Goal: Information Seeking & Learning: Learn about a topic

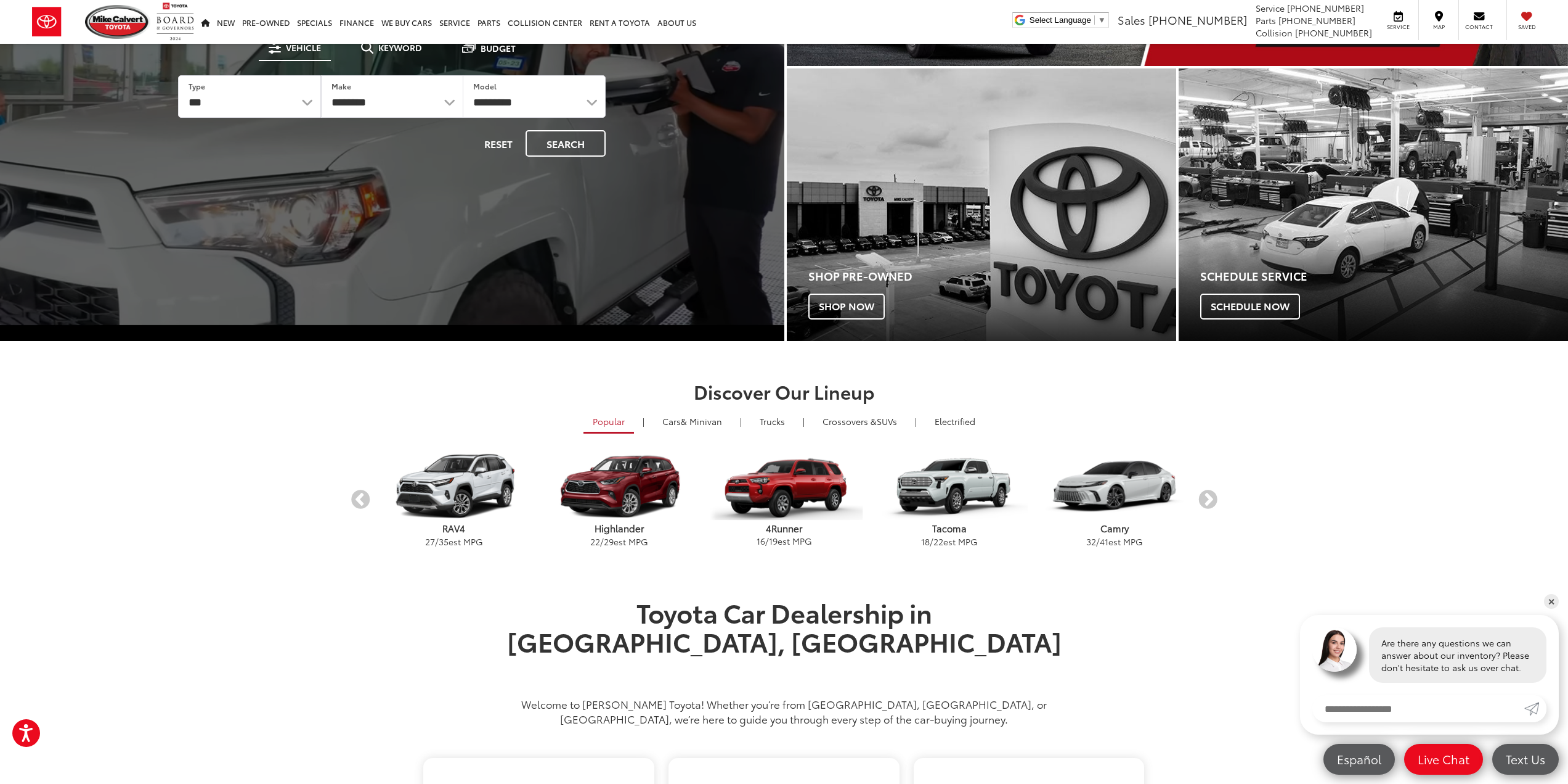
scroll to position [308, 0]
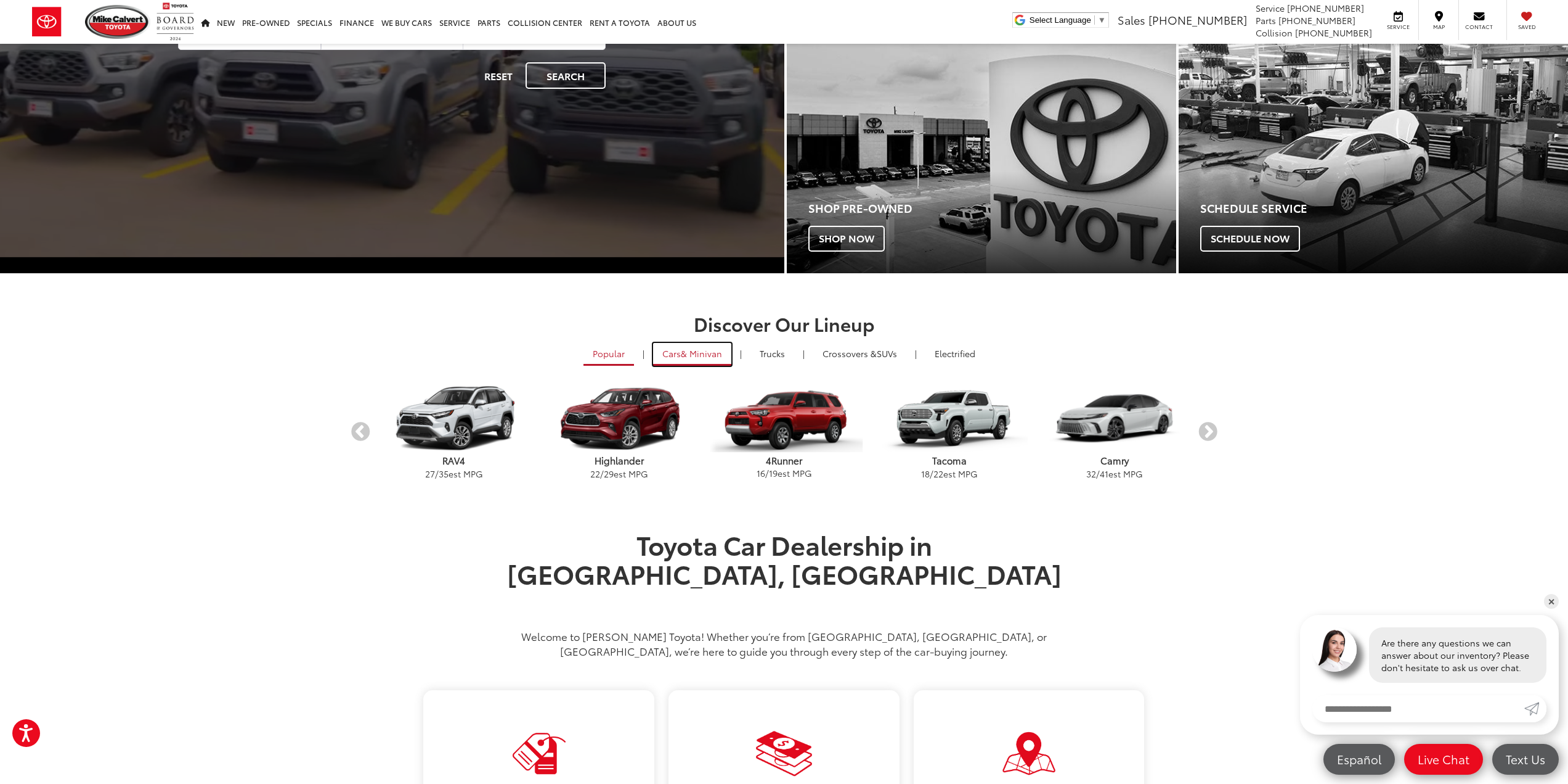
click at [715, 350] on span "& Minivan" at bounding box center [701, 353] width 41 height 12
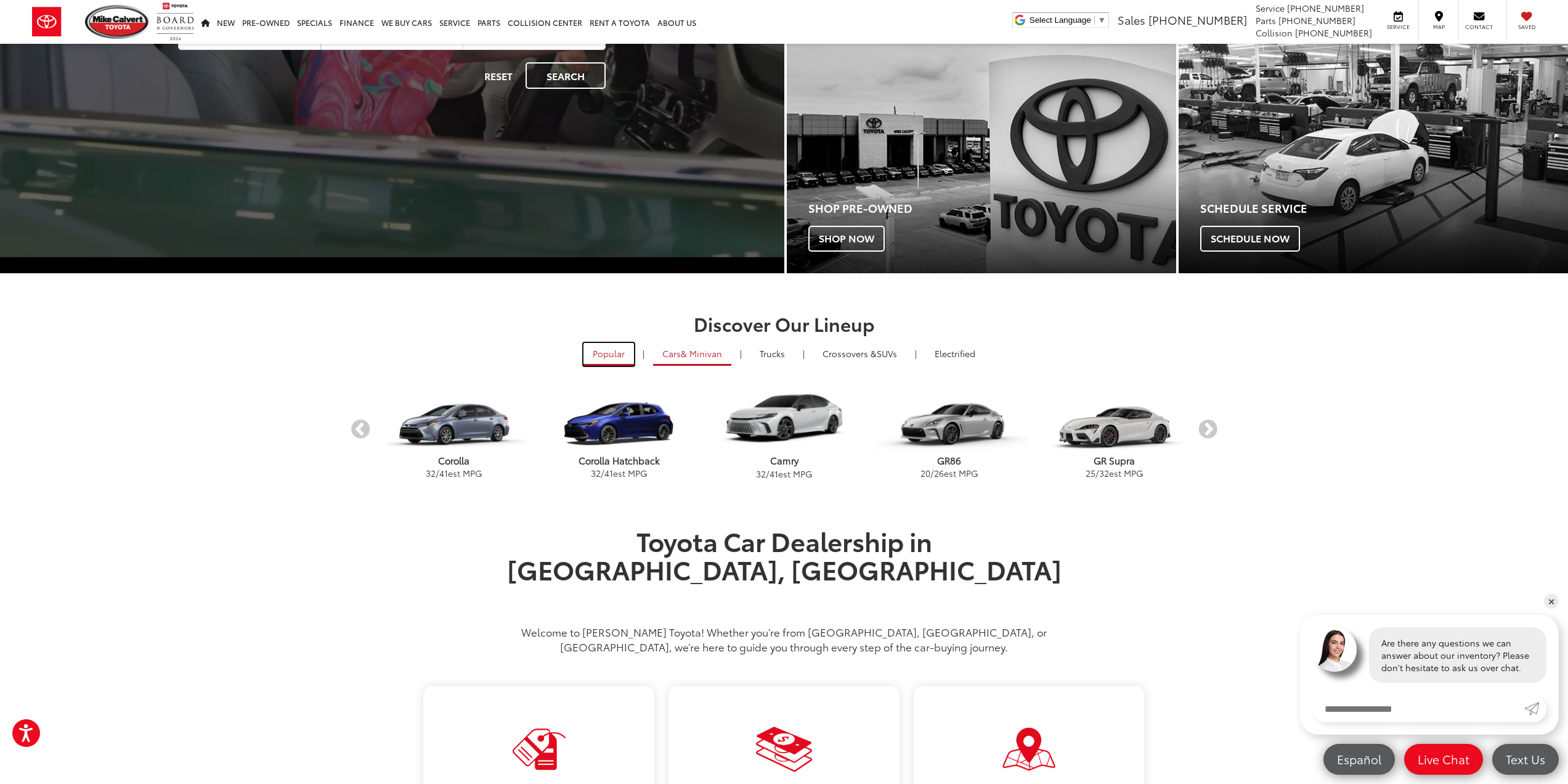
click at [615, 346] on link "Popular" at bounding box center [609, 354] width 50 height 23
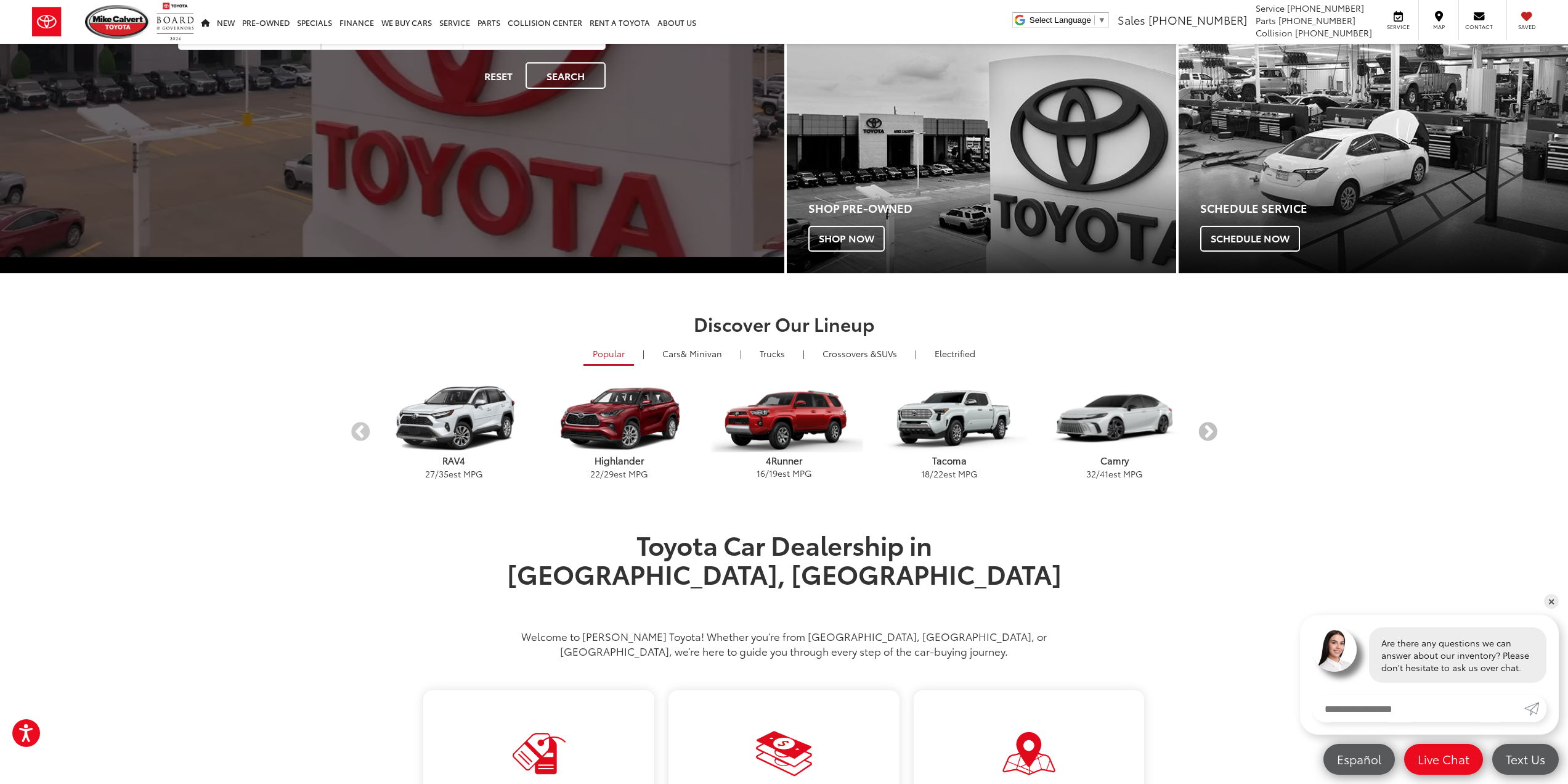
click at [1205, 432] on button "Next" at bounding box center [1208, 431] width 21 height 21
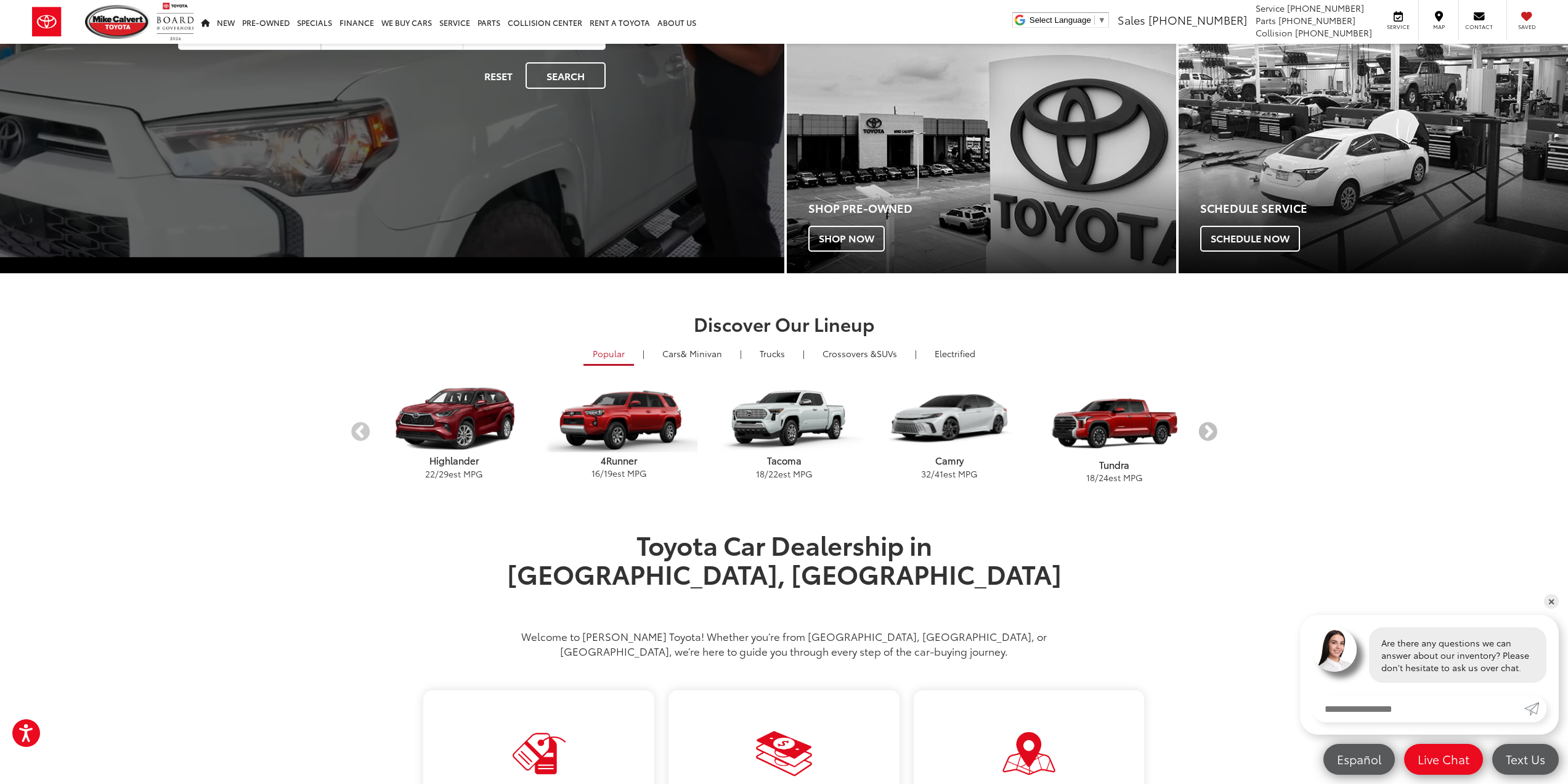
click at [1205, 432] on button "Next" at bounding box center [1208, 431] width 21 height 21
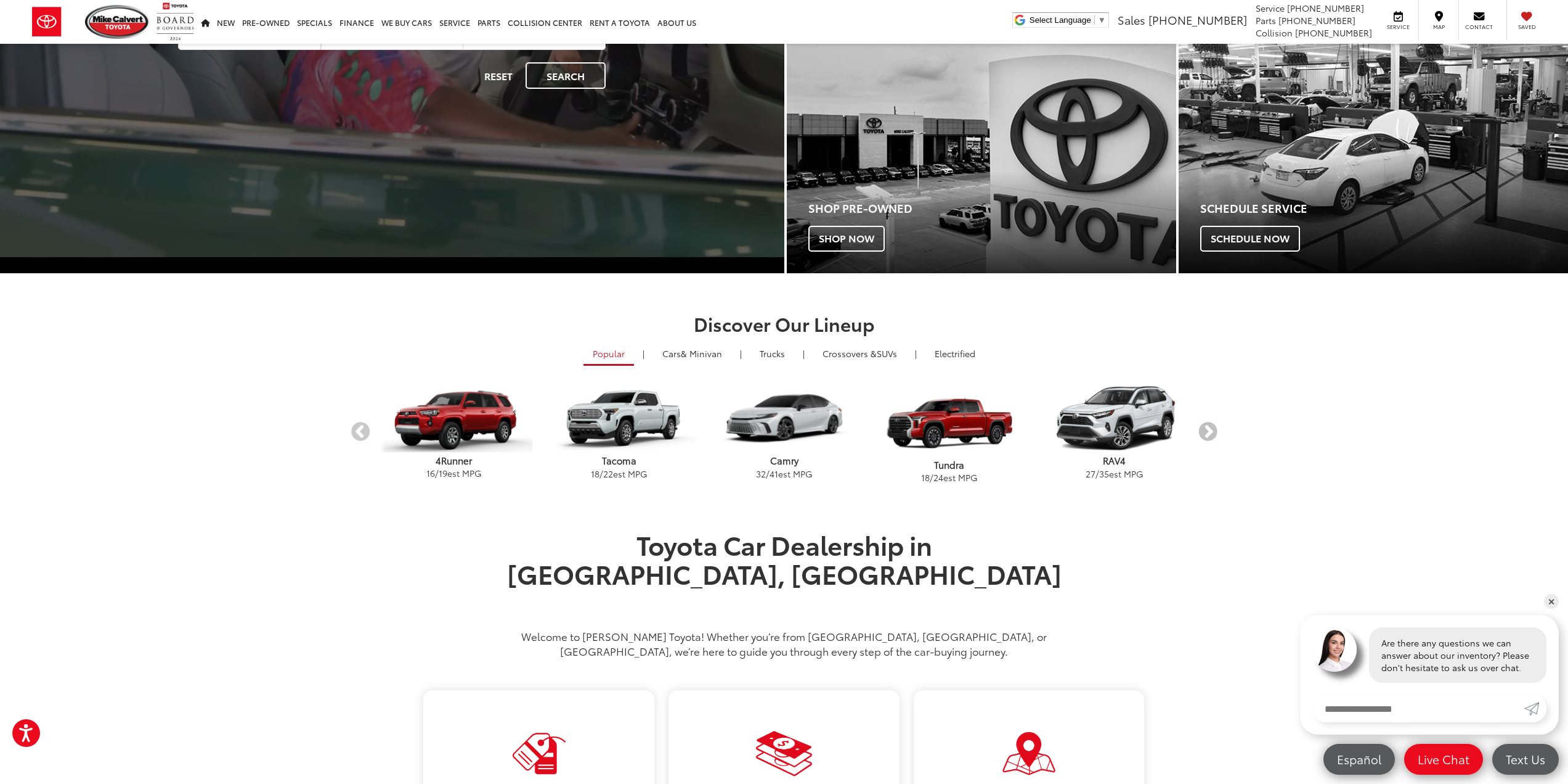
click at [1205, 432] on button "Next" at bounding box center [1208, 431] width 21 height 21
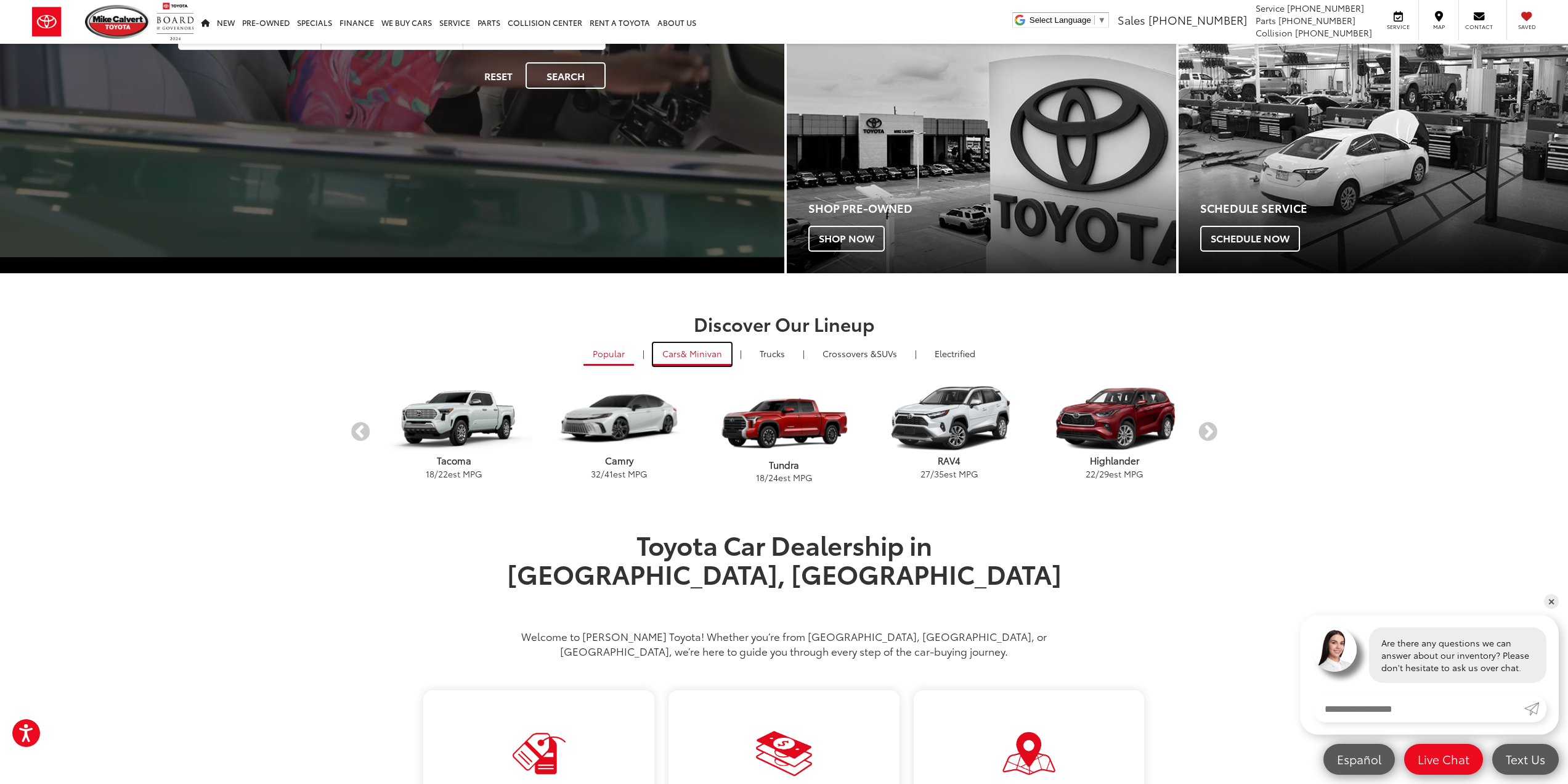
click at [683, 356] on span "& Minivan" at bounding box center [701, 353] width 41 height 12
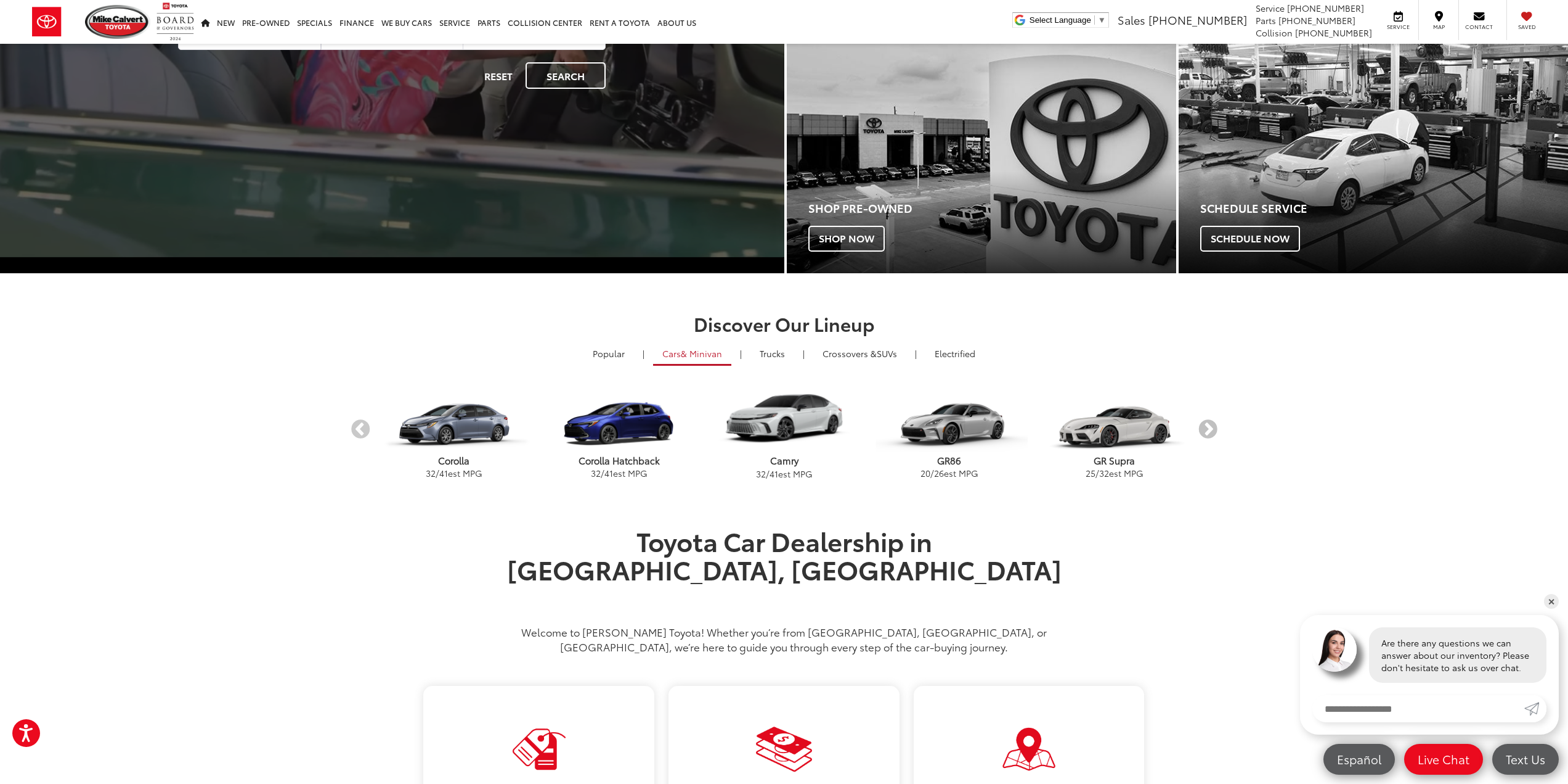
click at [1206, 434] on button "Next" at bounding box center [1208, 429] width 21 height 21
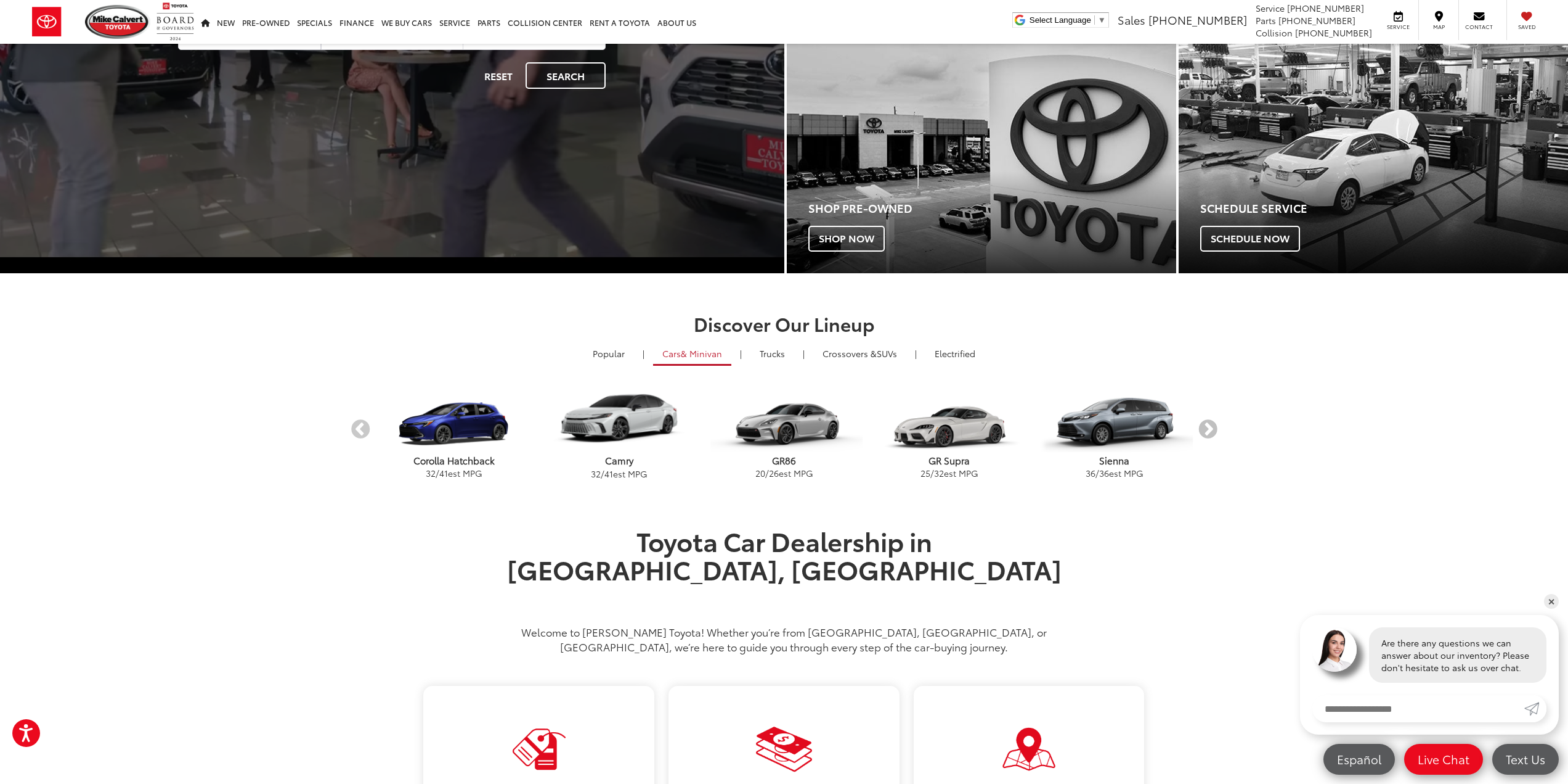
click at [1206, 434] on button "Next" at bounding box center [1208, 429] width 21 height 21
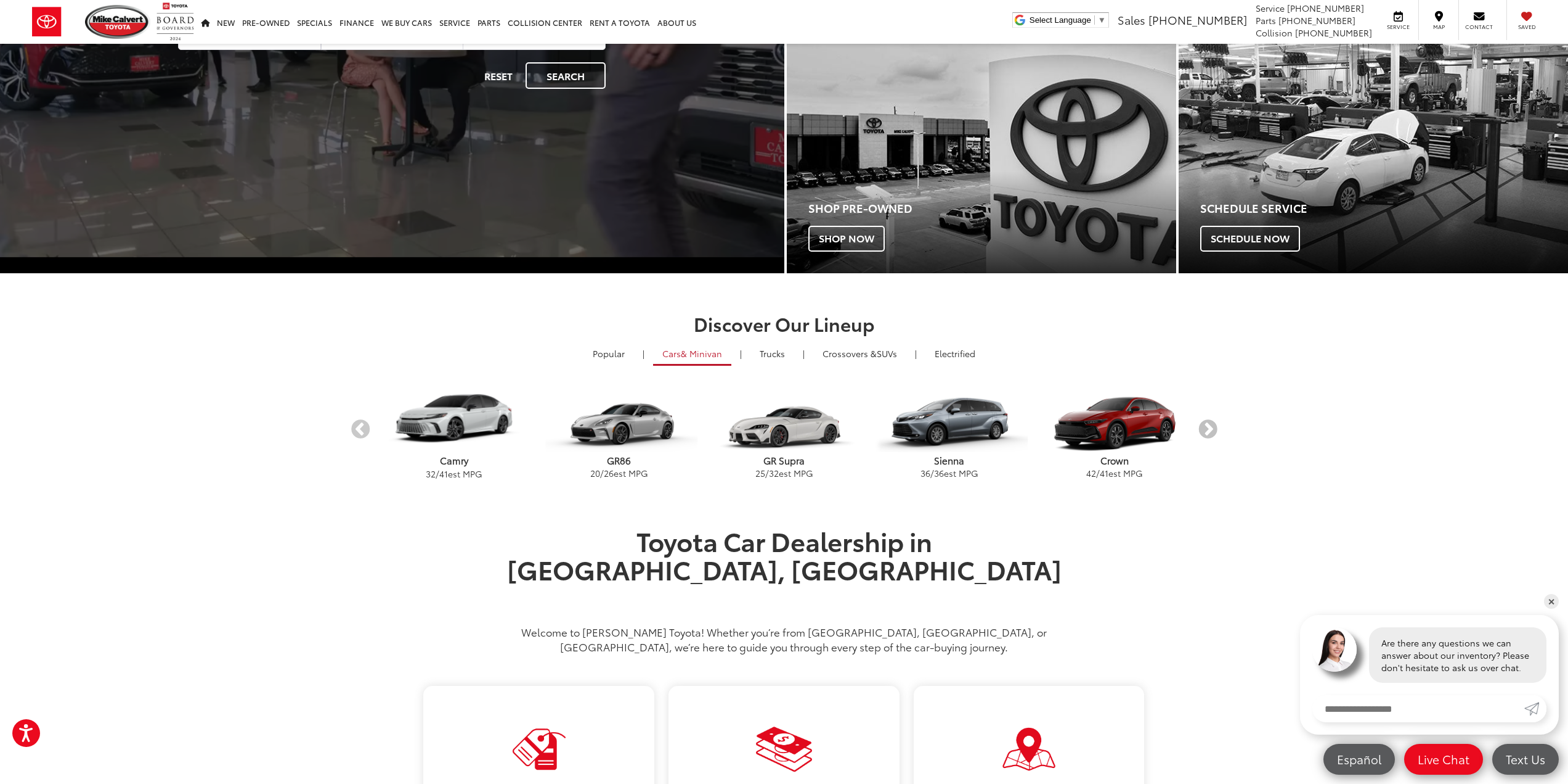
click at [1206, 434] on button "Next" at bounding box center [1208, 429] width 21 height 21
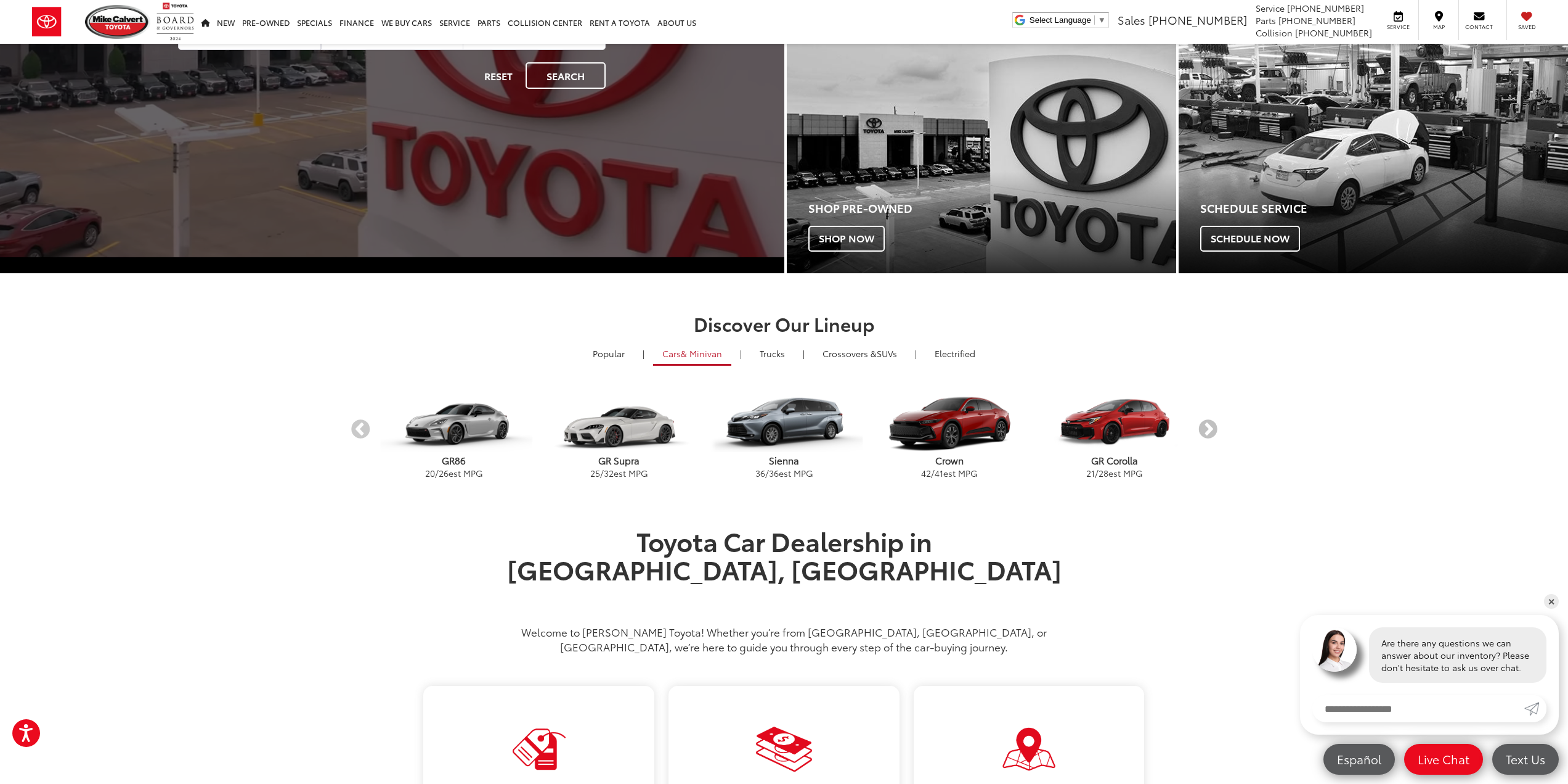
click at [1206, 434] on button "Next" at bounding box center [1208, 429] width 21 height 21
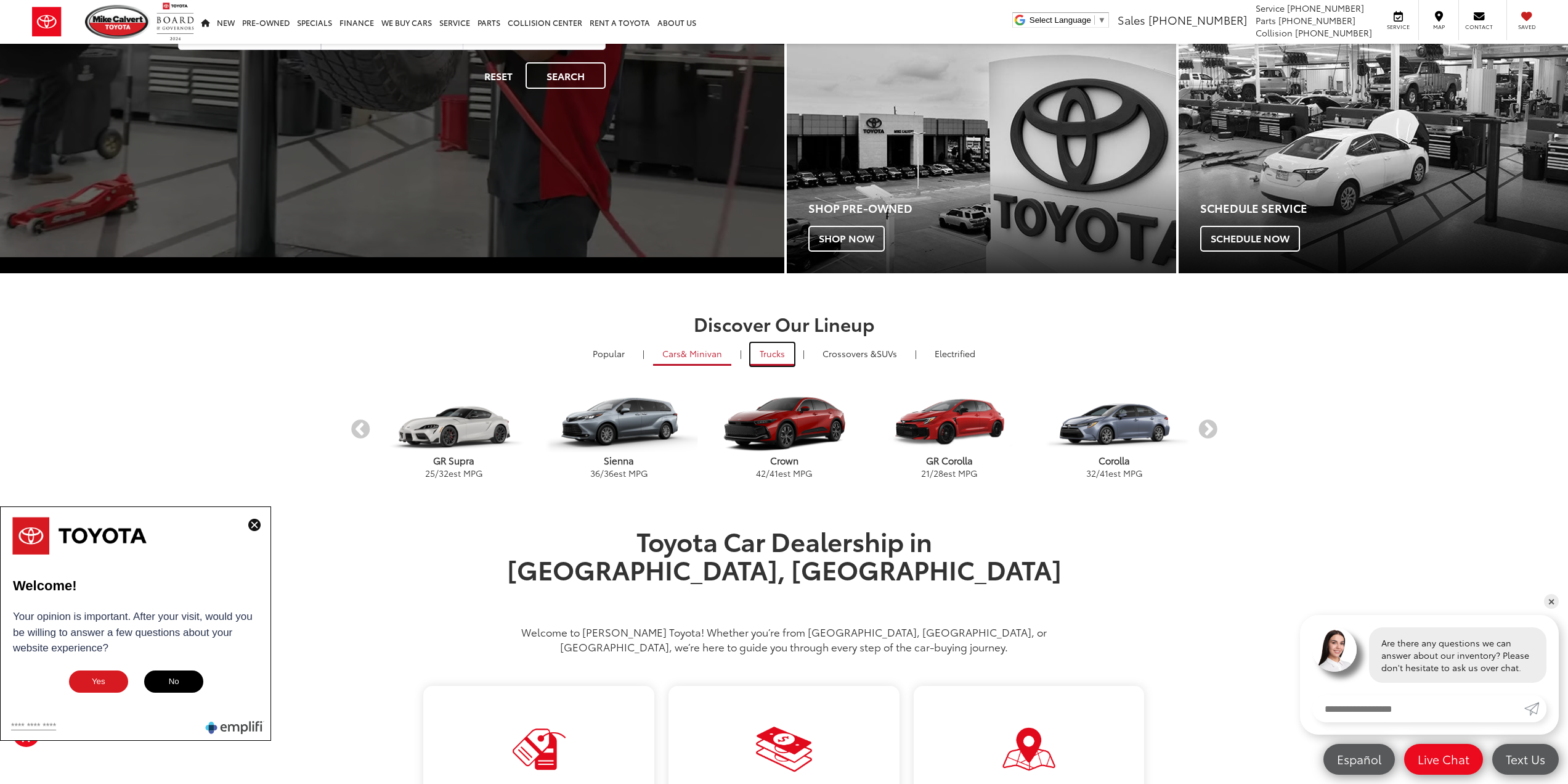
click at [771, 356] on link "Trucks" at bounding box center [771, 354] width 44 height 23
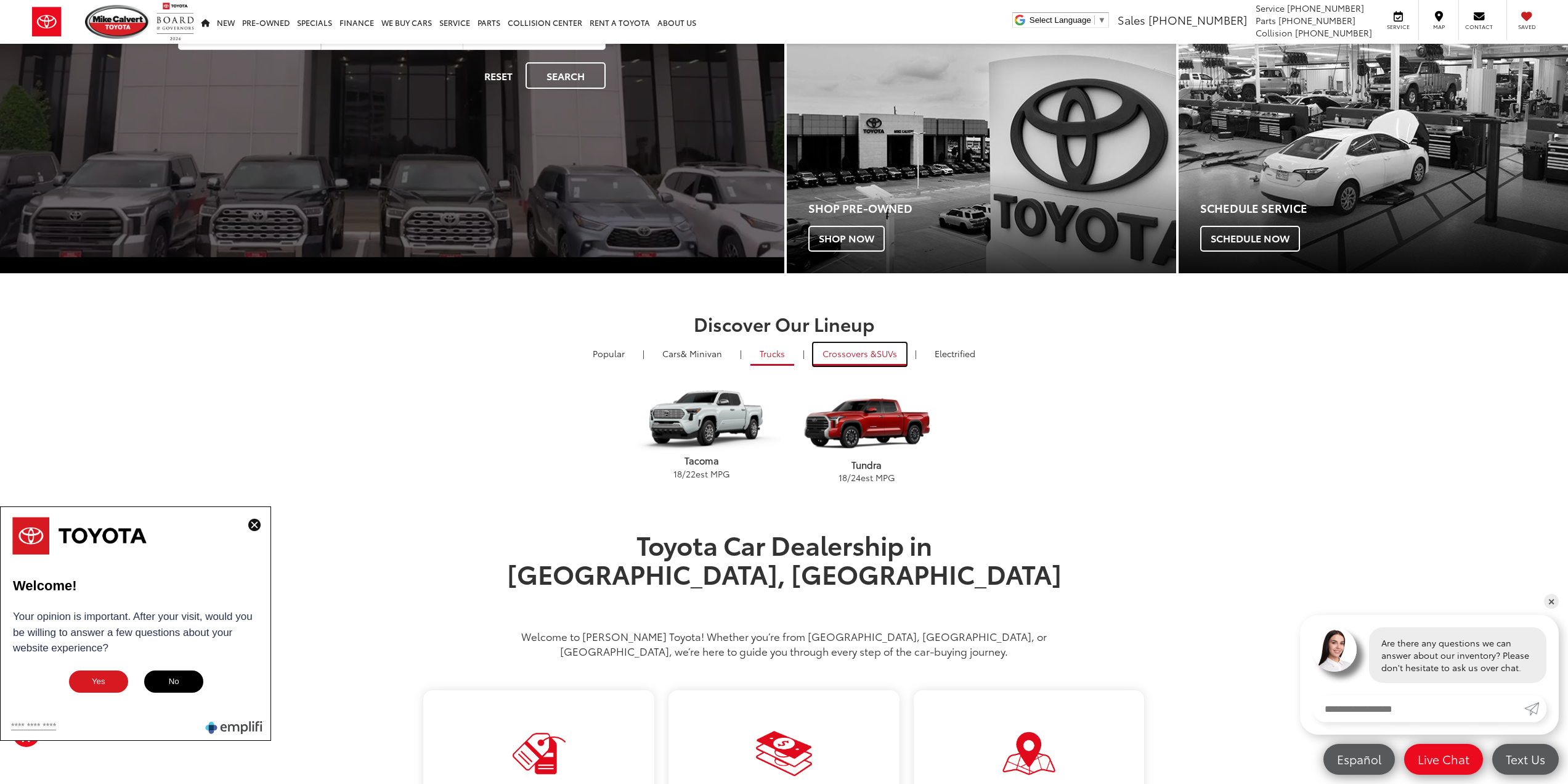
click at [849, 353] on span "Crossovers &" at bounding box center [849, 353] width 54 height 12
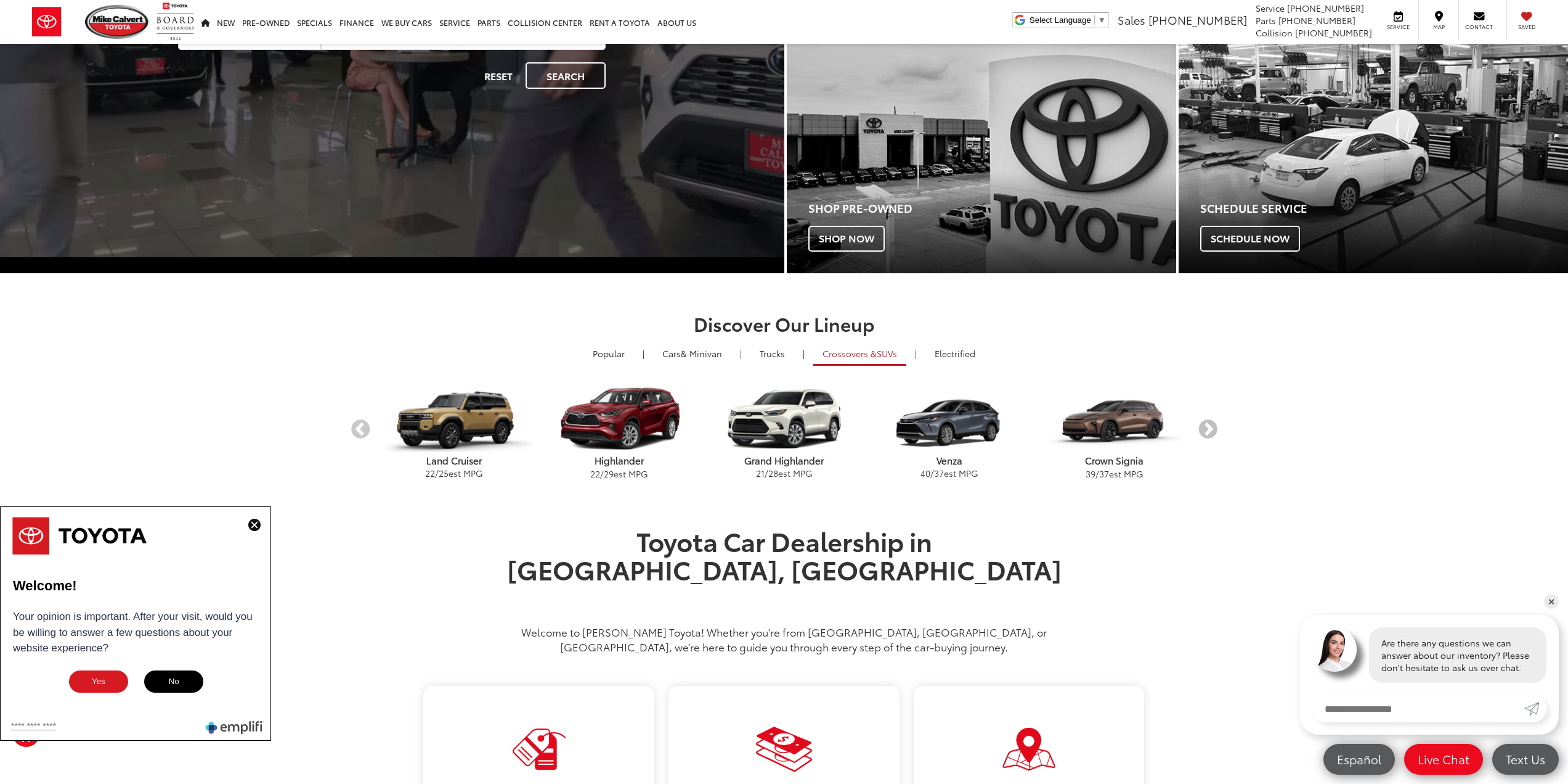
click at [1203, 428] on button "Next" at bounding box center [1208, 429] width 21 height 21
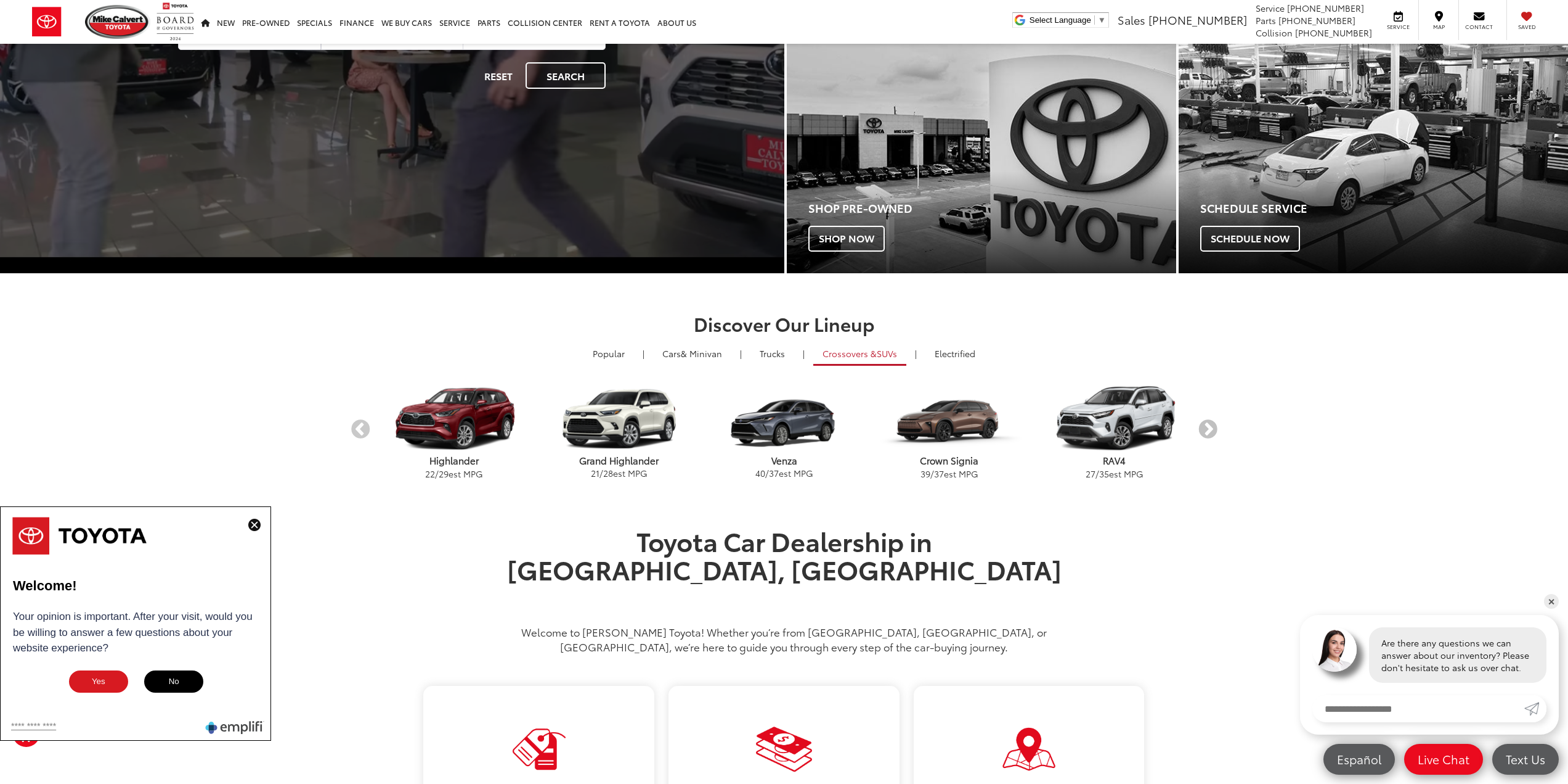
click at [1203, 428] on button "Next" at bounding box center [1208, 429] width 21 height 21
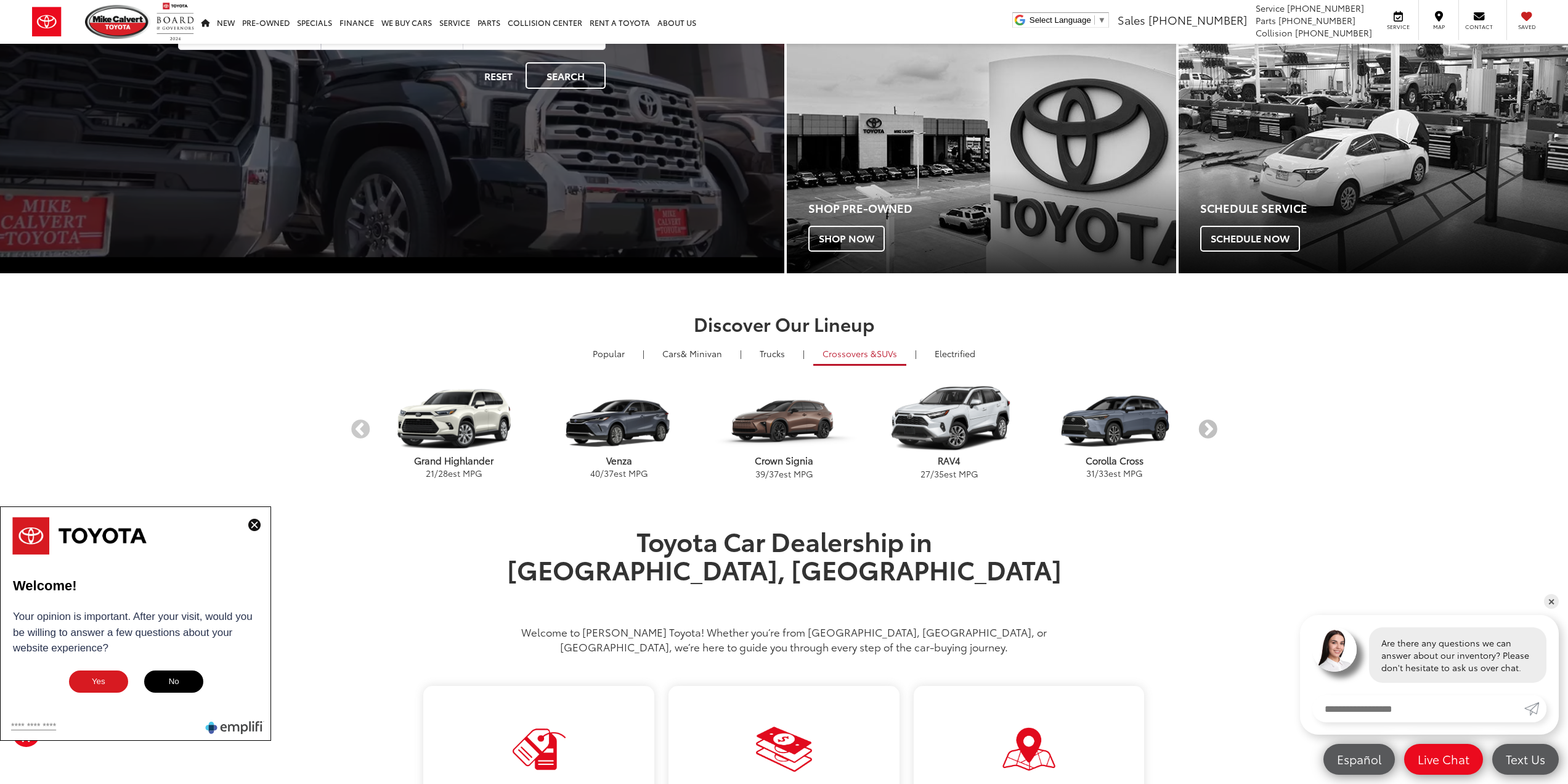
click at [1203, 428] on button "Next" at bounding box center [1208, 429] width 21 height 21
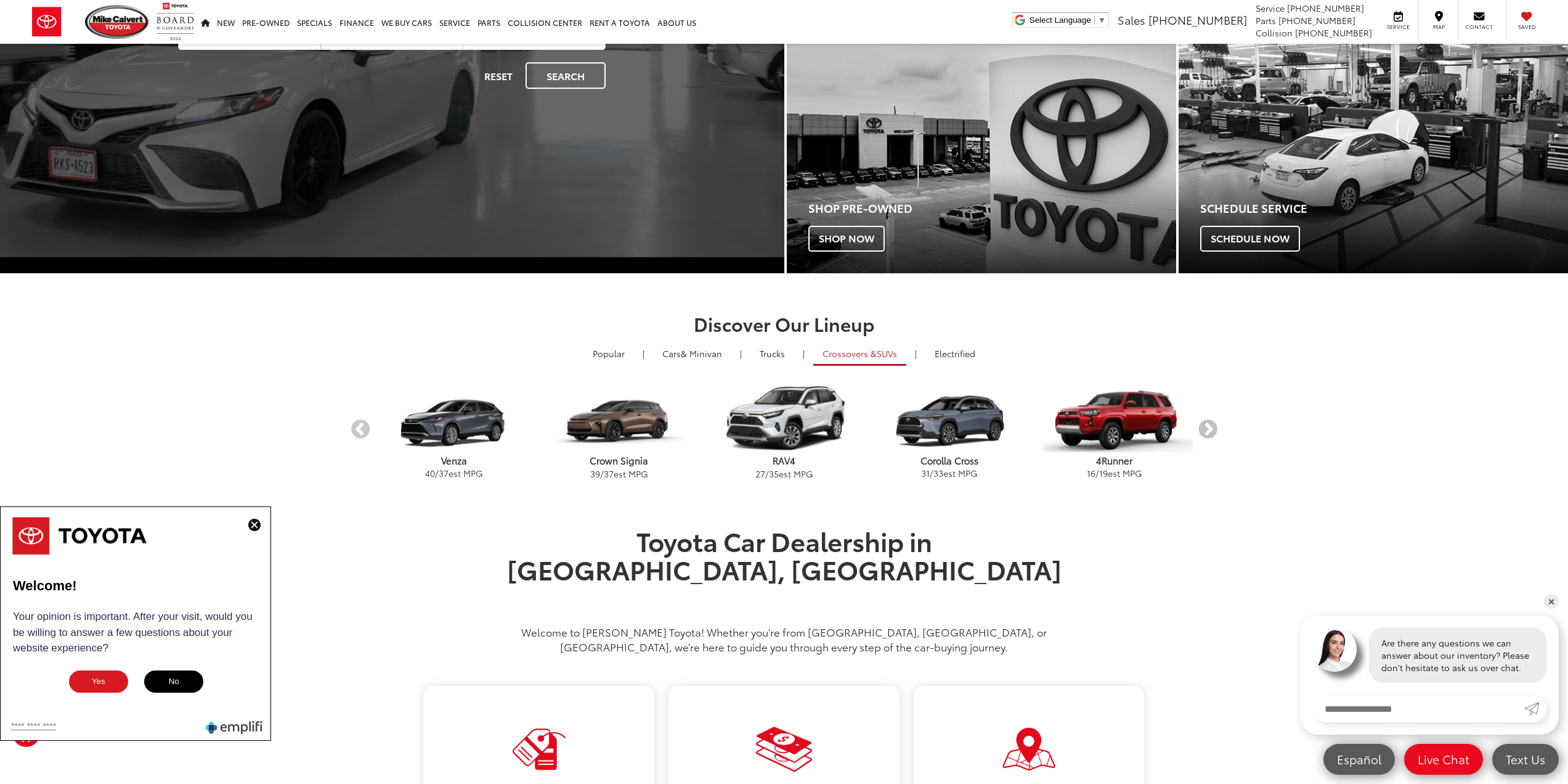
click at [1203, 428] on button "Next" at bounding box center [1208, 429] width 21 height 21
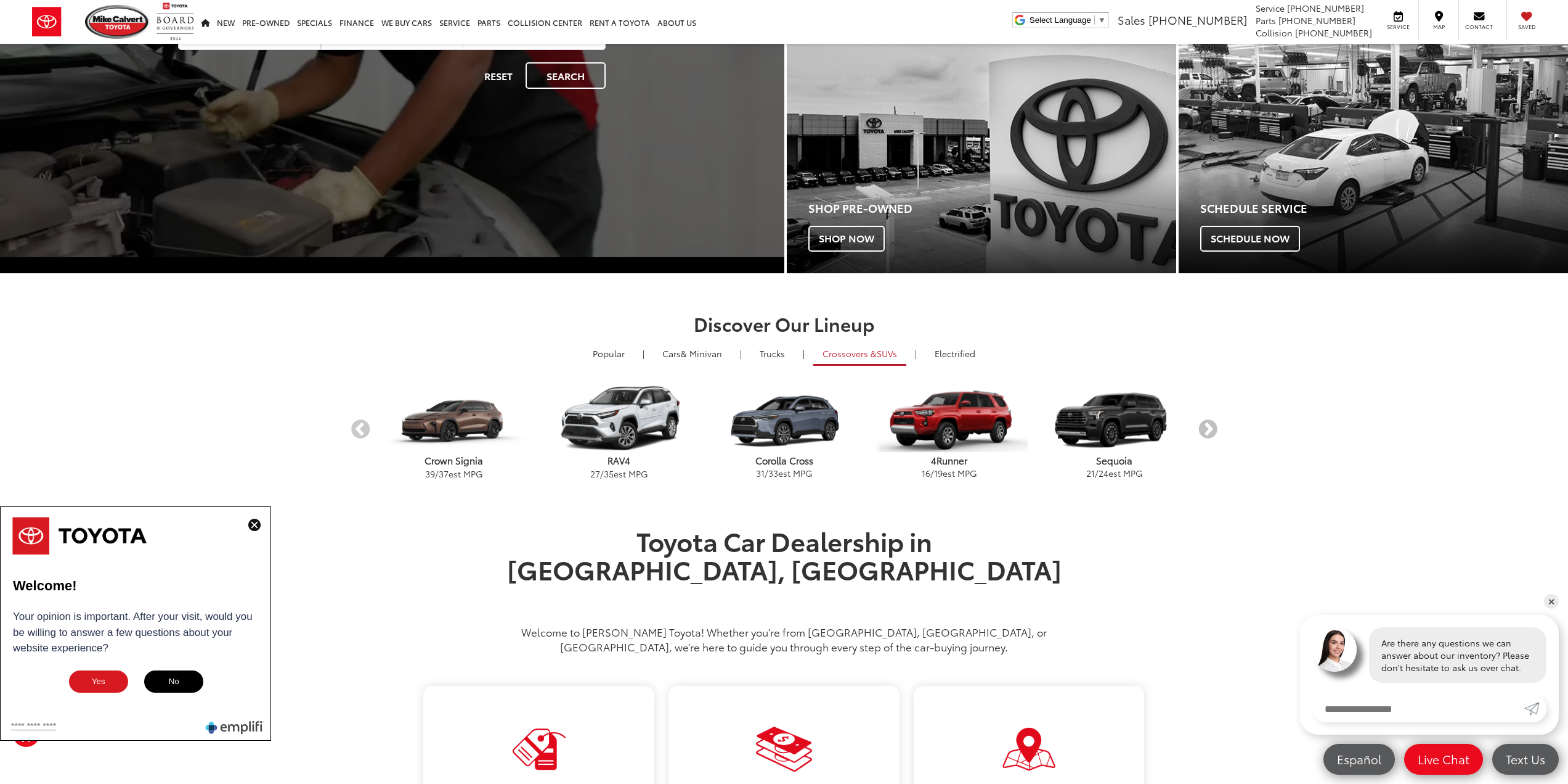
click at [1203, 428] on button "Next" at bounding box center [1208, 429] width 21 height 21
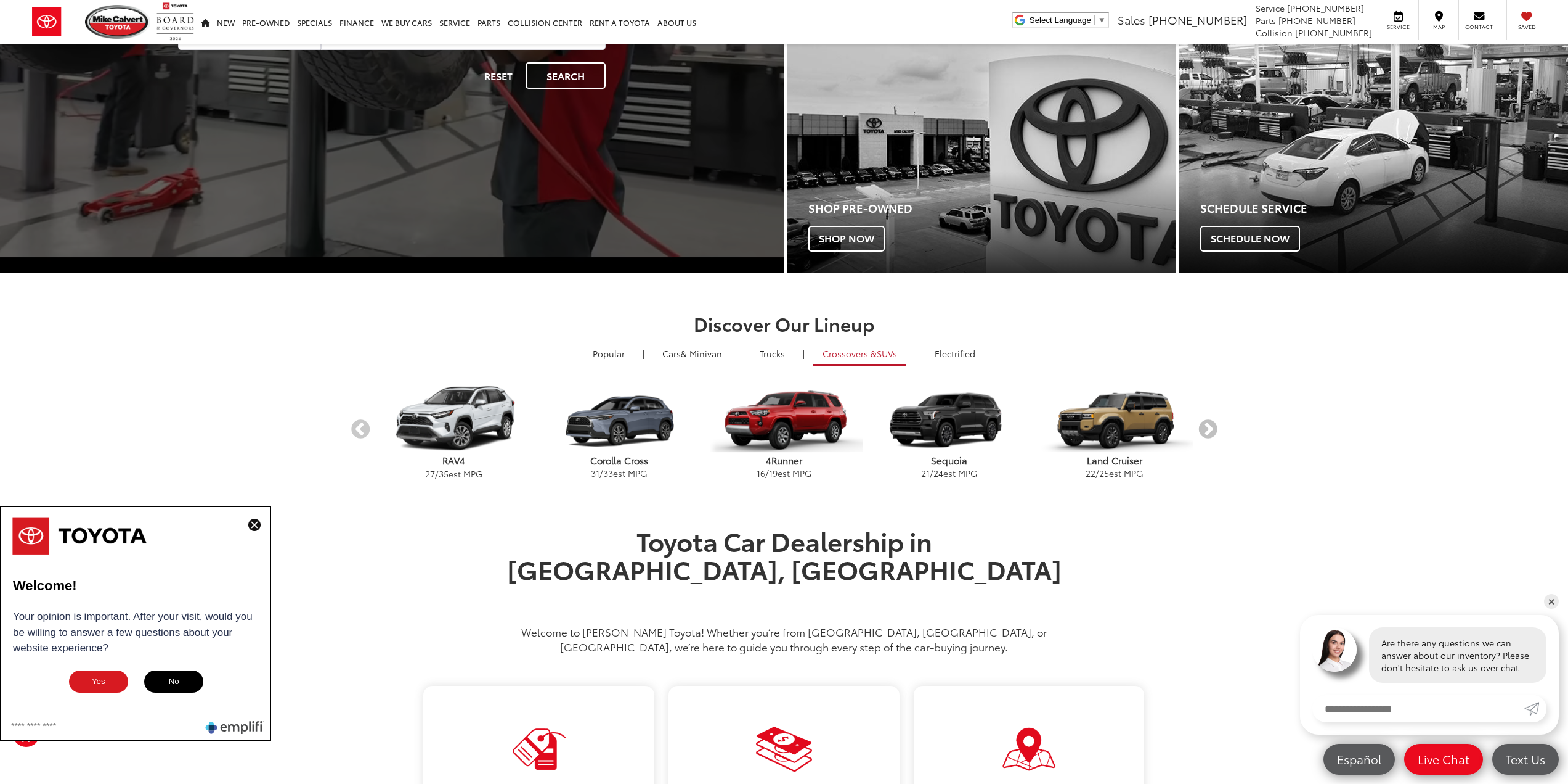
click at [1203, 428] on button "Next" at bounding box center [1208, 429] width 21 height 21
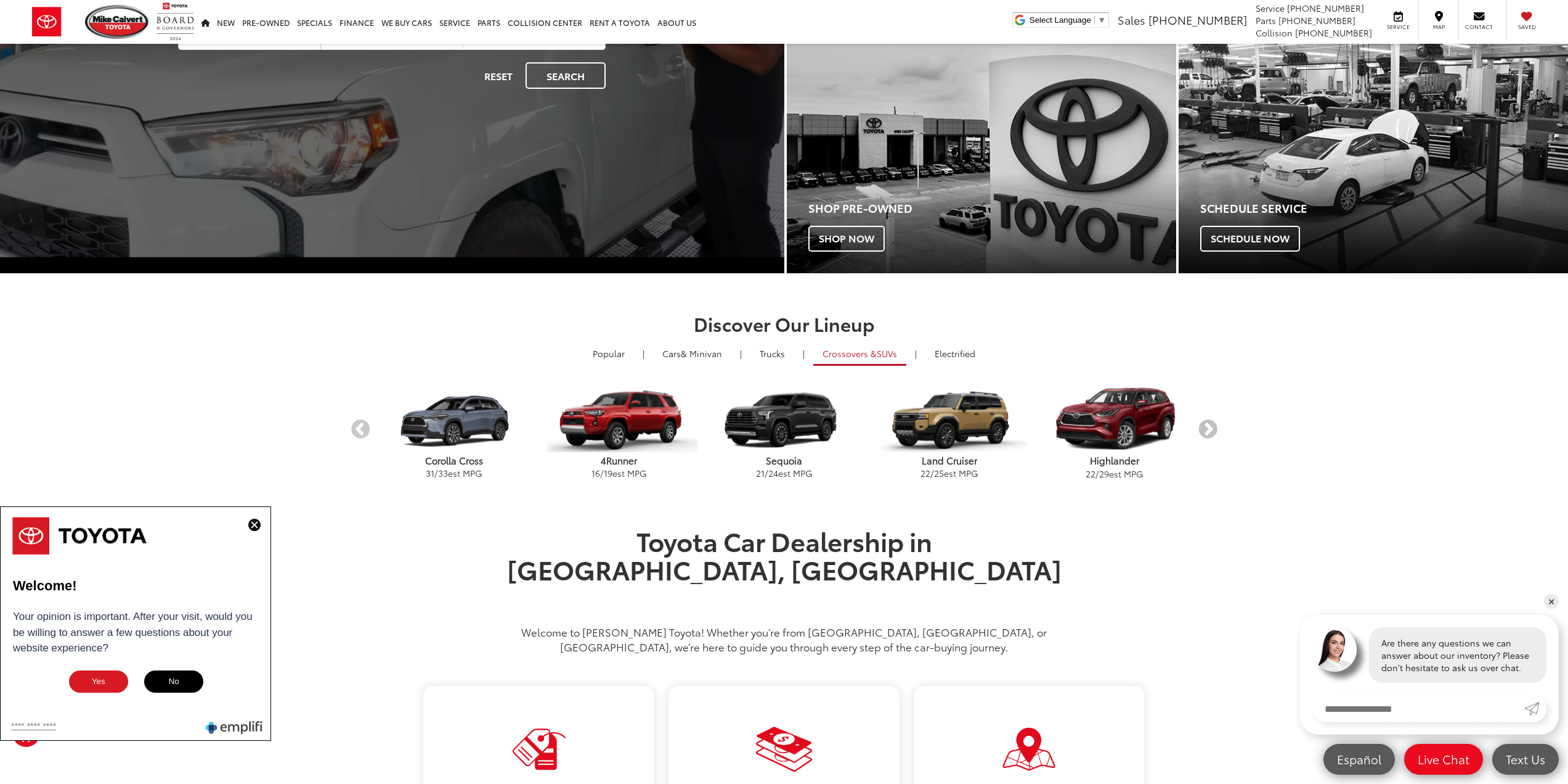
click at [1203, 428] on button "Next" at bounding box center [1208, 429] width 21 height 21
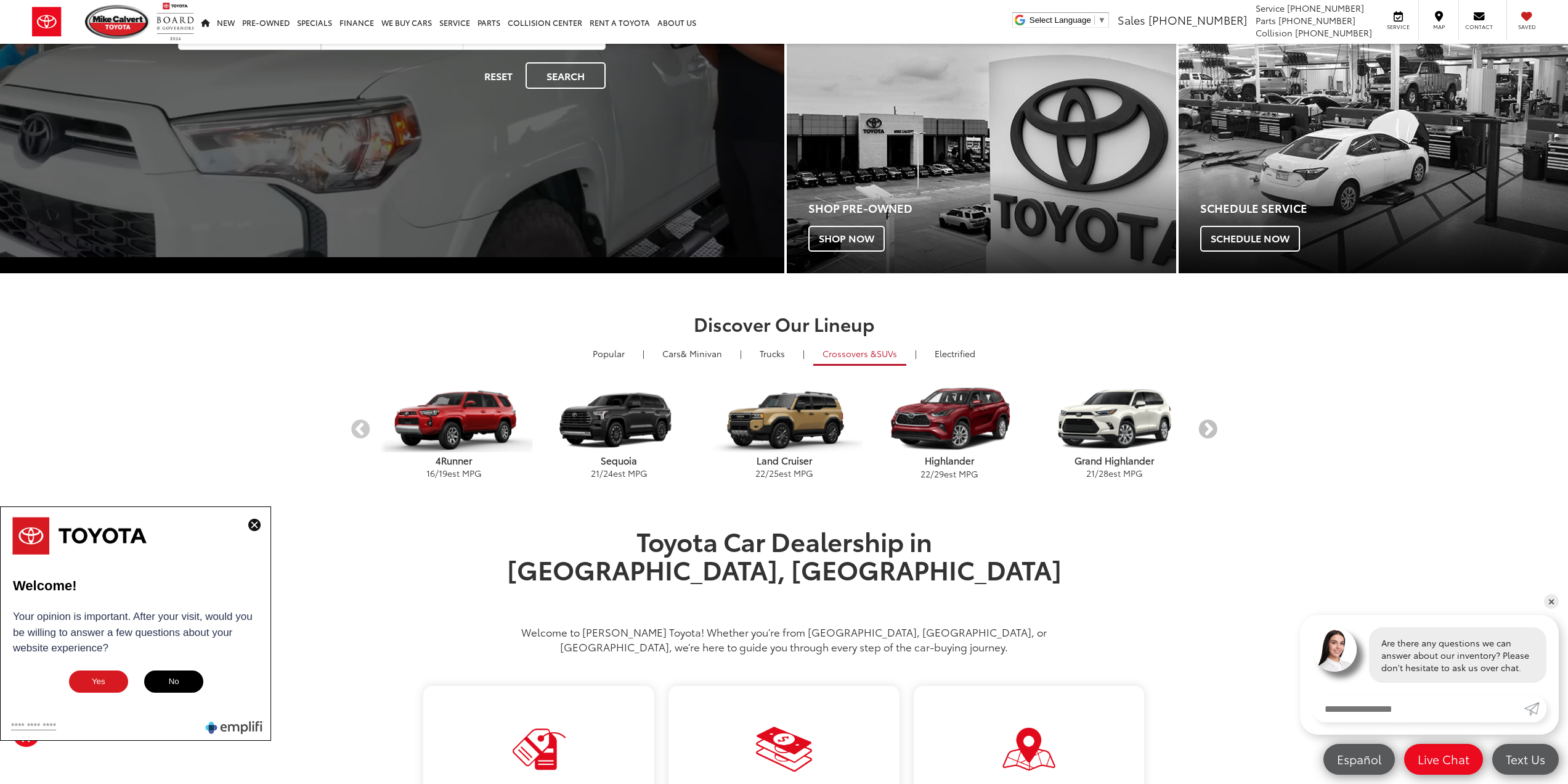
click at [1203, 428] on button "Next" at bounding box center [1208, 429] width 21 height 21
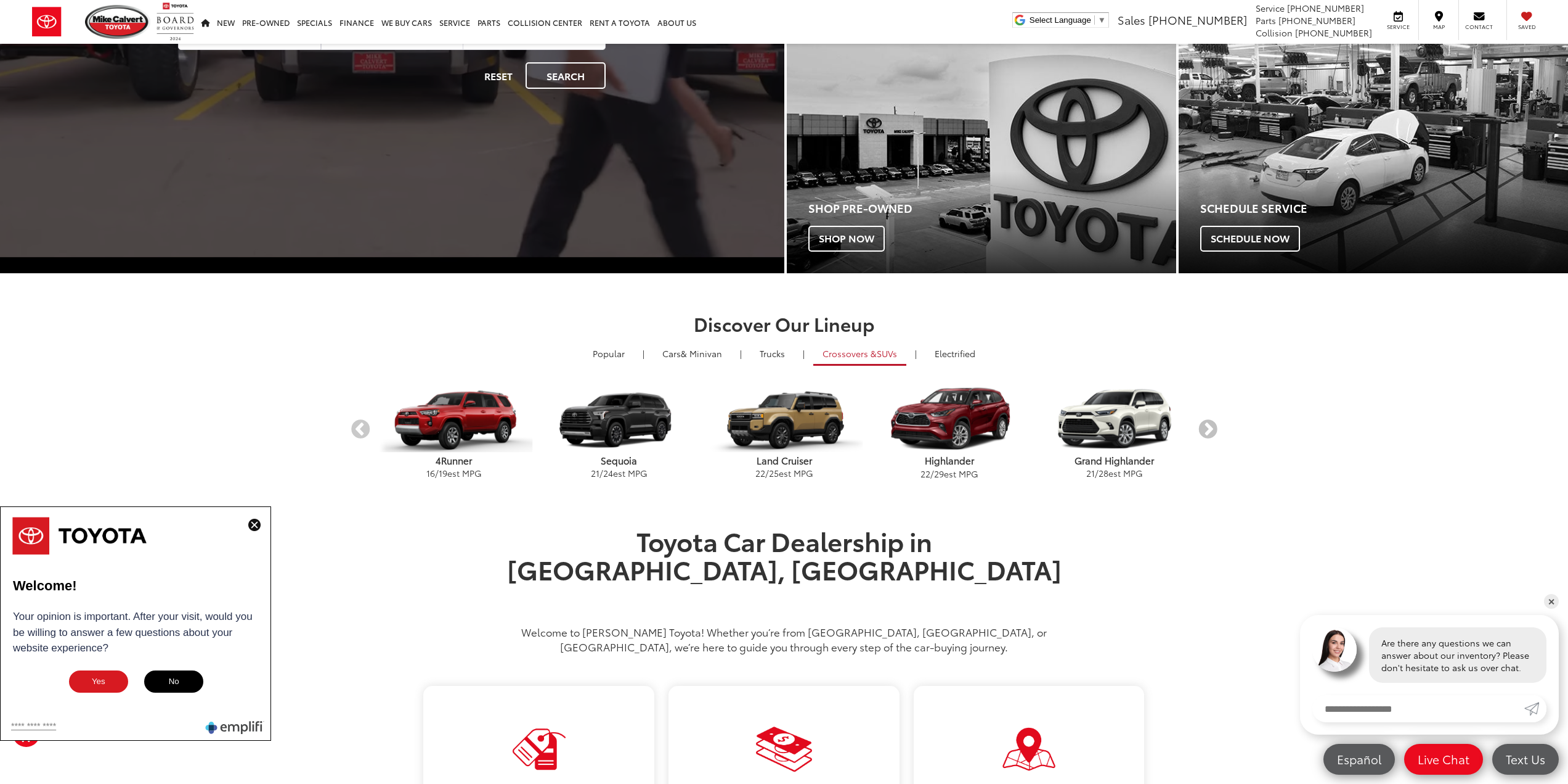
click at [1203, 428] on button "Next" at bounding box center [1208, 429] width 21 height 21
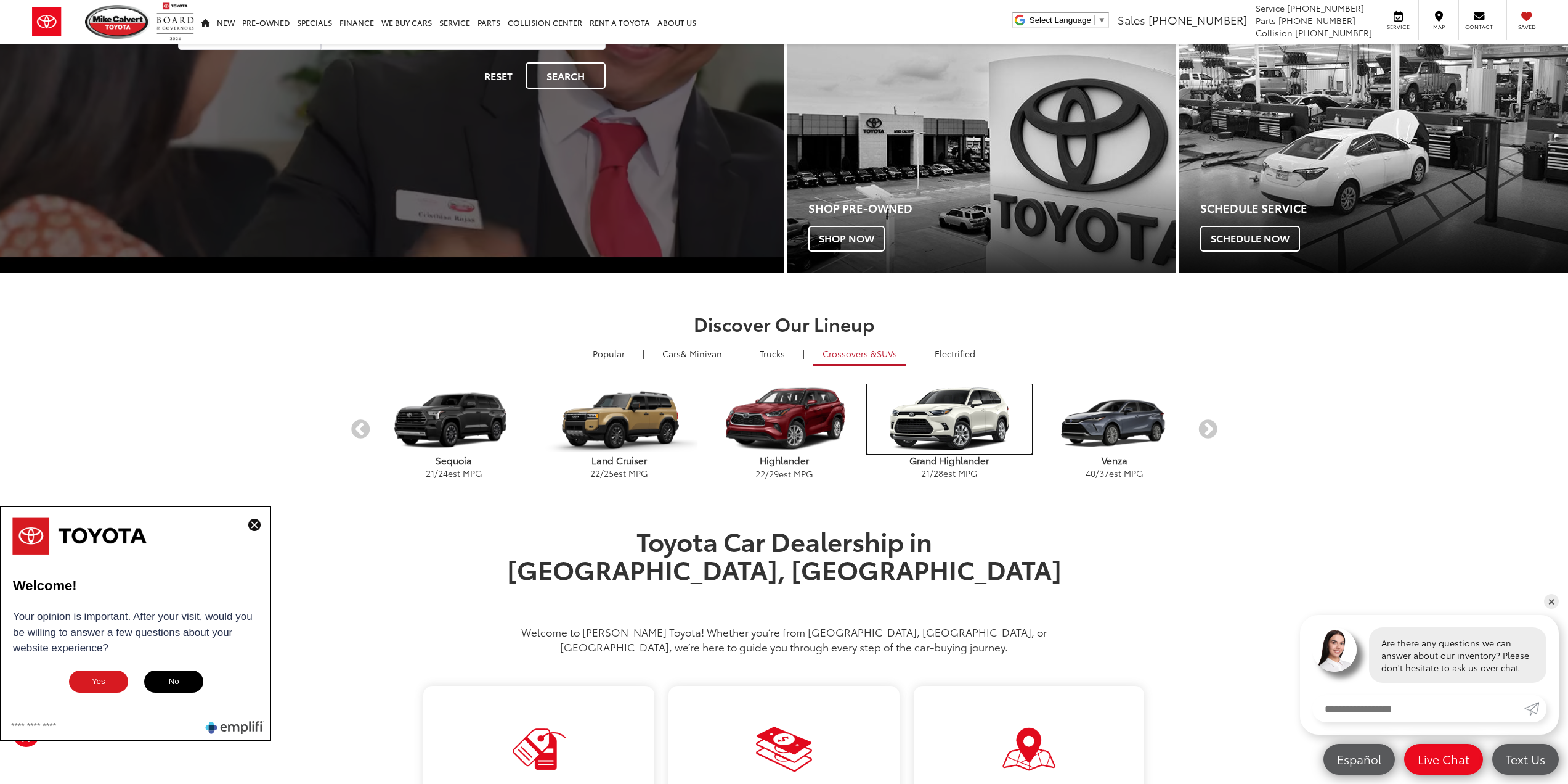
click at [950, 416] on img "carousel" at bounding box center [950, 419] width 165 height 71
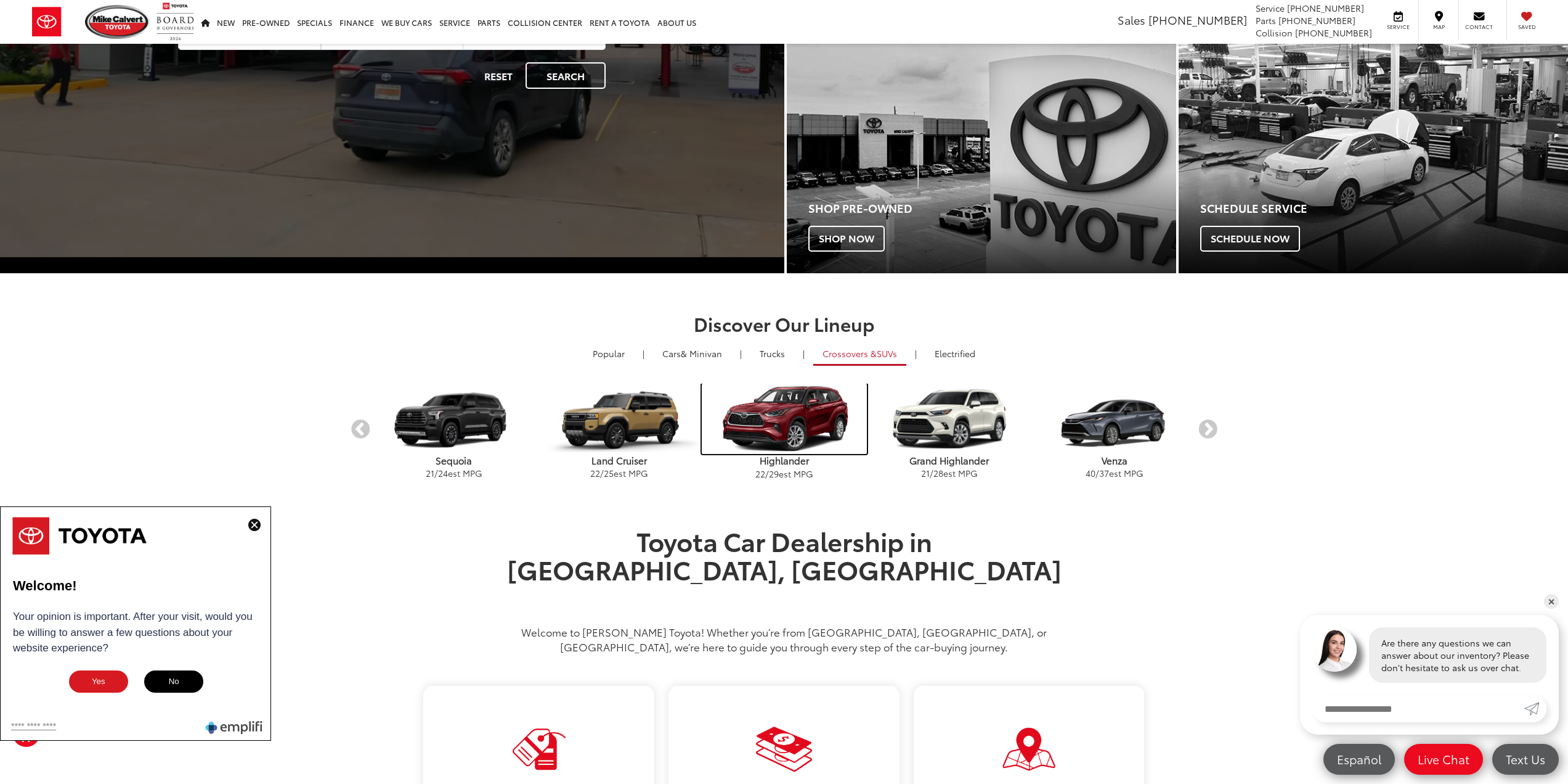
click at [774, 419] on img "carousel" at bounding box center [784, 419] width 165 height 71
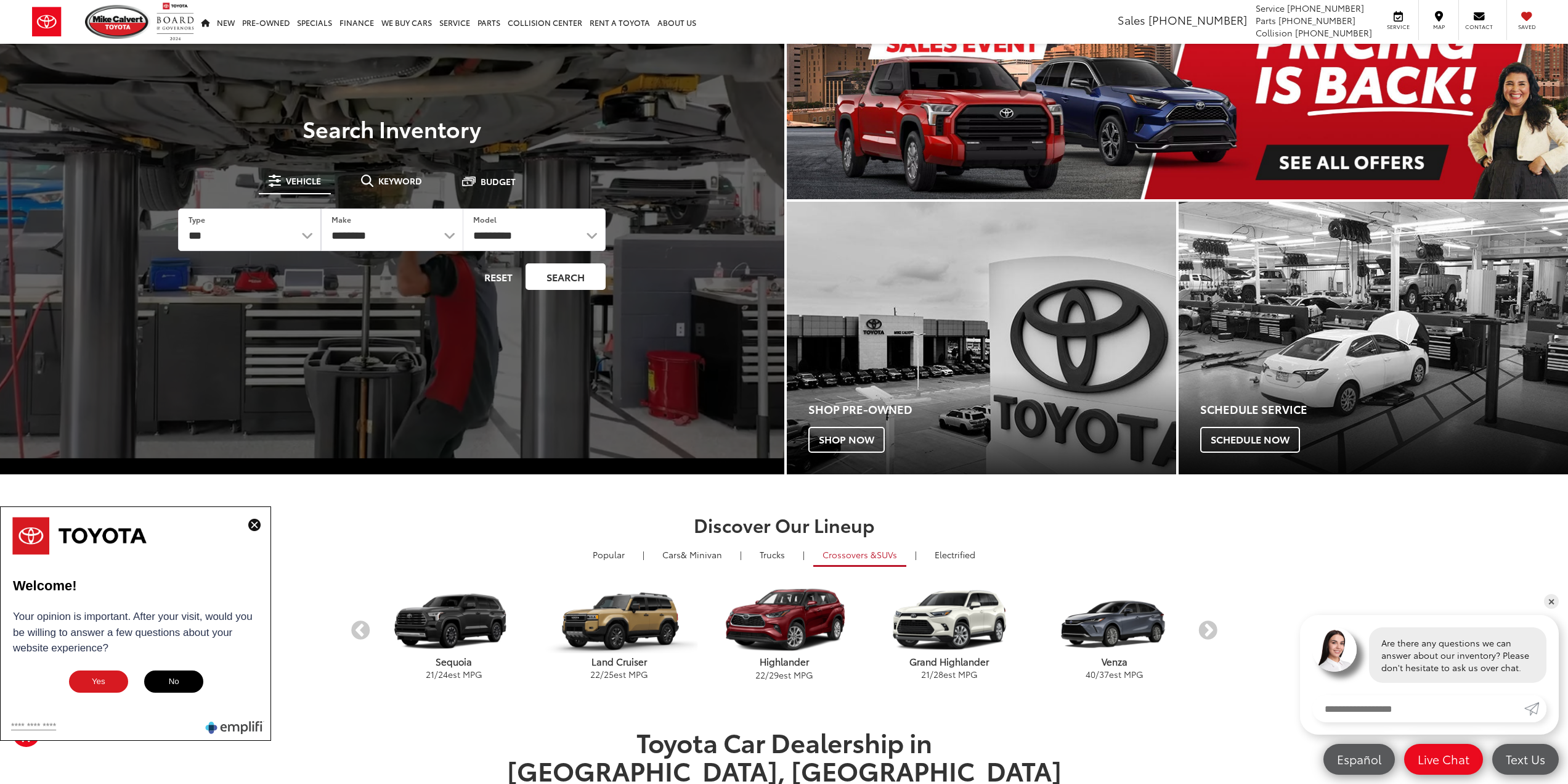
scroll to position [0, 0]
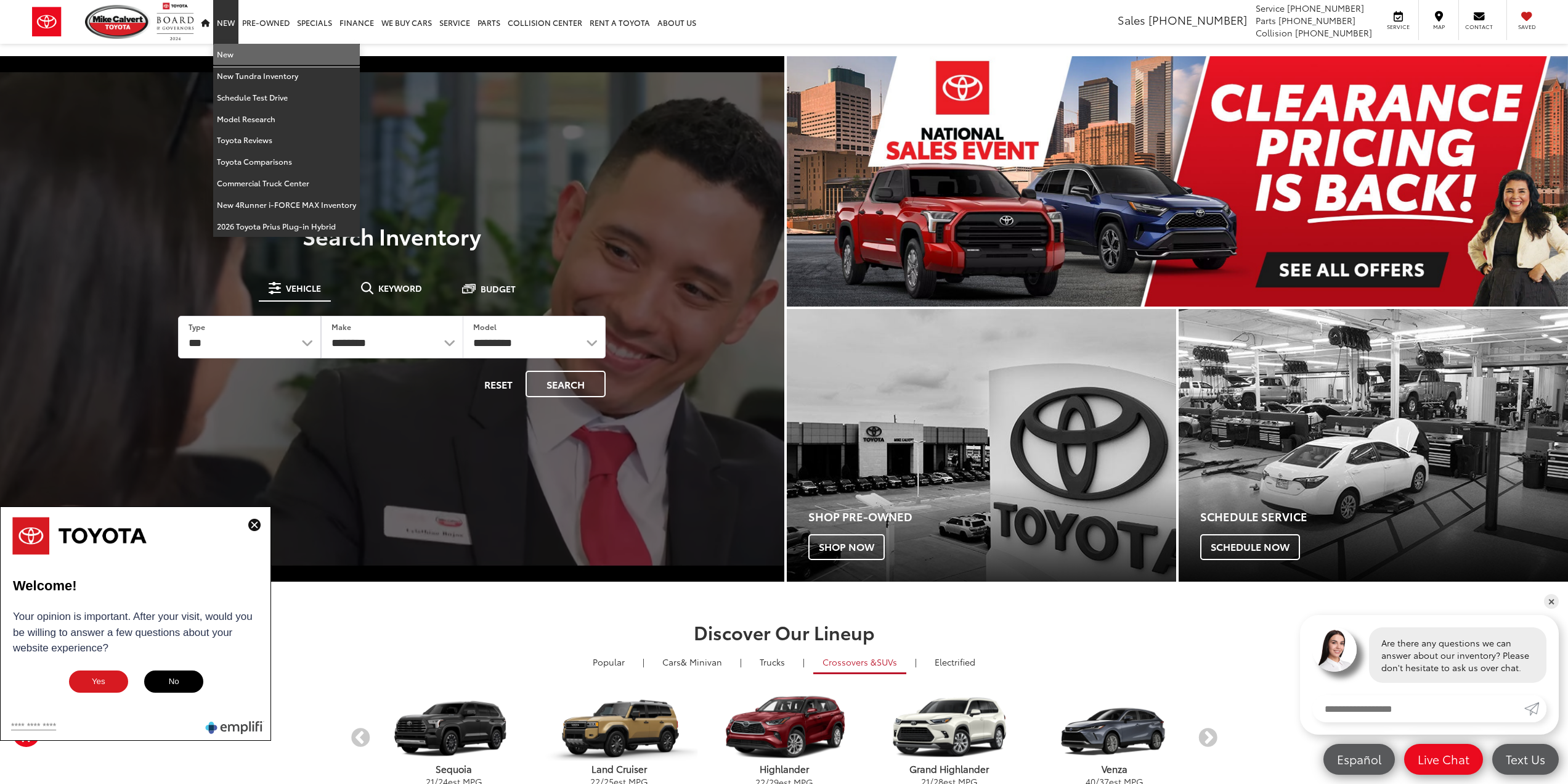
click at [227, 54] on link "New" at bounding box center [287, 54] width 147 height 21
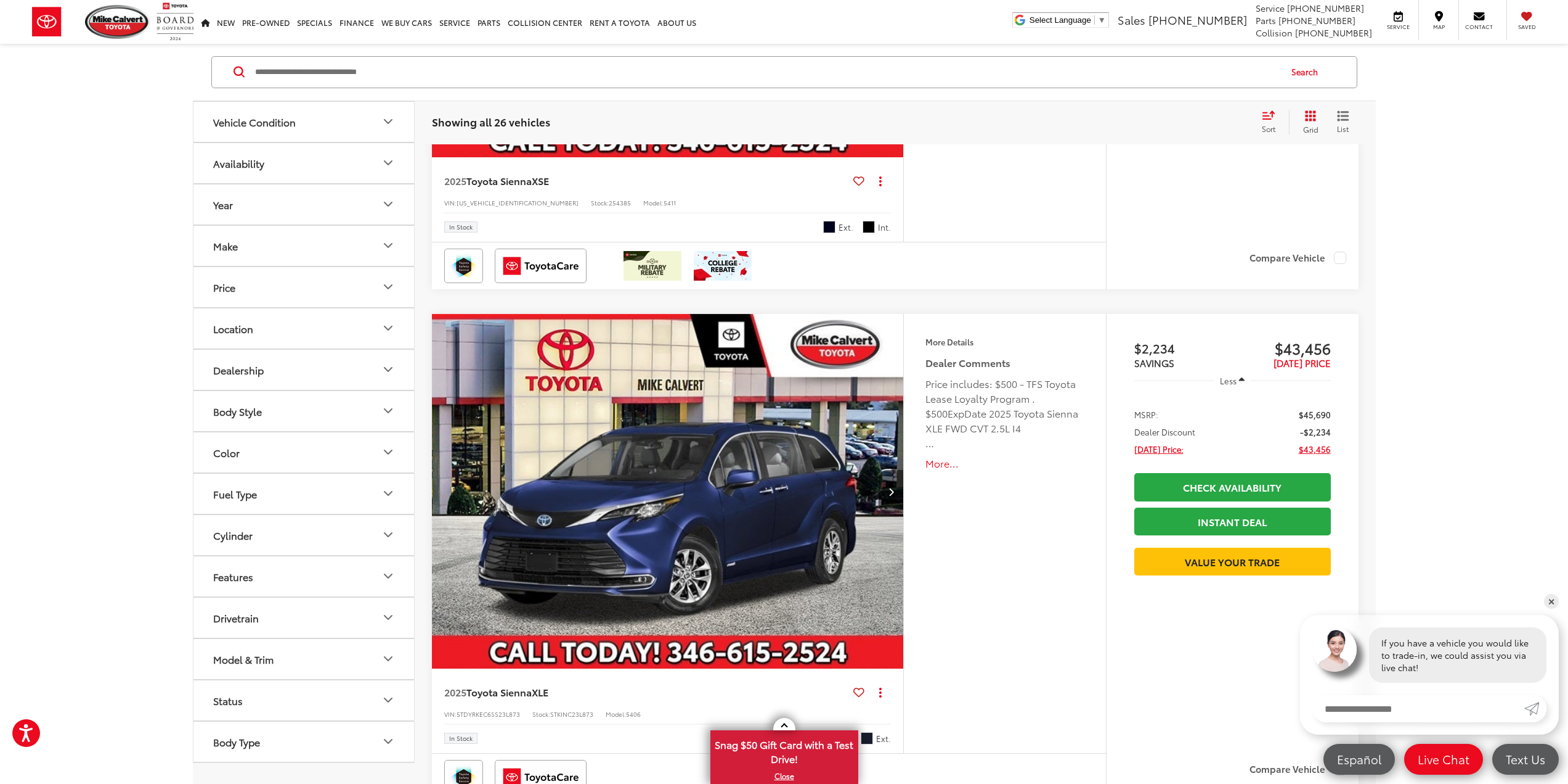
scroll to position [3638, 0]
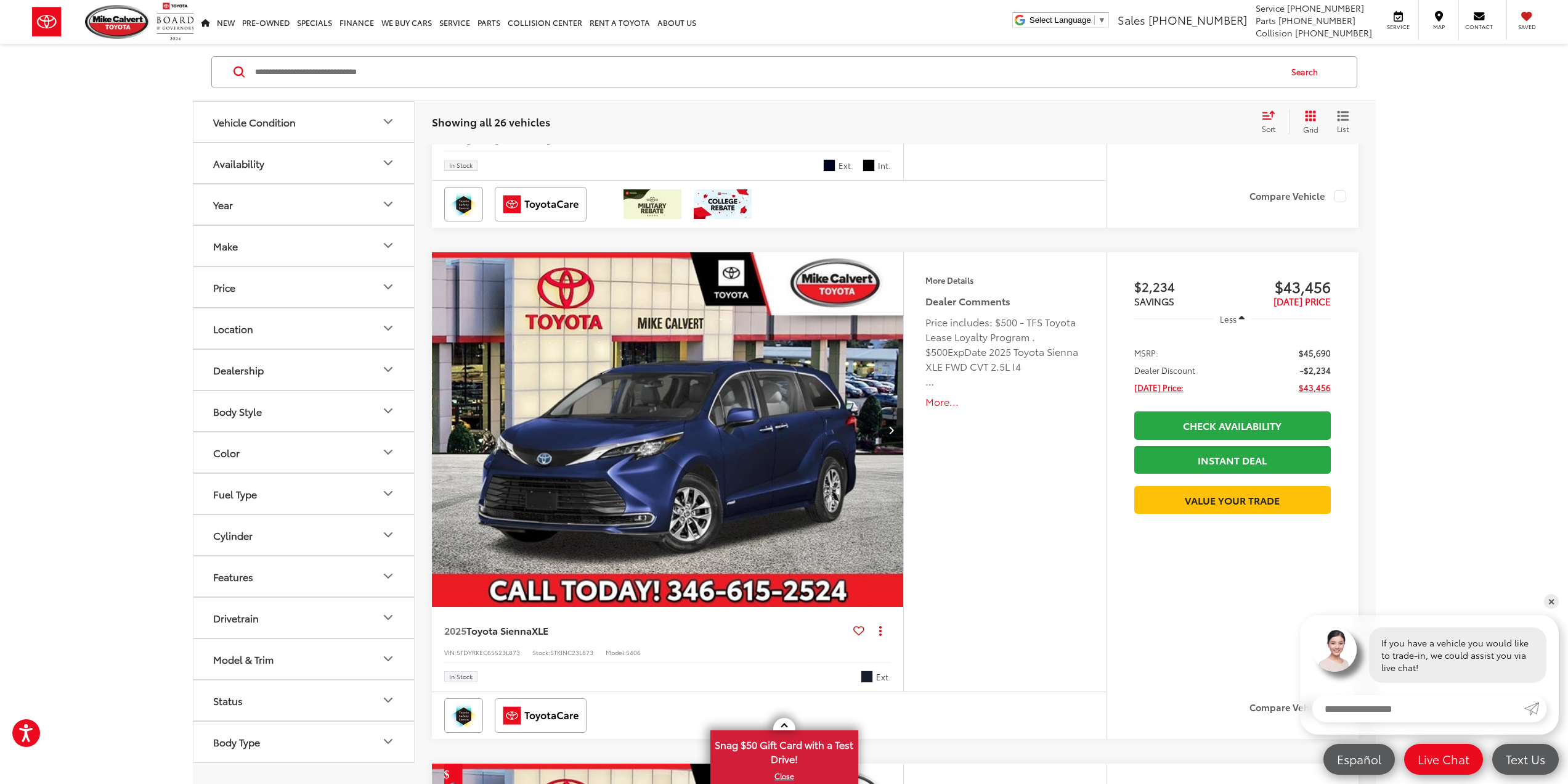
click at [691, 432] on img "2025 Toyota Sienna XLE 0" at bounding box center [668, 429] width 473 height 356
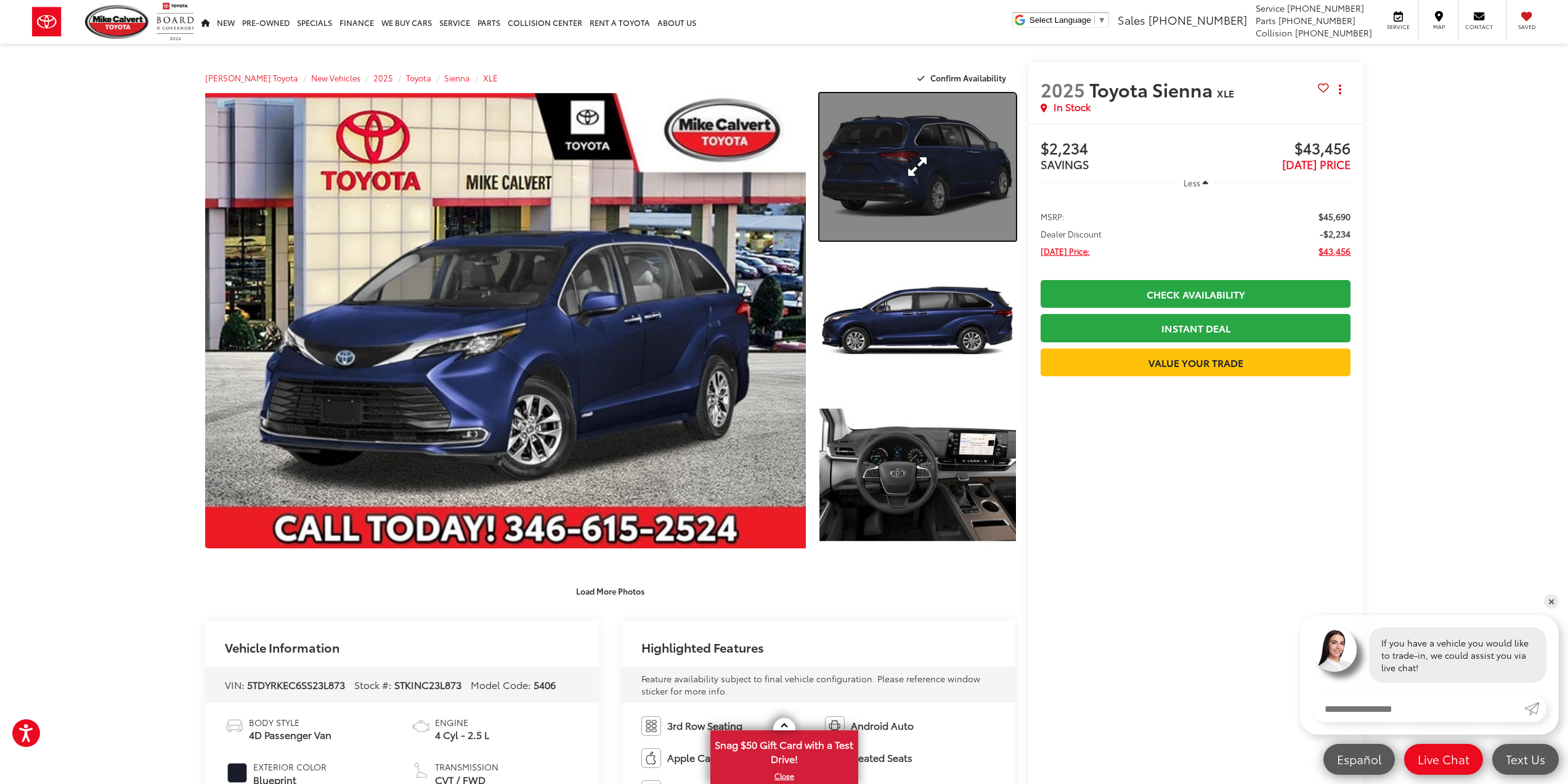
click at [941, 201] on link "Expand Photo 1" at bounding box center [917, 166] width 196 height 148
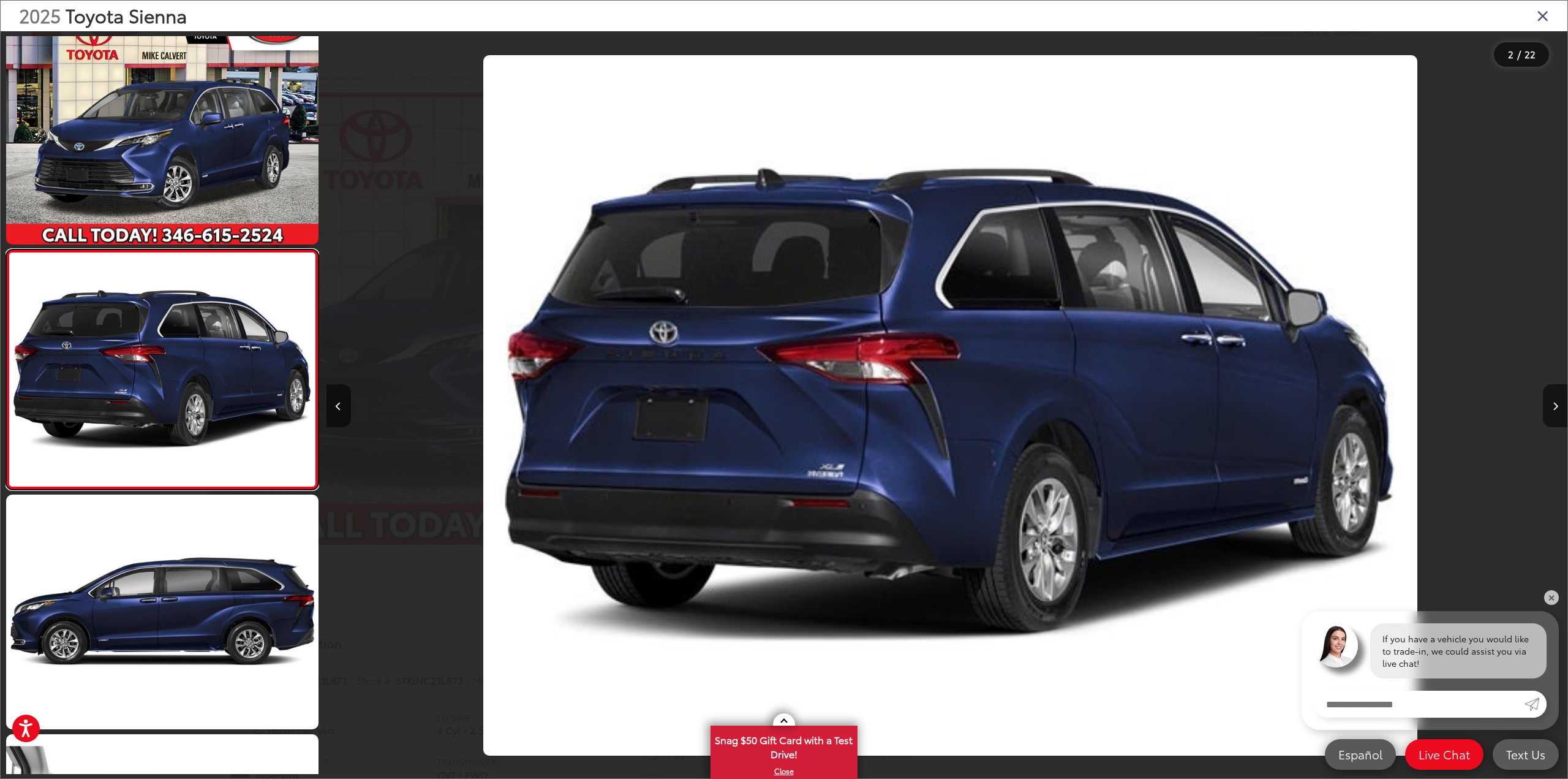
scroll to position [0, 1241]
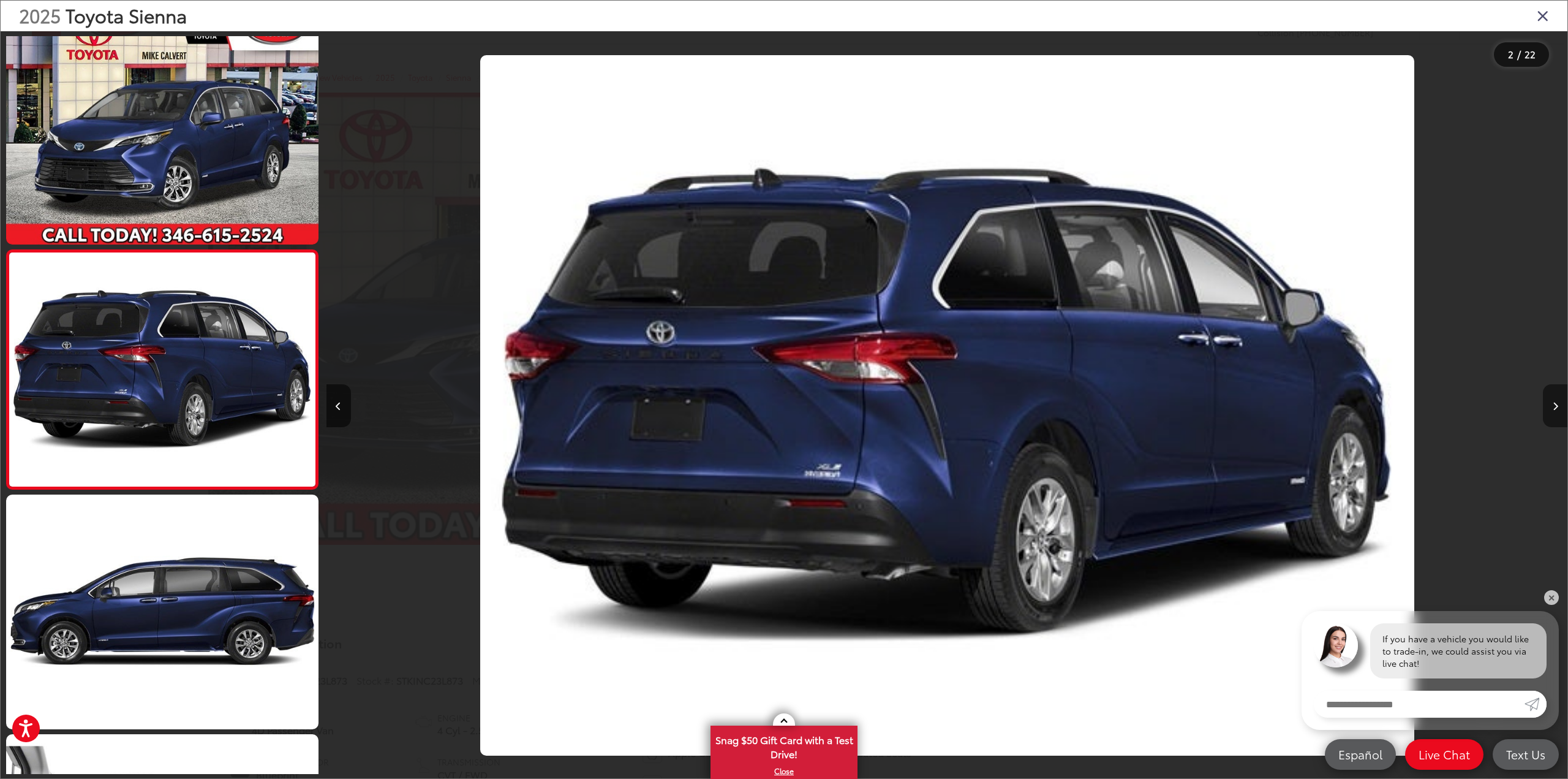
click at [1555, 401] on button "Next image" at bounding box center [1555, 405] width 25 height 42
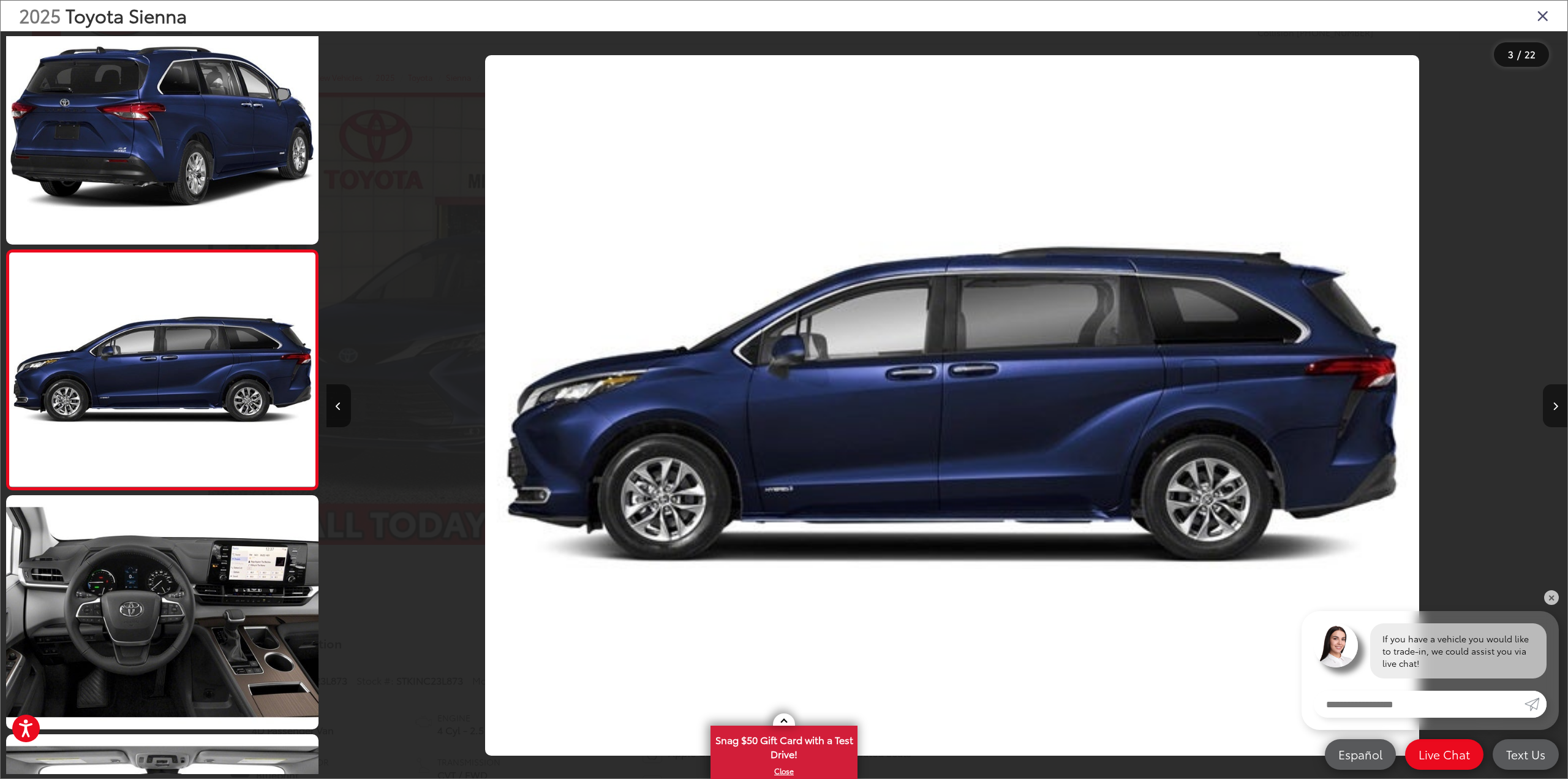
scroll to position [0, 2483]
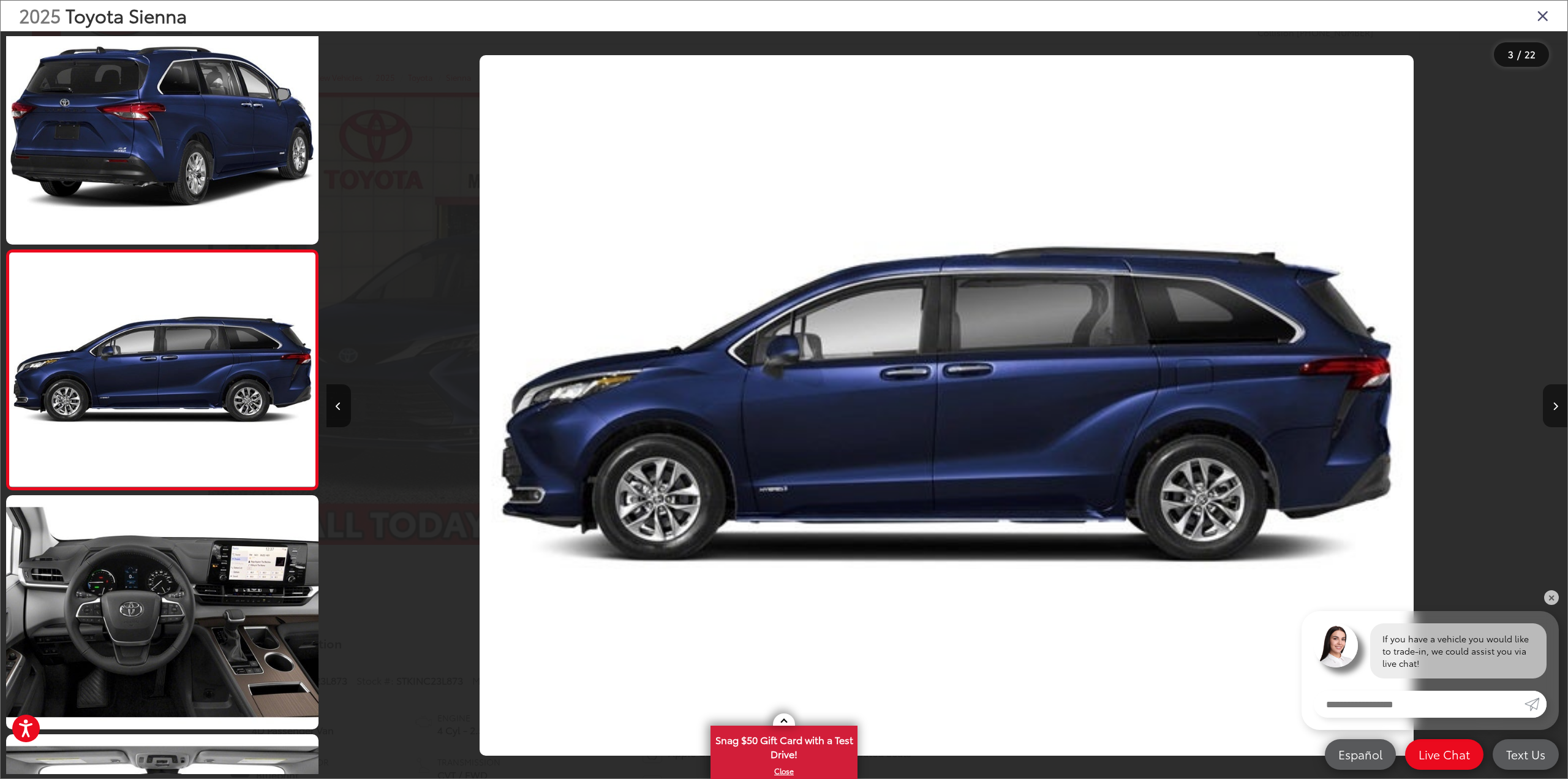
click at [1555, 401] on button "Next image" at bounding box center [1555, 405] width 25 height 42
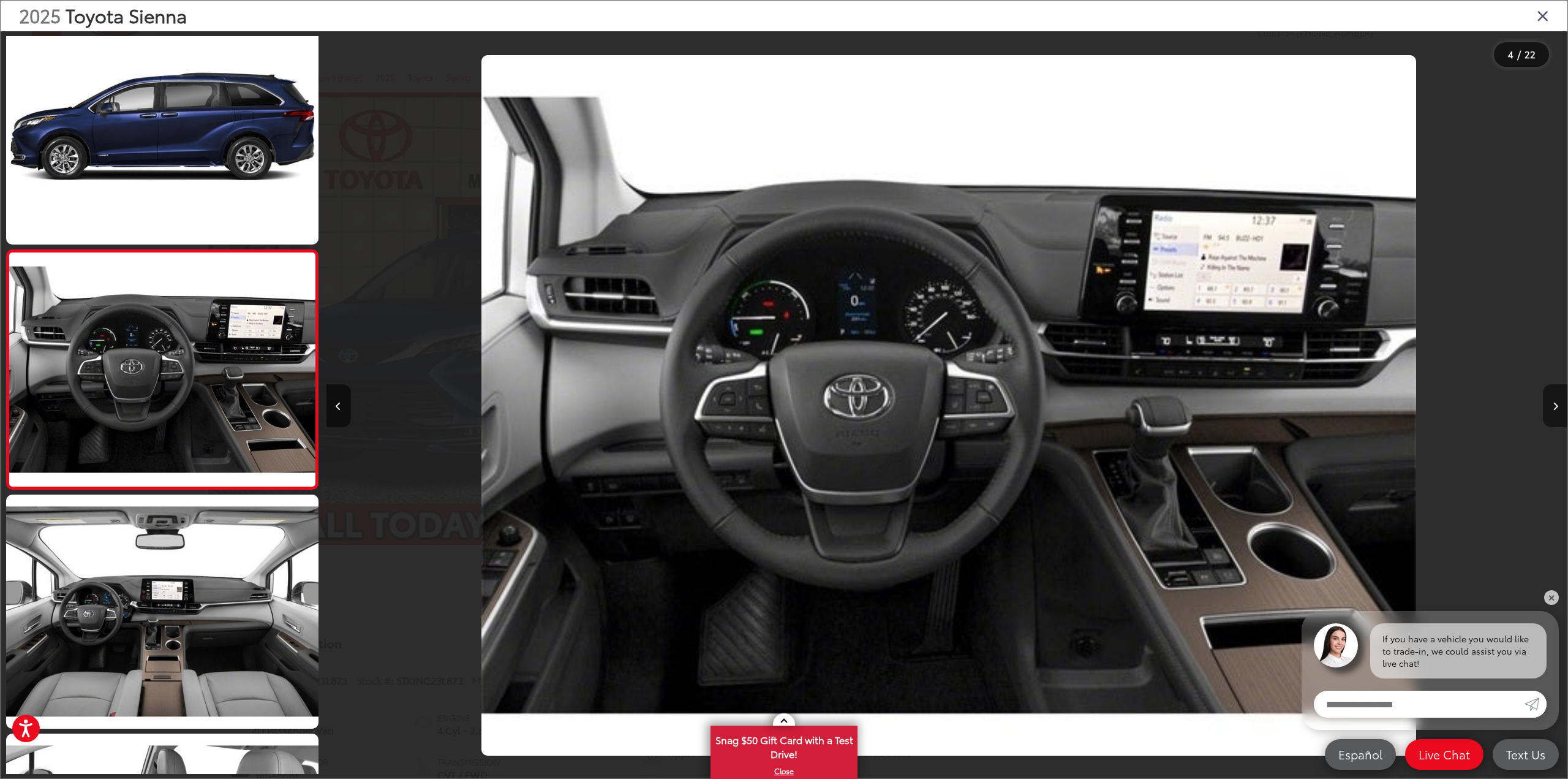
scroll to position [0, 3724]
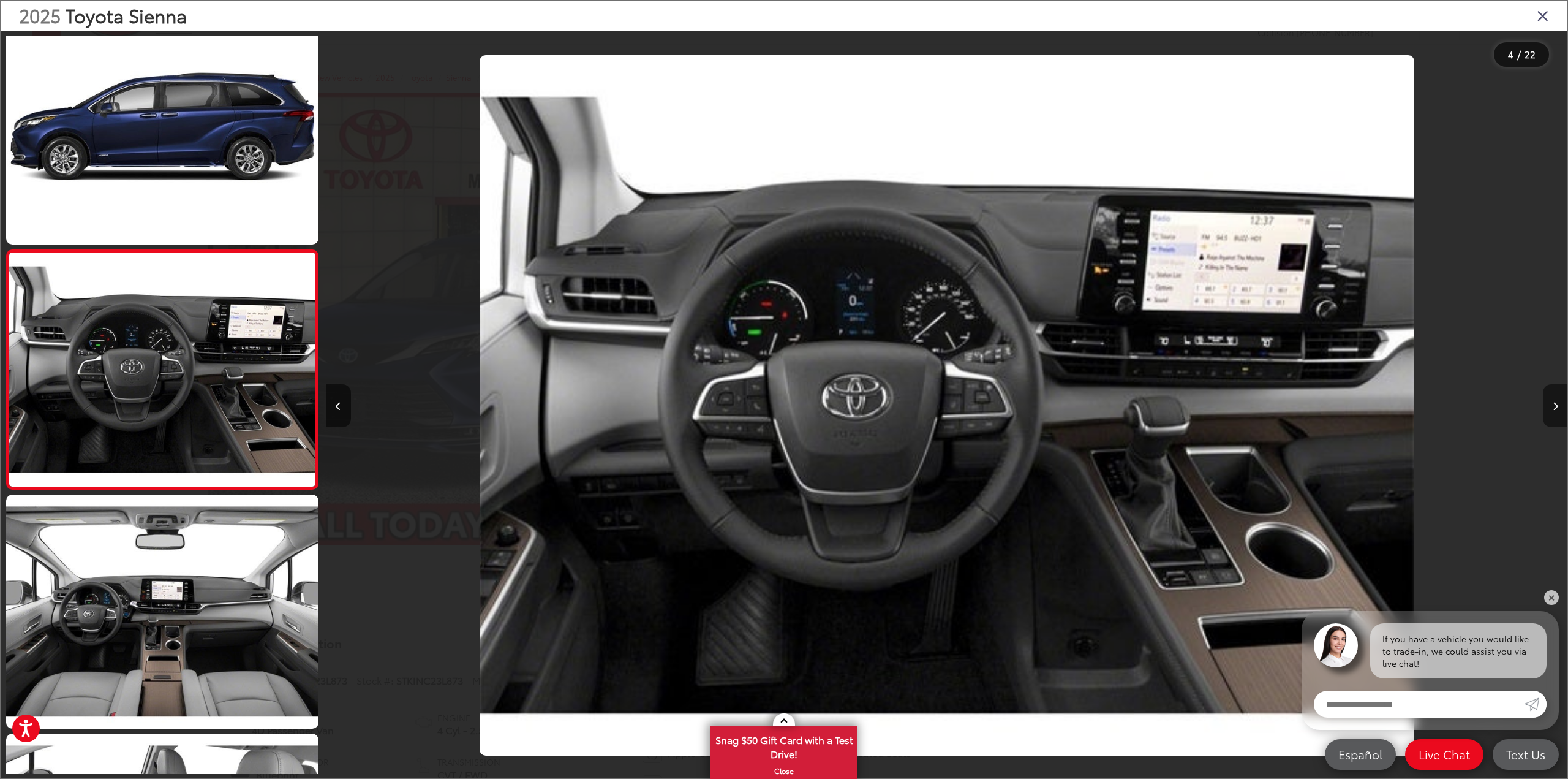
click at [1555, 401] on button "Next image" at bounding box center [1555, 405] width 25 height 42
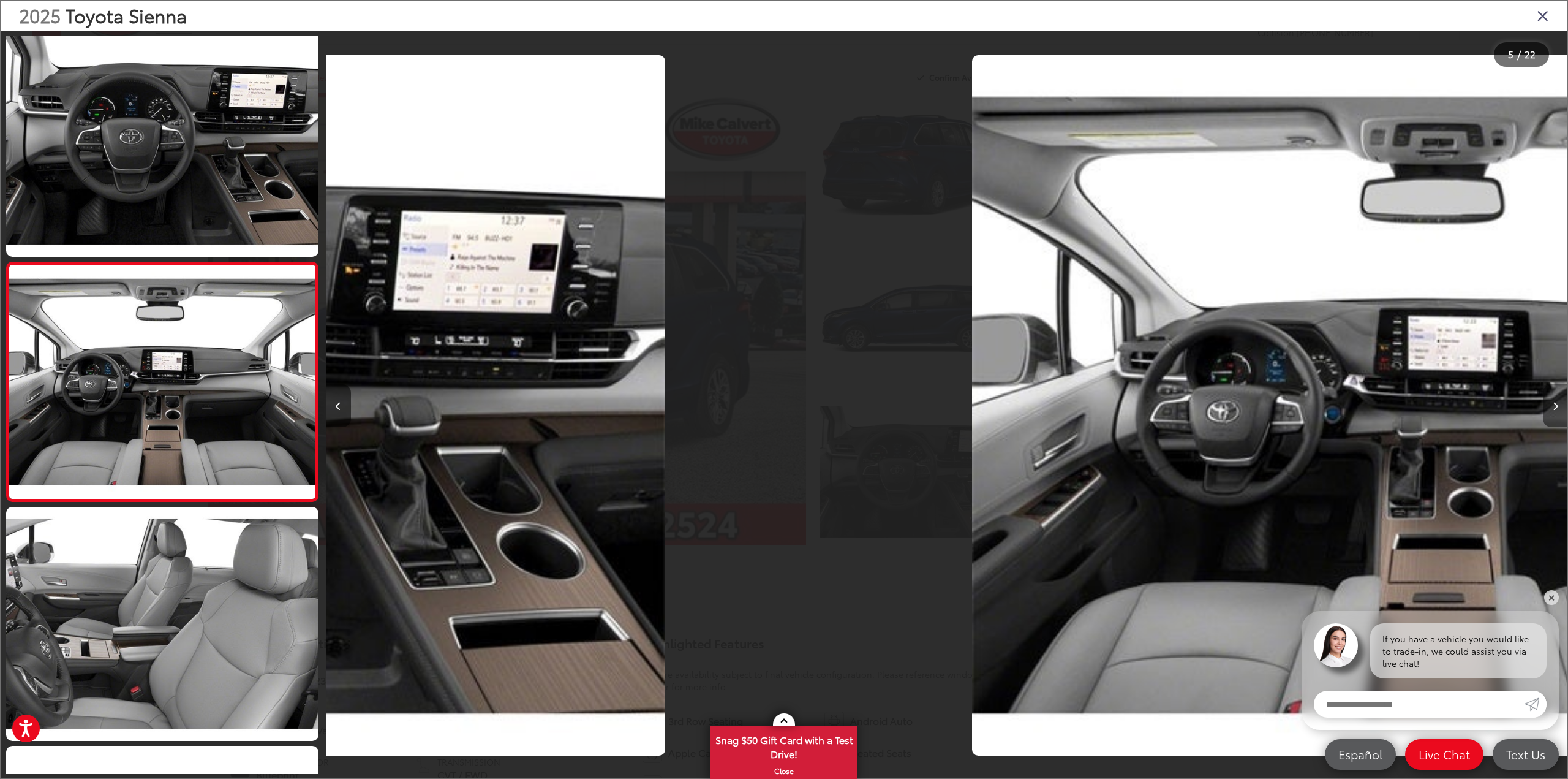
scroll to position [744, 0]
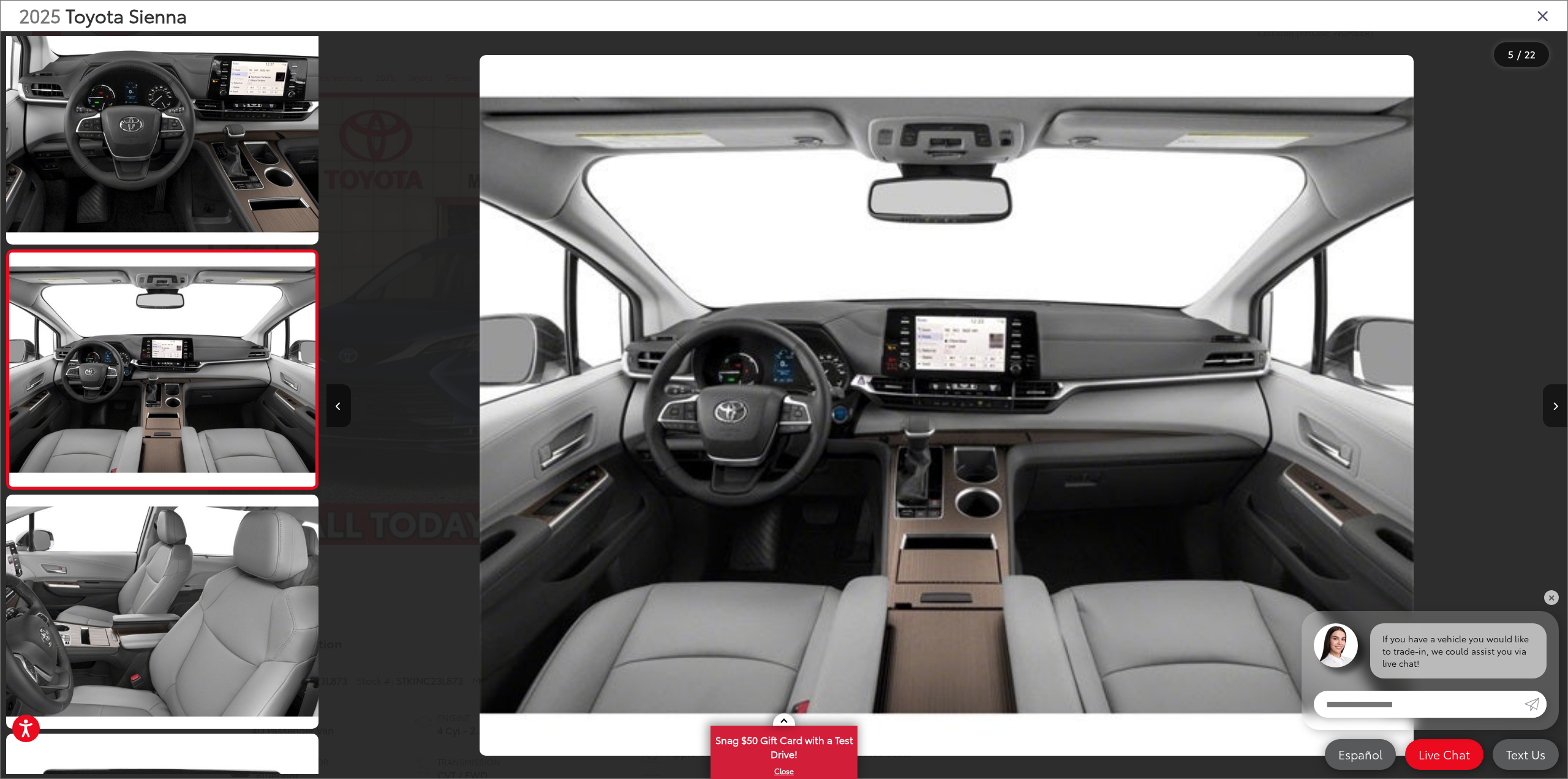
click at [1555, 401] on button "Next image" at bounding box center [1555, 405] width 25 height 42
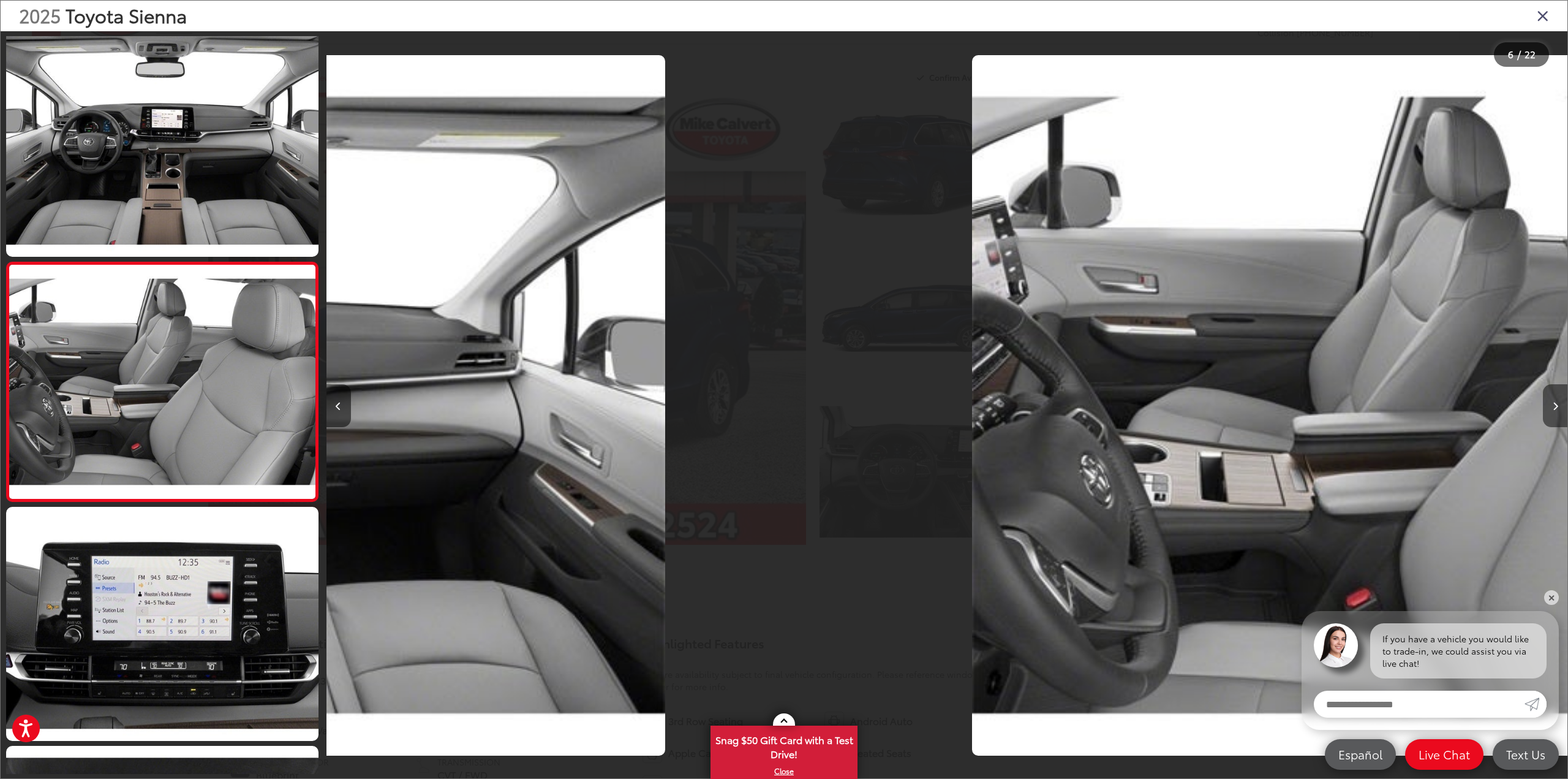
scroll to position [983, 0]
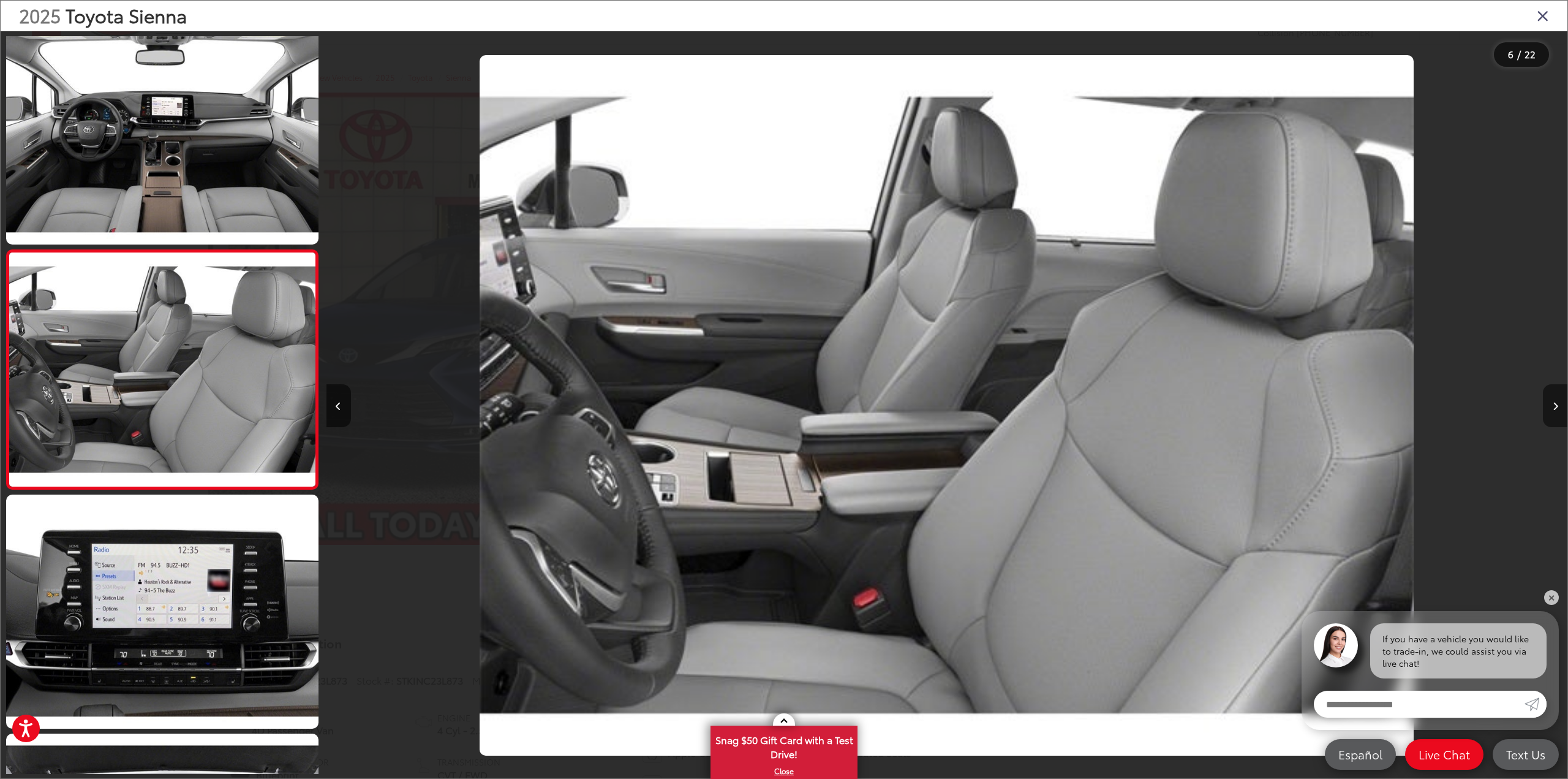
click at [1555, 401] on button "Next image" at bounding box center [1555, 405] width 25 height 42
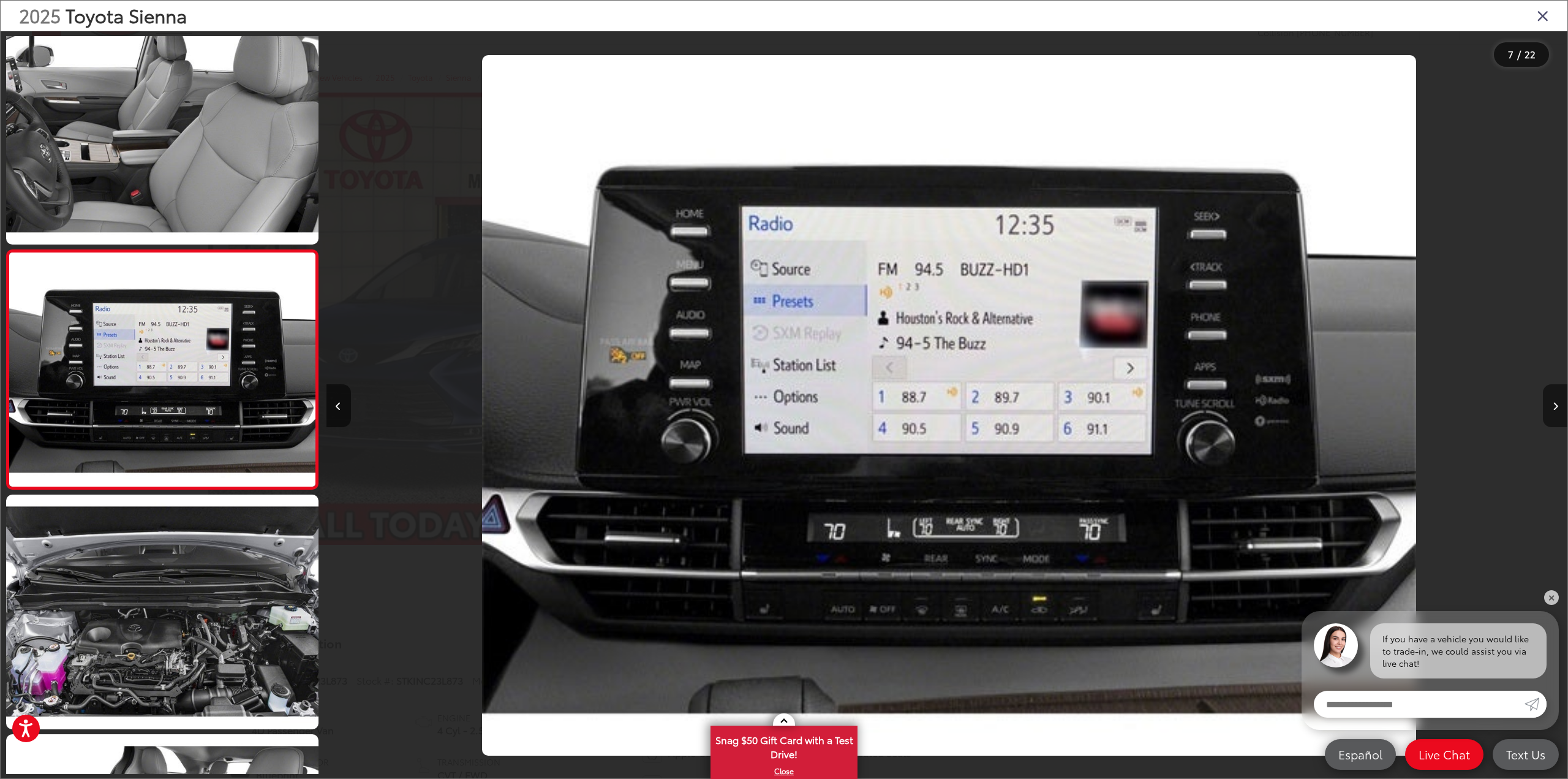
scroll to position [0, 7448]
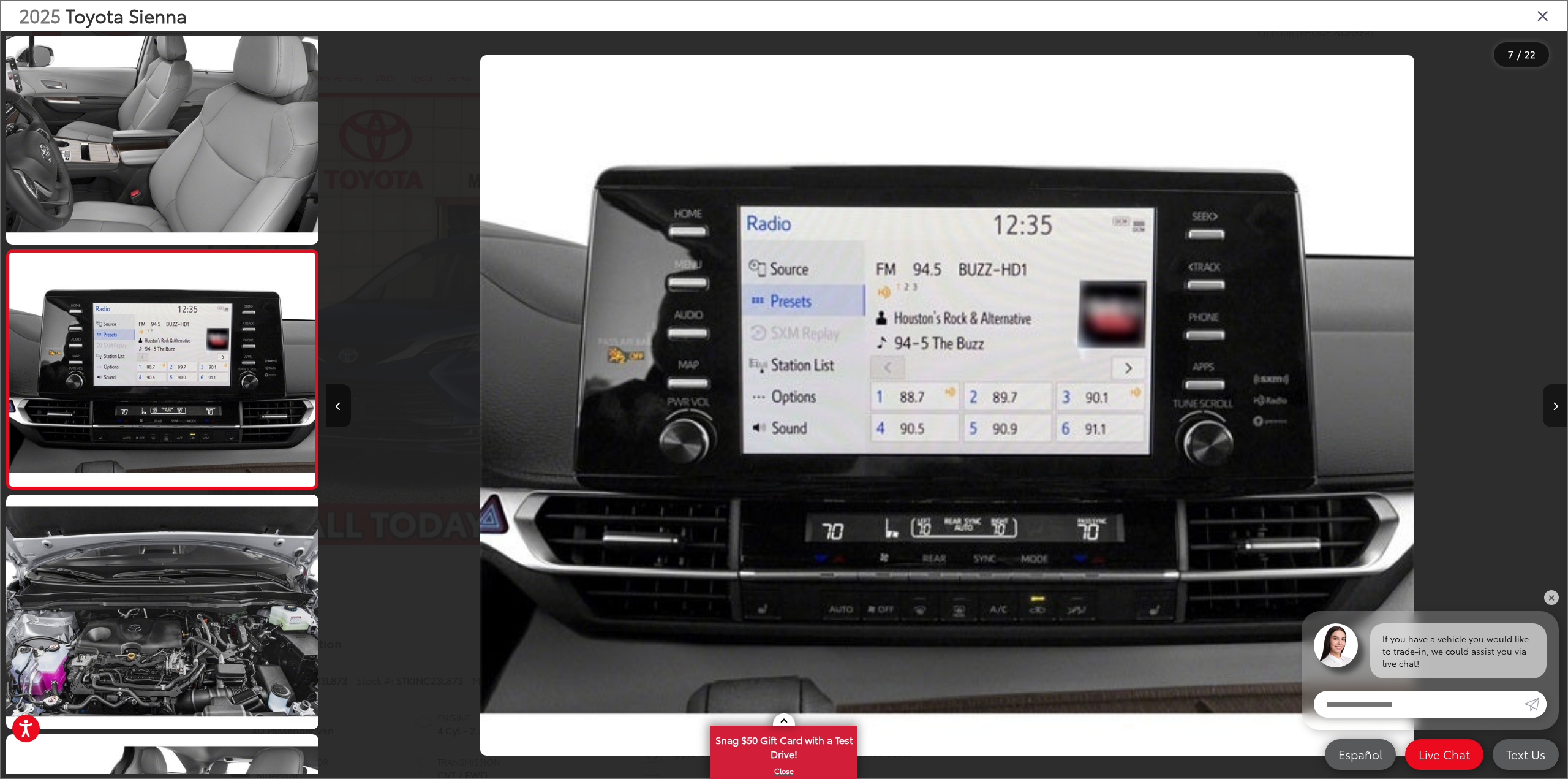
click at [1555, 401] on button "Next image" at bounding box center [1555, 405] width 25 height 42
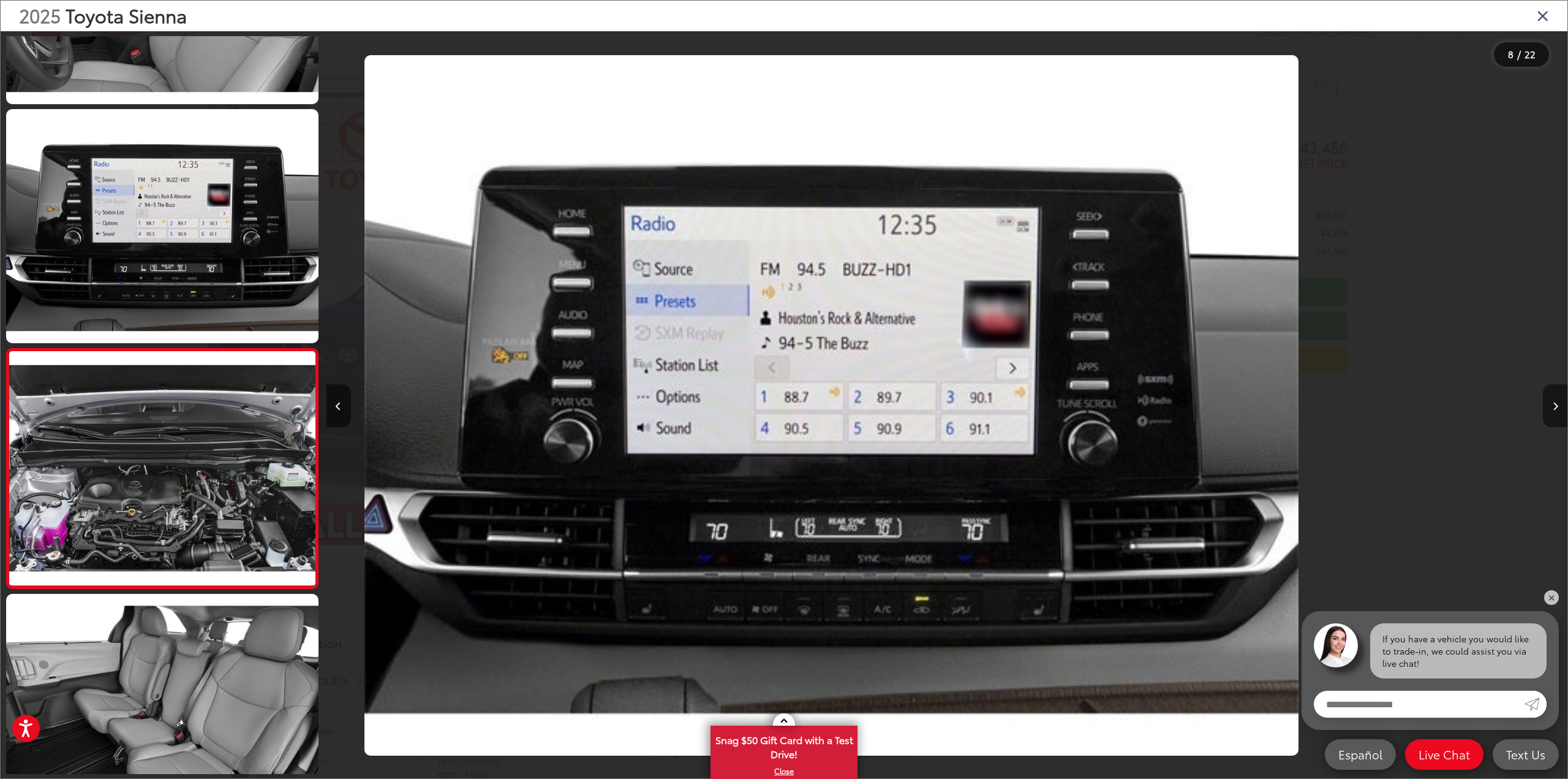
scroll to position [0, 0]
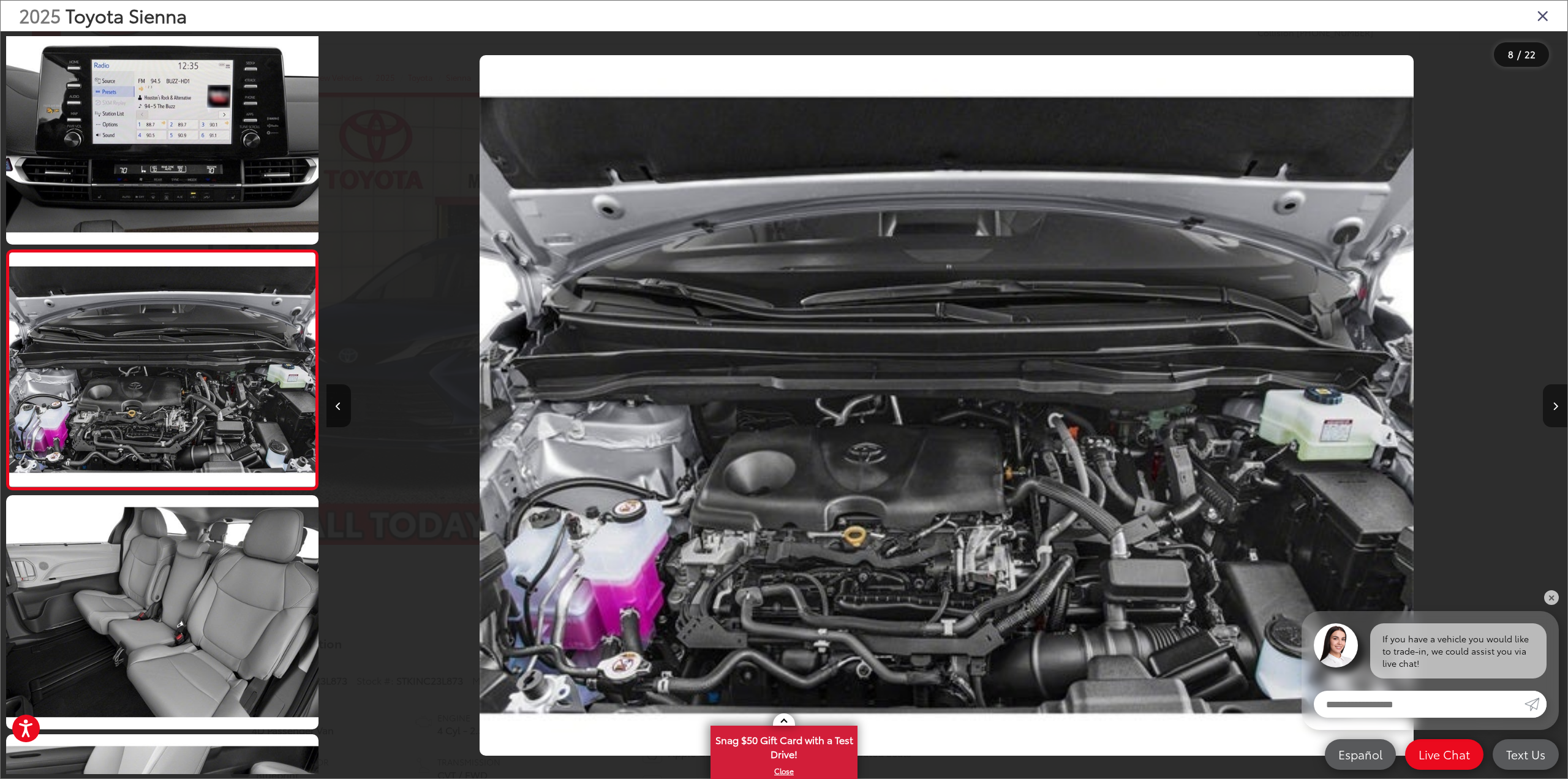
click at [1555, 401] on button "Next image" at bounding box center [1555, 405] width 25 height 42
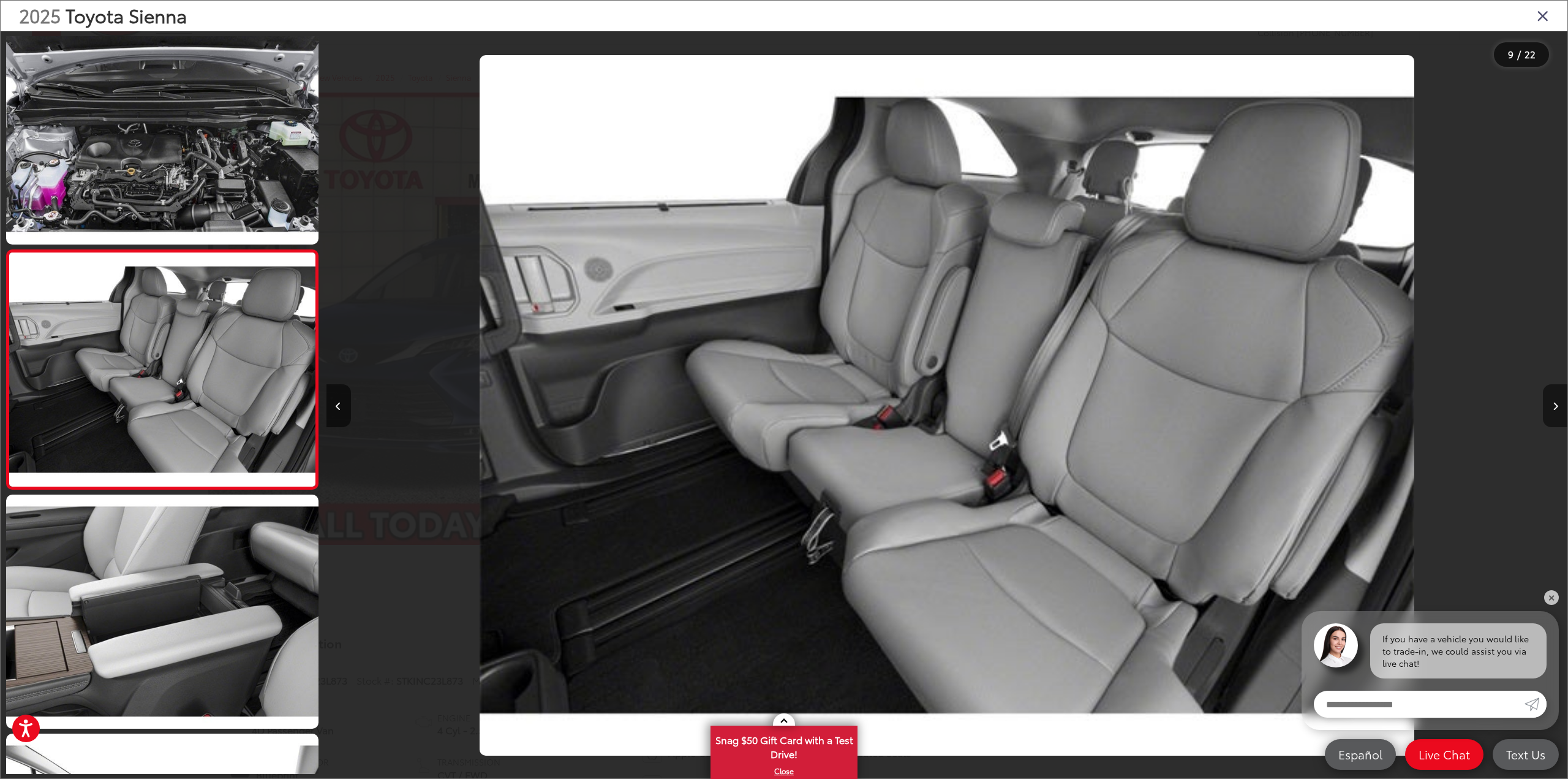
click at [1555, 401] on button "Next image" at bounding box center [1555, 405] width 25 height 42
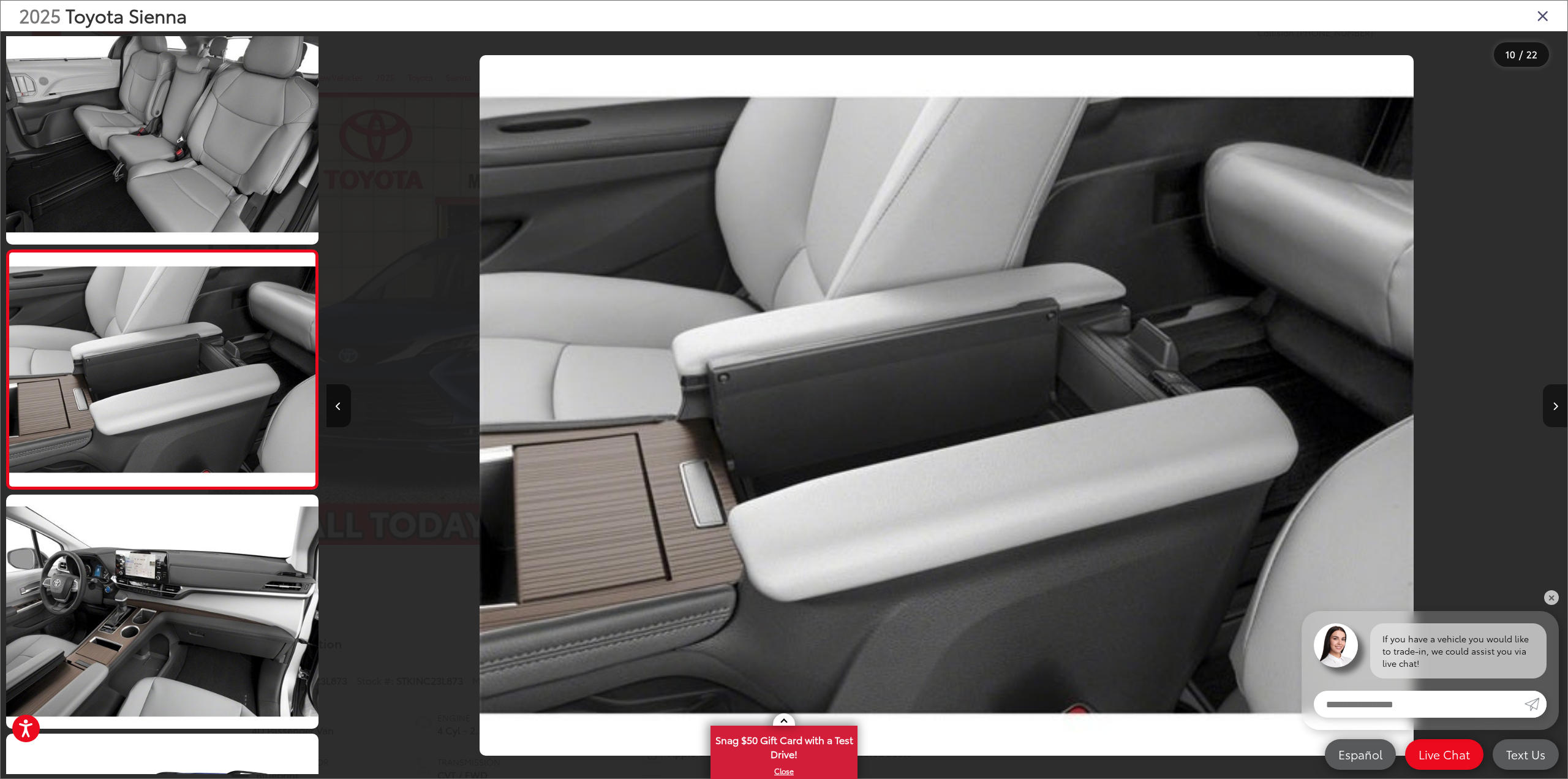
click at [1553, 396] on button "Next image" at bounding box center [1555, 405] width 25 height 42
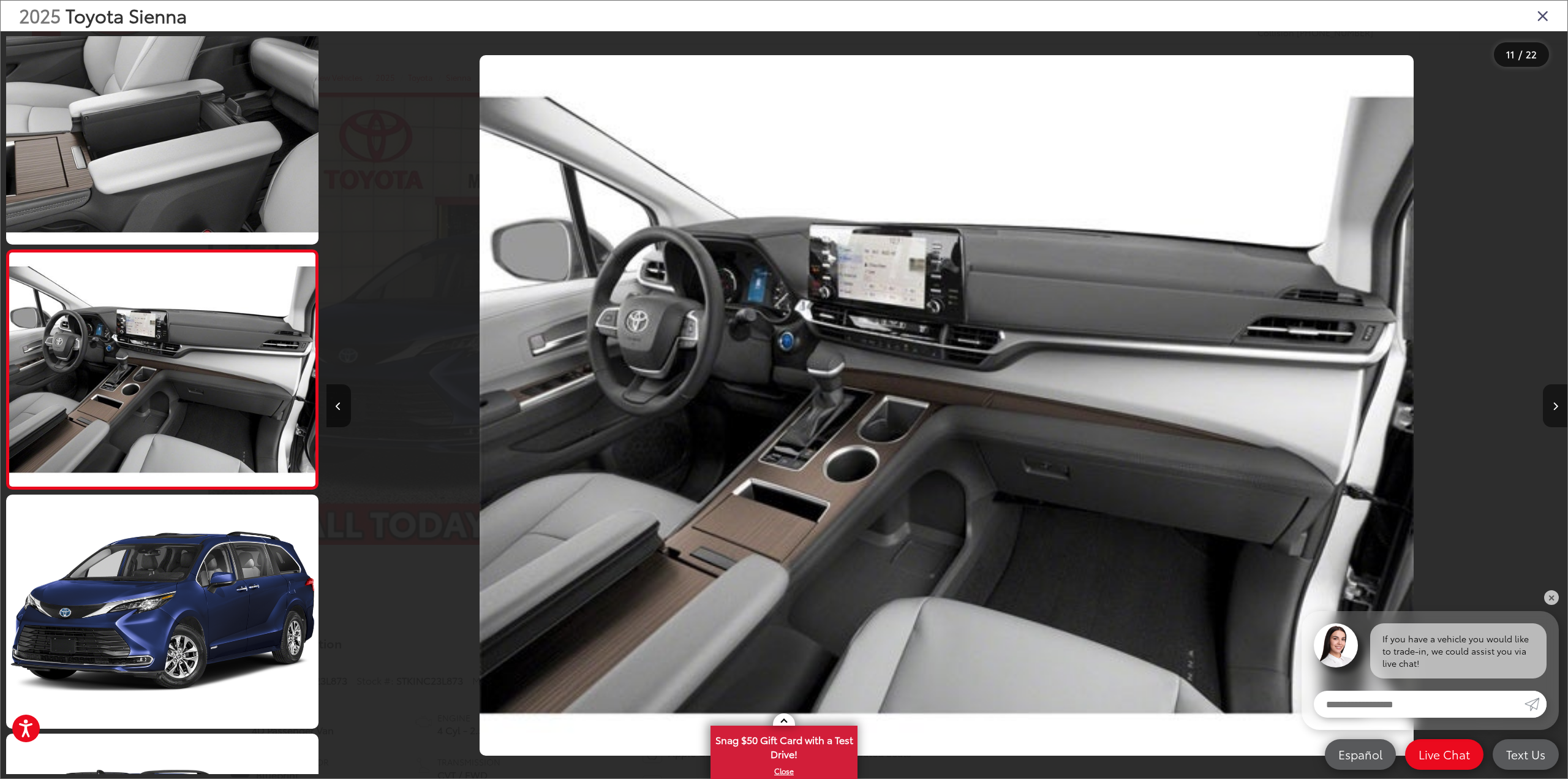
click at [1553, 396] on button "Next image" at bounding box center [1555, 405] width 25 height 42
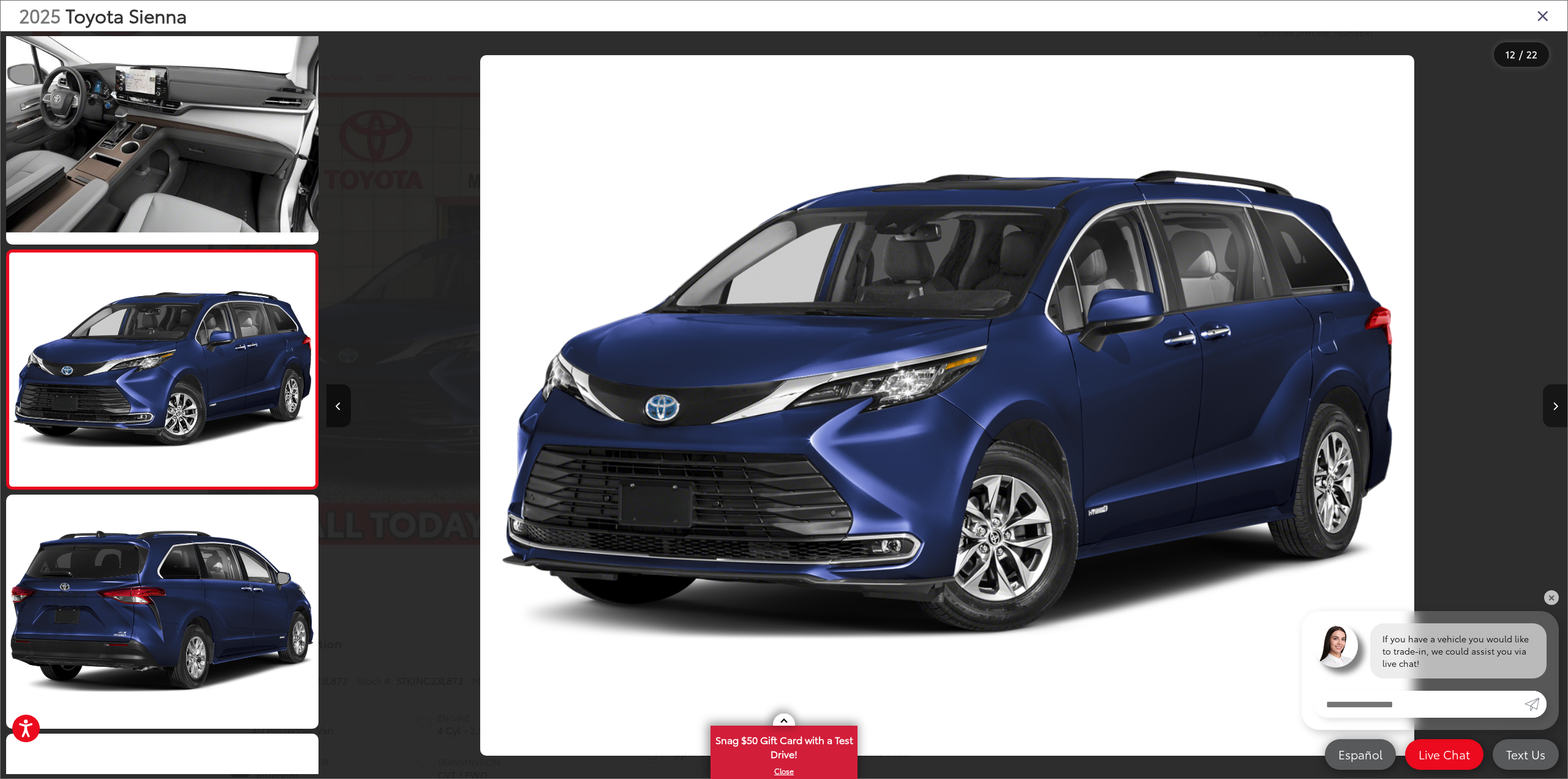
click at [1556, 405] on icon "Next image" at bounding box center [1556, 405] width 6 height 8
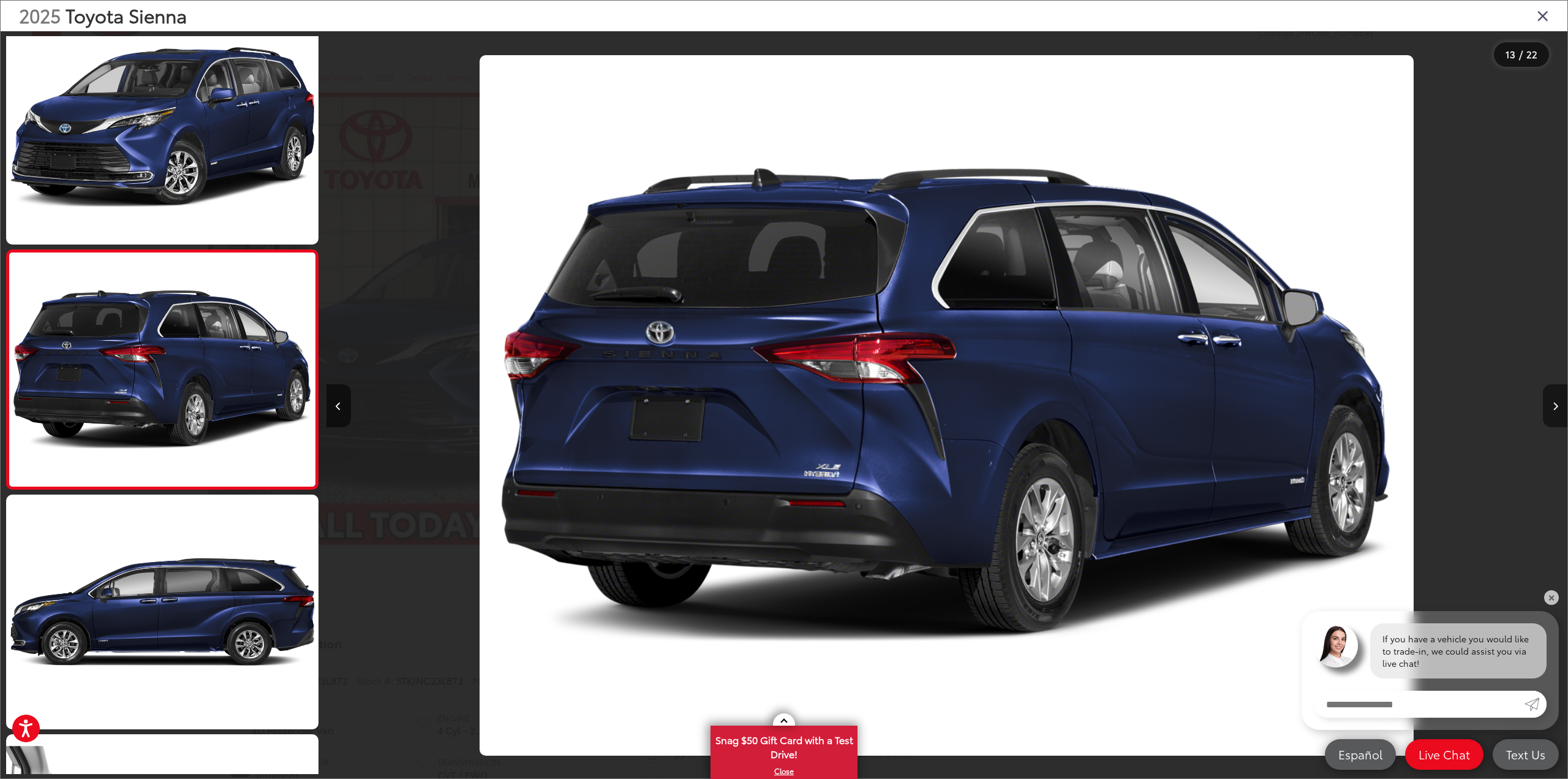
click at [1556, 405] on icon "Next image" at bounding box center [1556, 405] width 6 height 8
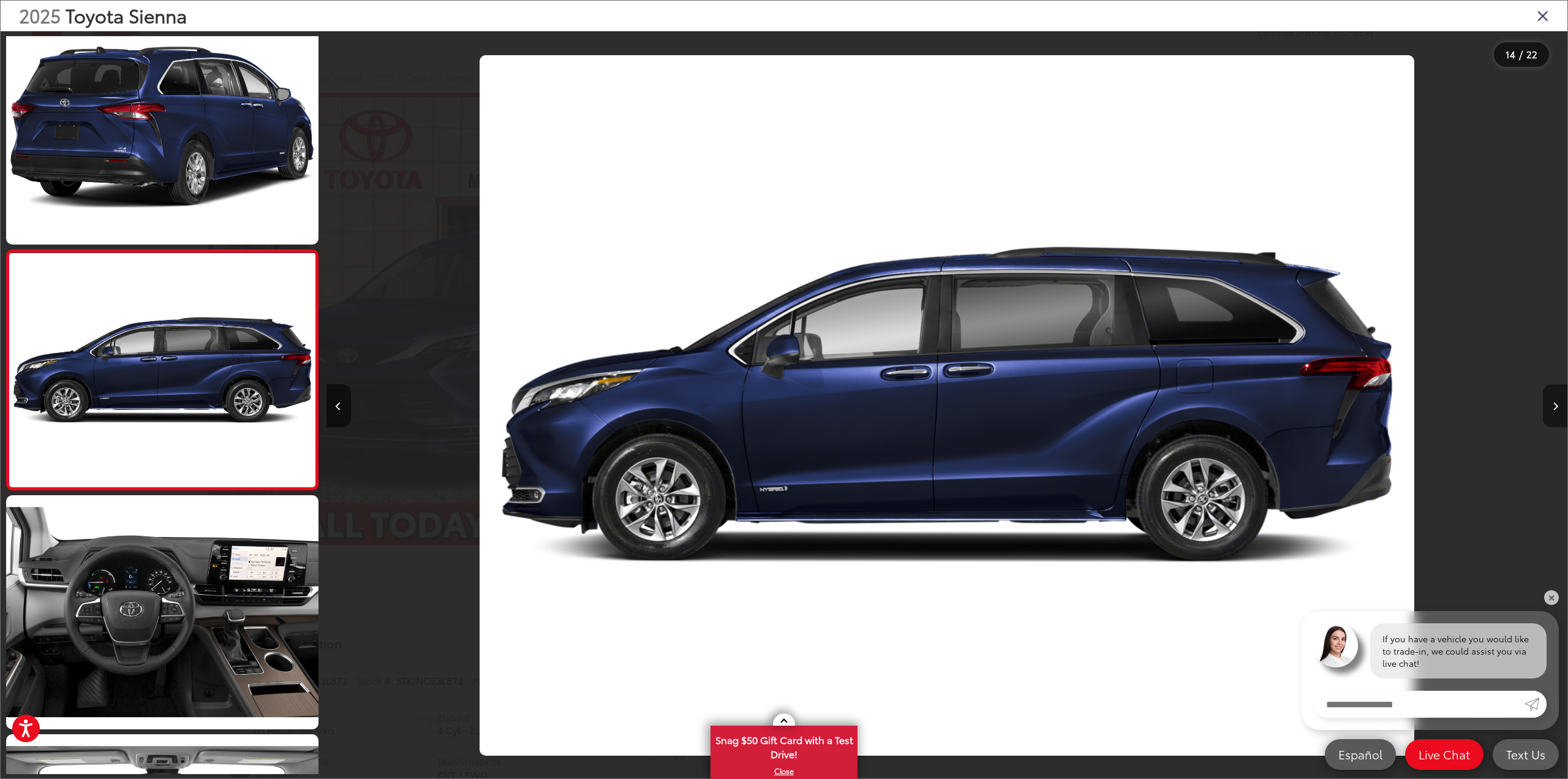
click at [1556, 405] on icon "Next image" at bounding box center [1556, 405] width 6 height 8
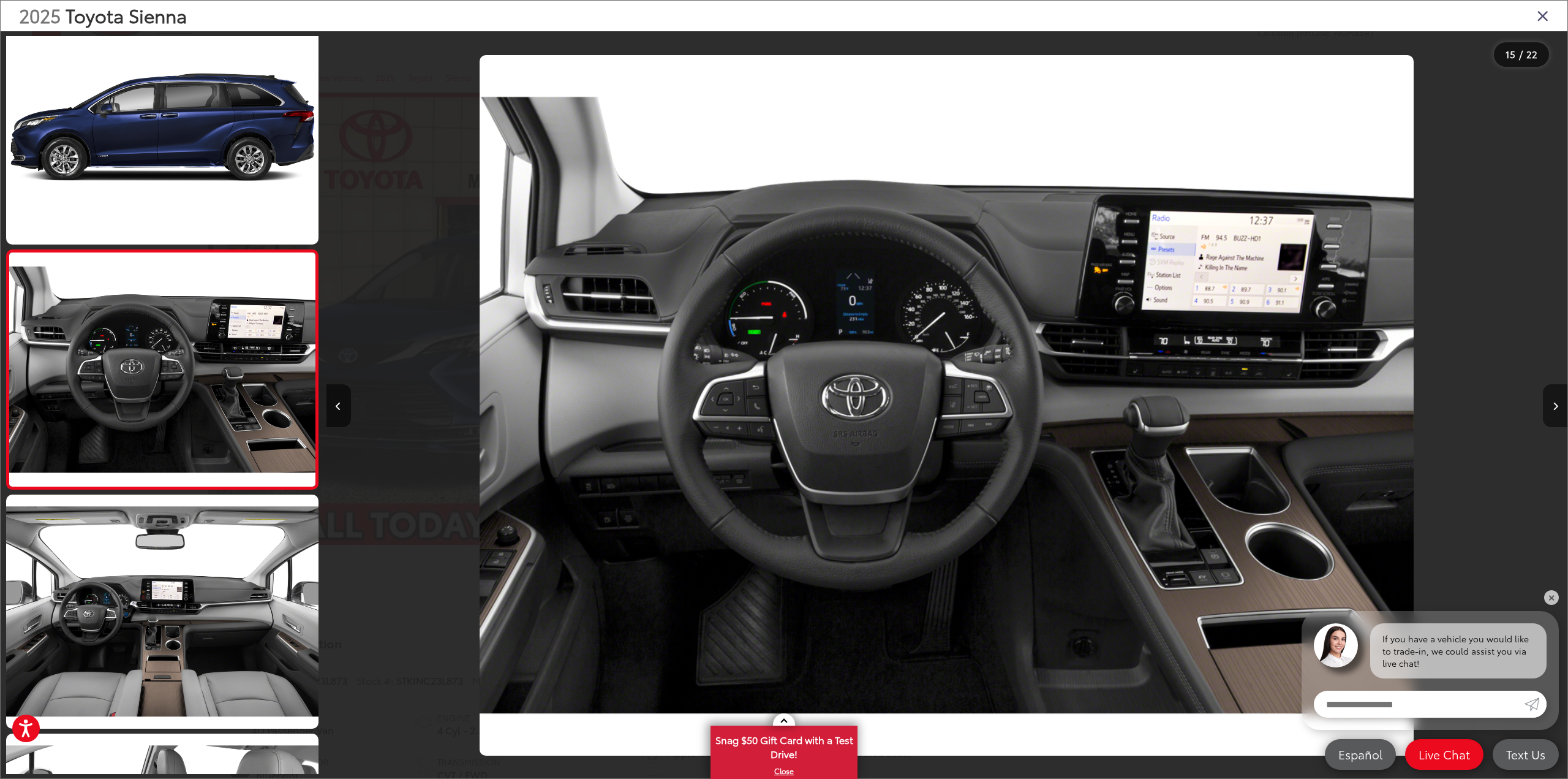
click at [1556, 405] on icon "Next image" at bounding box center [1556, 405] width 6 height 8
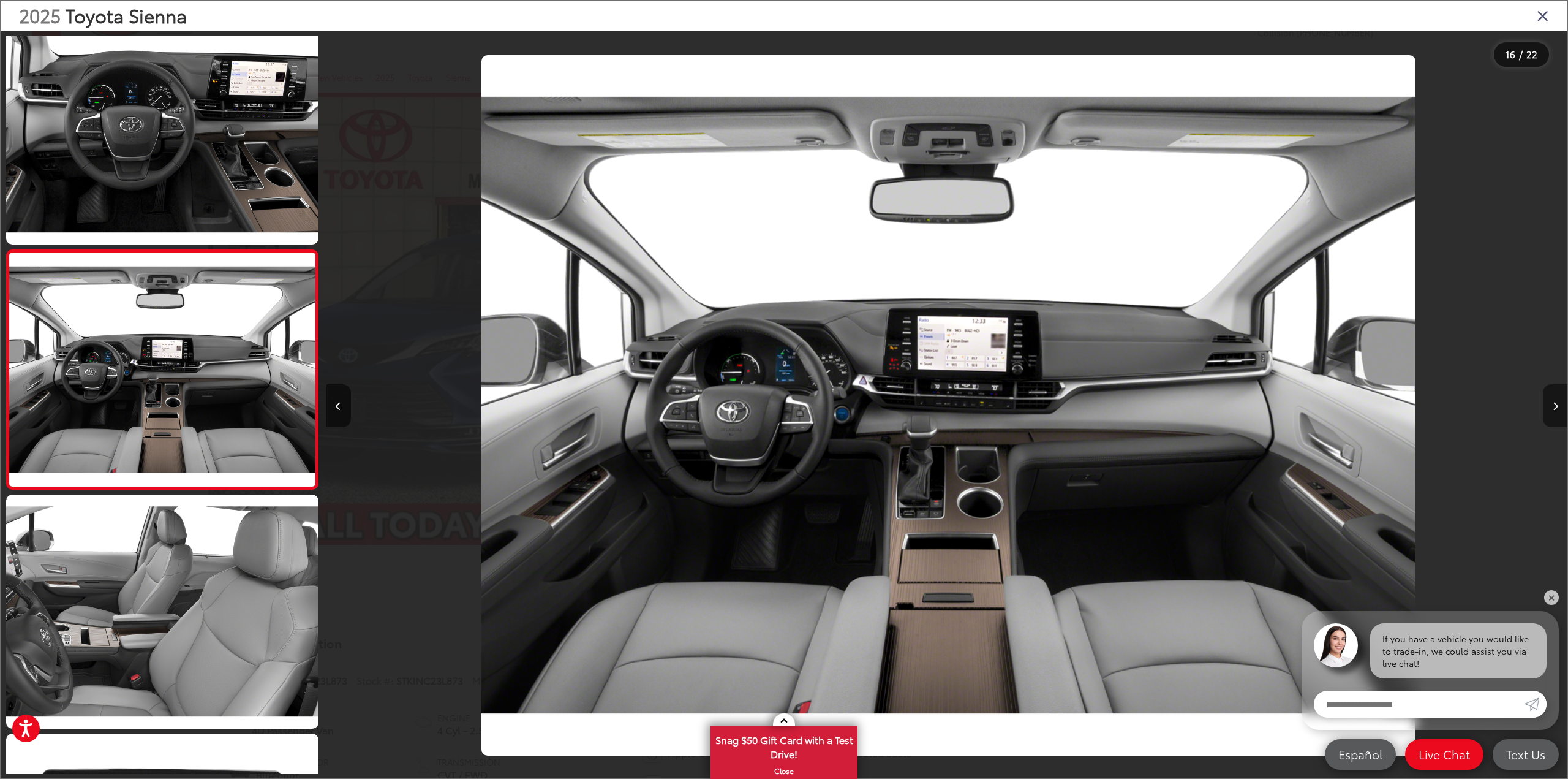
click at [1556, 405] on icon "Next image" at bounding box center [1556, 405] width 6 height 8
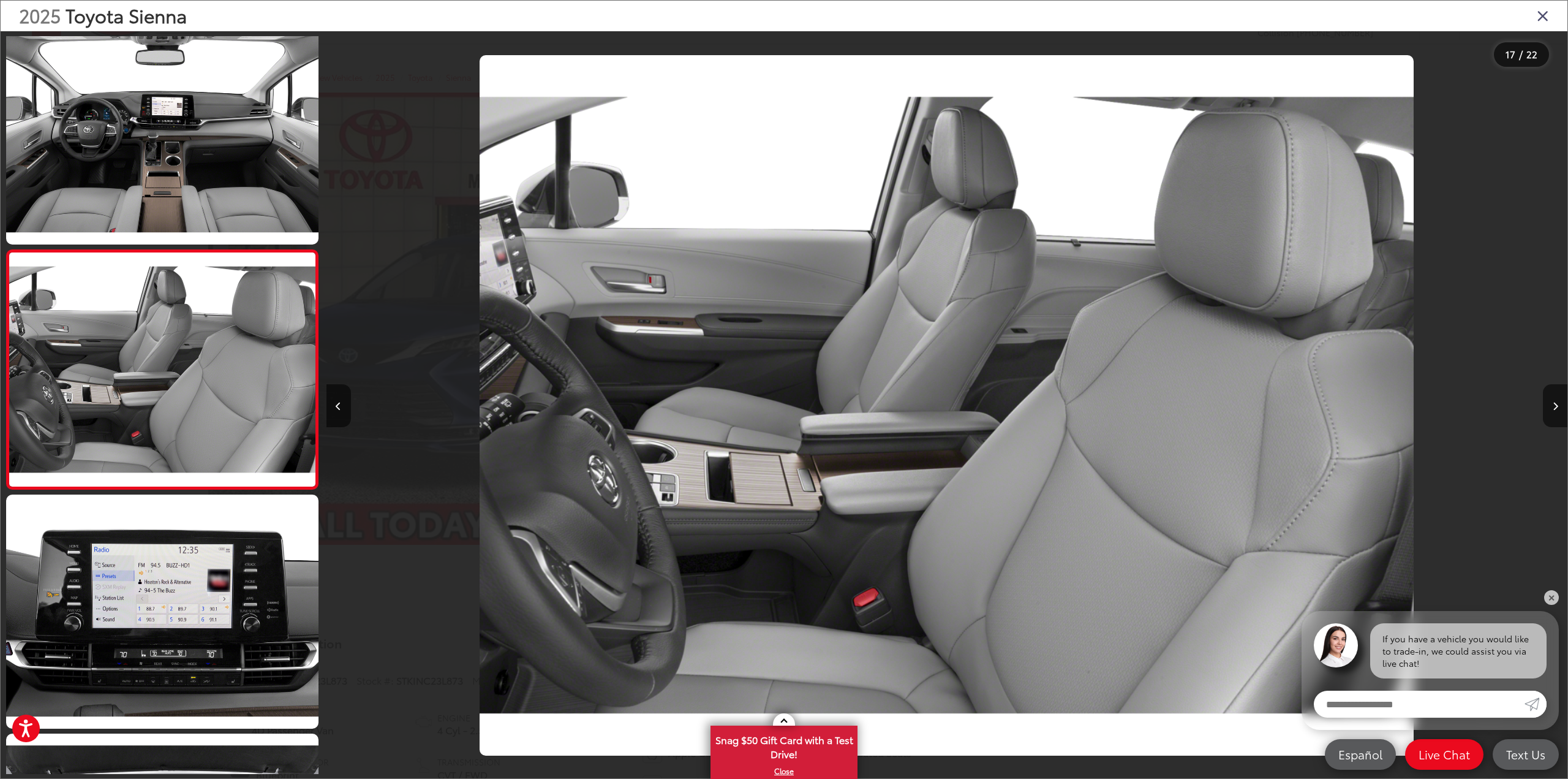
click at [1541, 17] on icon "Close gallery" at bounding box center [1542, 15] width 12 height 16
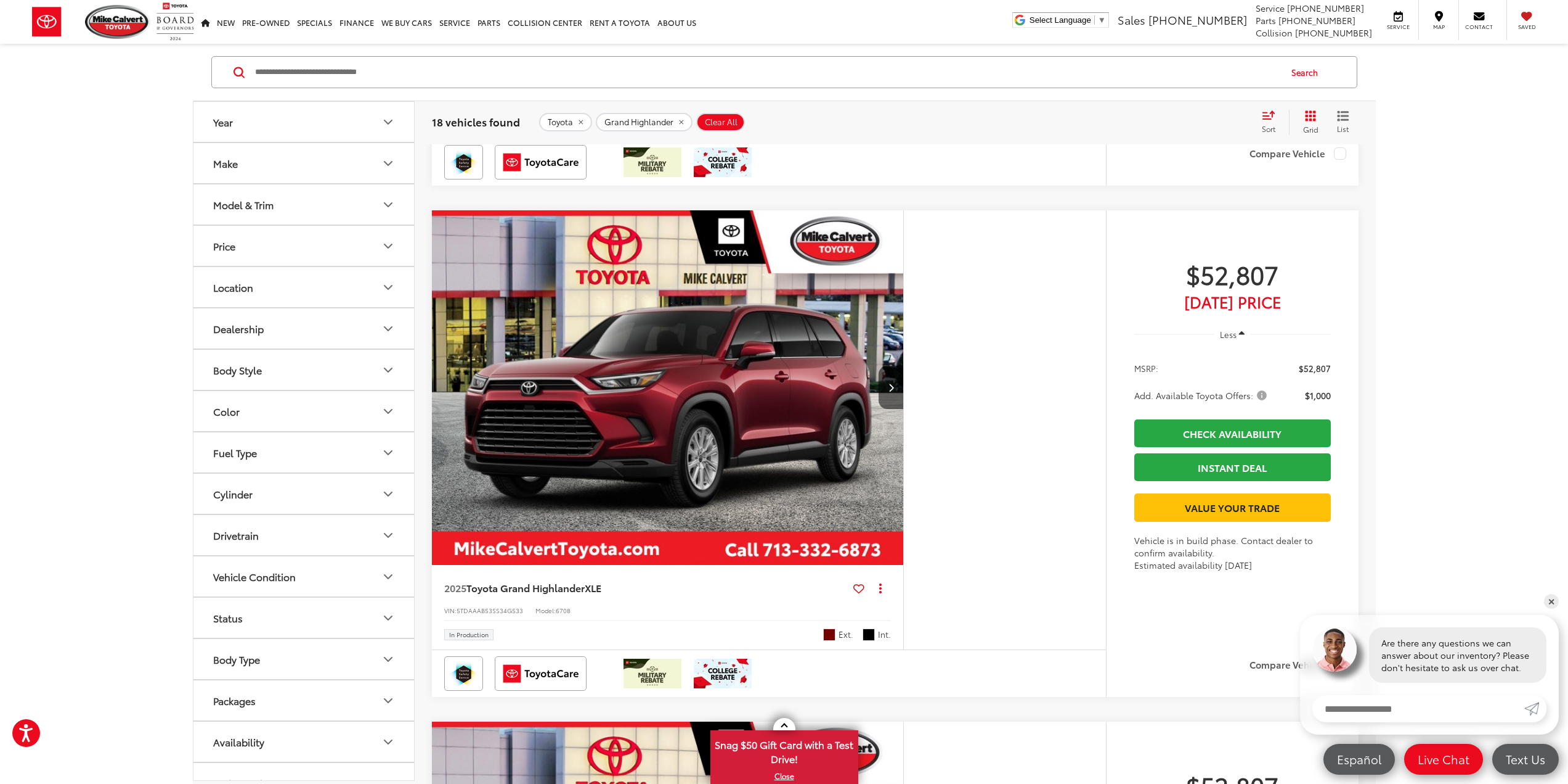
scroll to position [4131, 0]
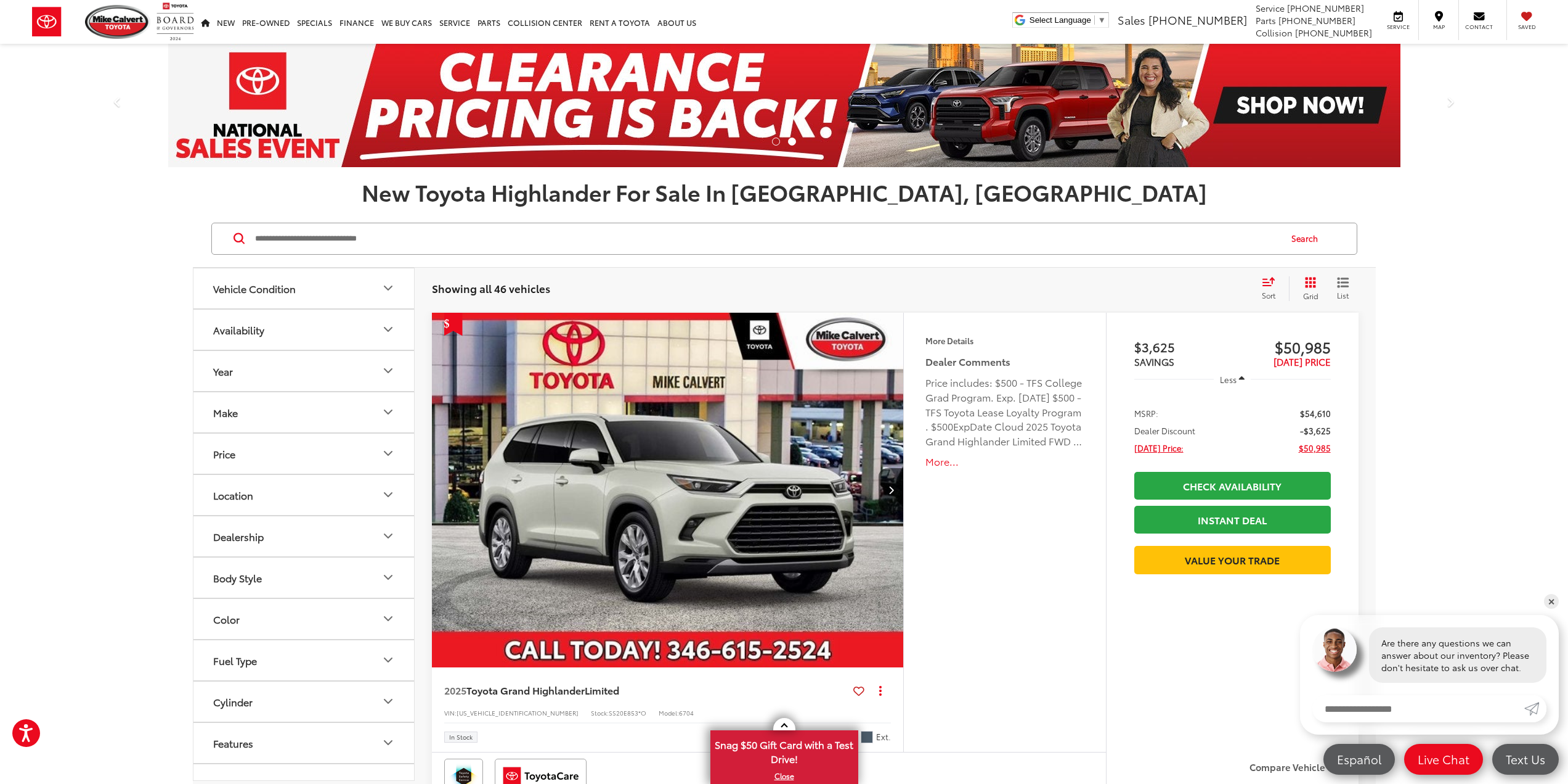
drag, startPoint x: 613, startPoint y: 500, endPoint x: 586, endPoint y: 458, distance: 49.9
click at [586, 458] on img "2025 Toyota Grand Highlander Limited 0" at bounding box center [668, 490] width 473 height 356
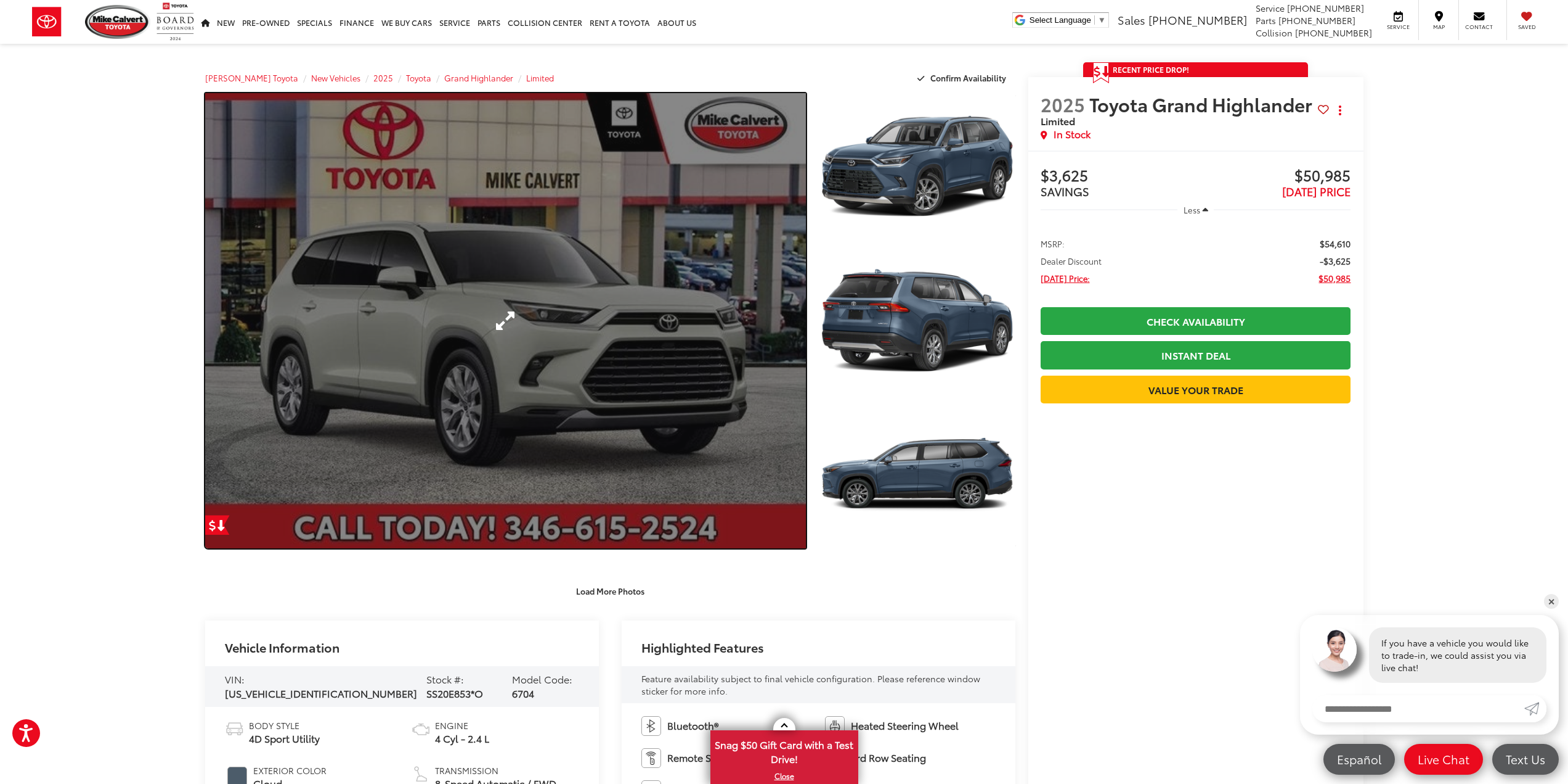
click at [514, 346] on link "Expand Photo 0" at bounding box center [506, 320] width 602 height 455
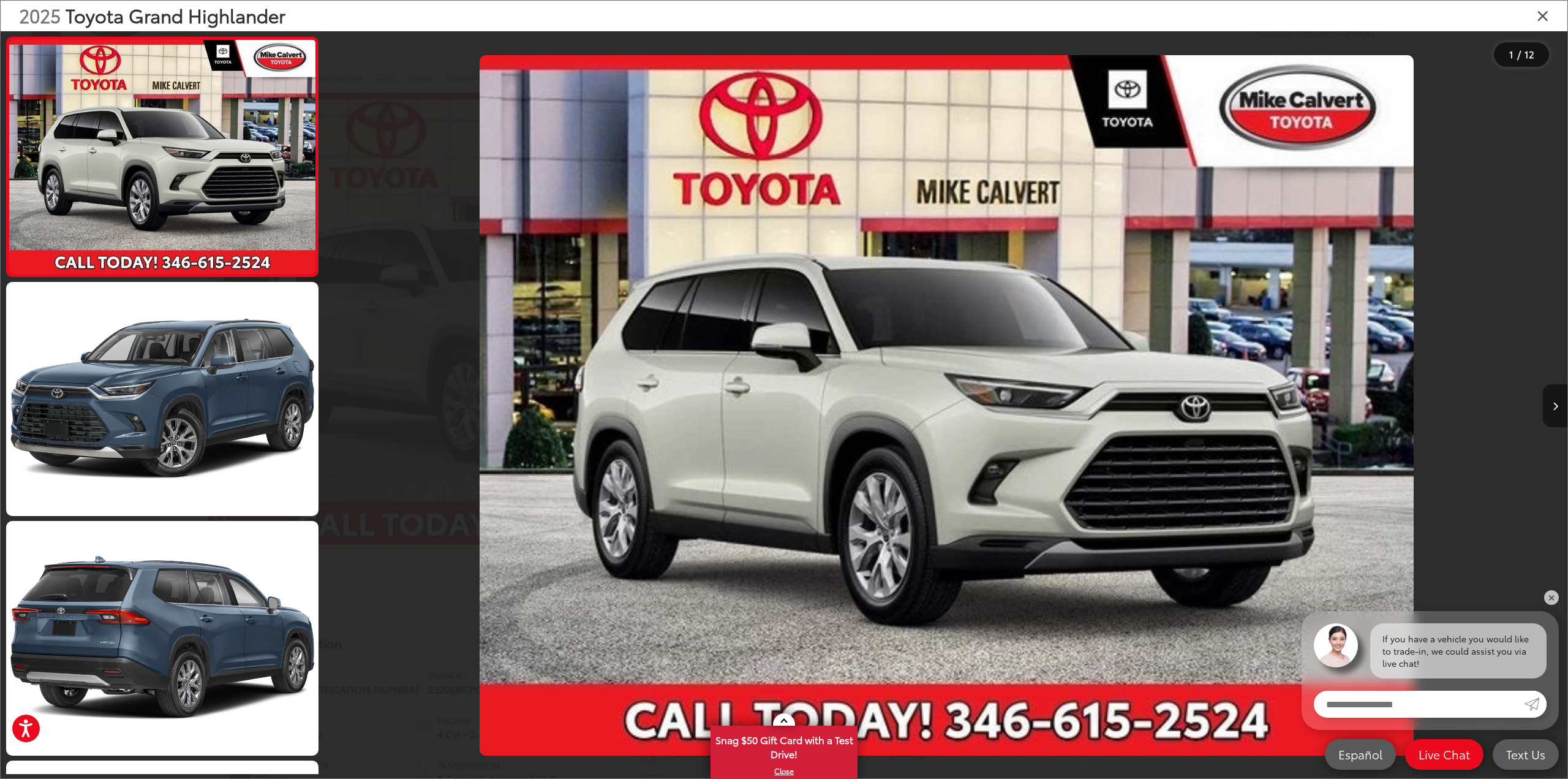
click at [1559, 400] on button "Next image" at bounding box center [1555, 405] width 25 height 42
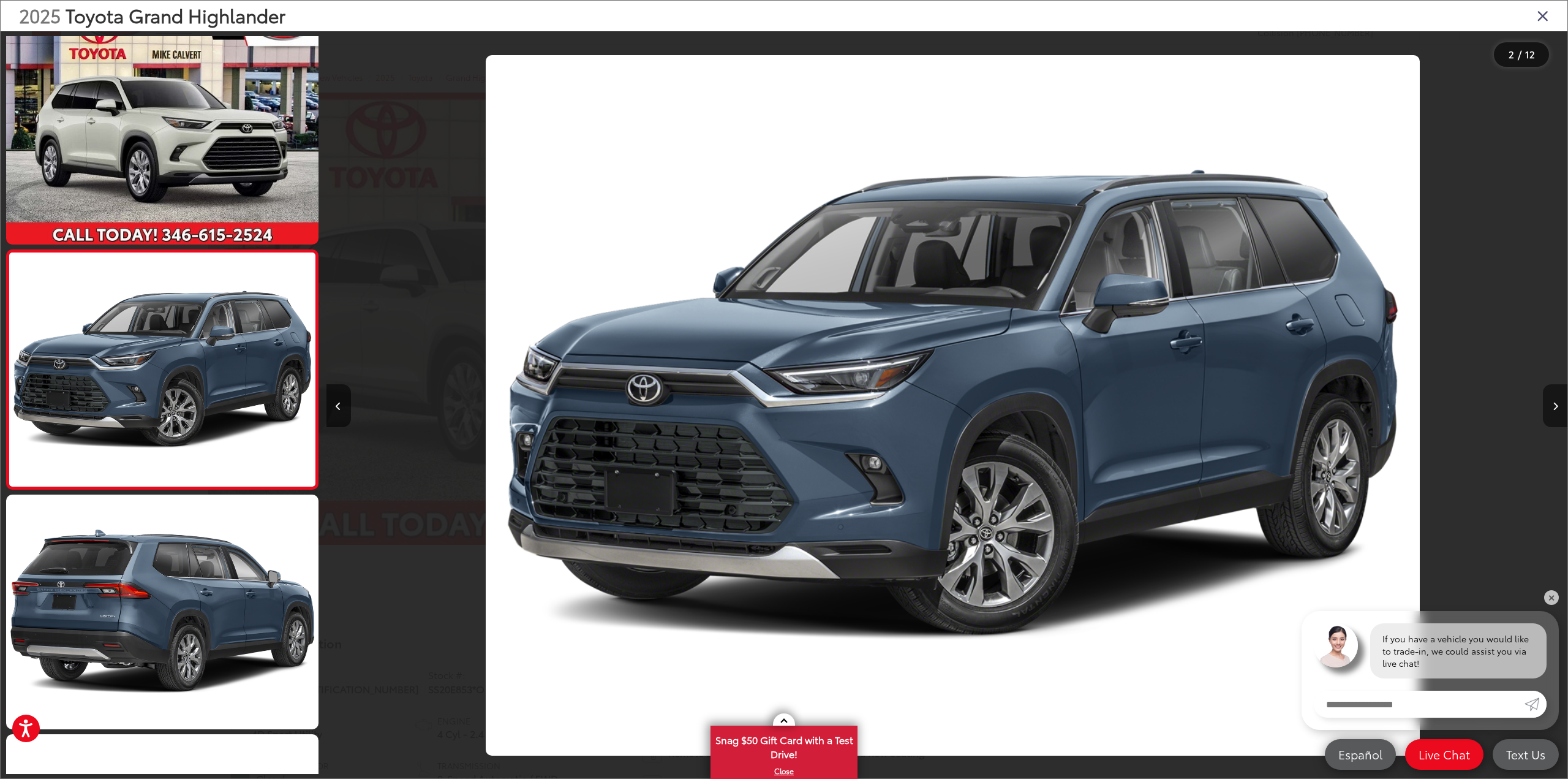
scroll to position [0, 1241]
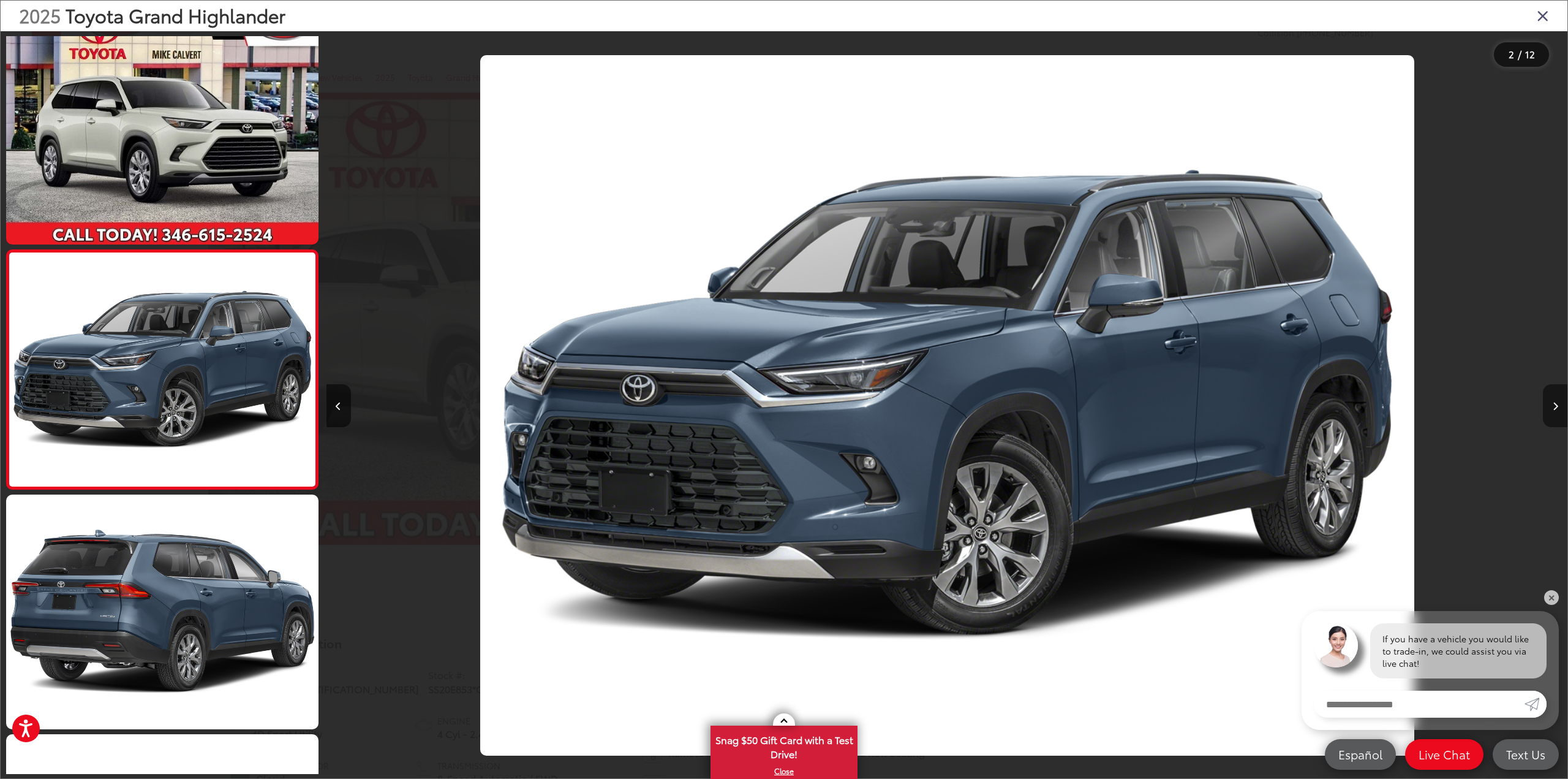
click at [1559, 400] on button "Next image" at bounding box center [1555, 405] width 25 height 42
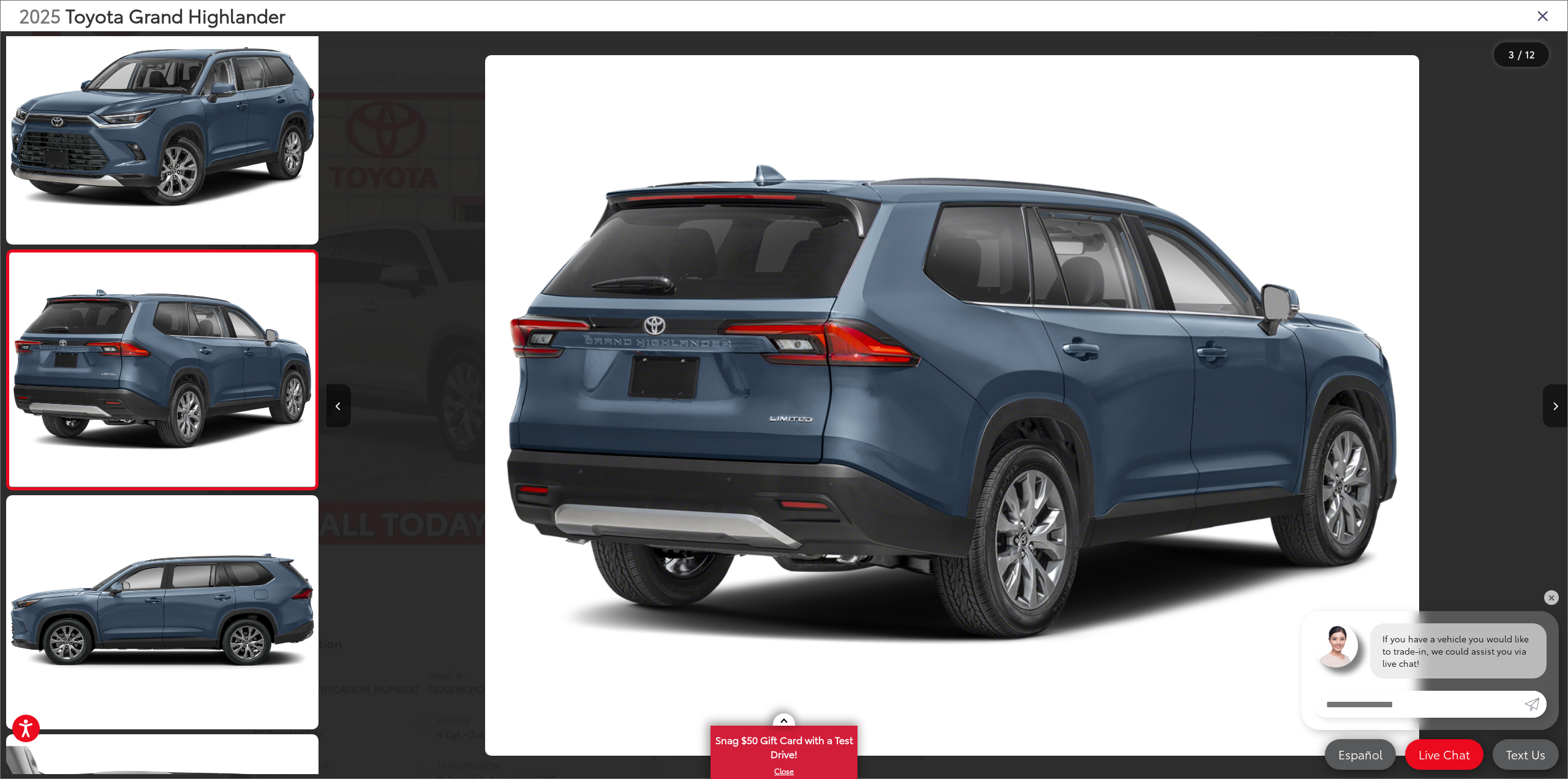
scroll to position [0, 2483]
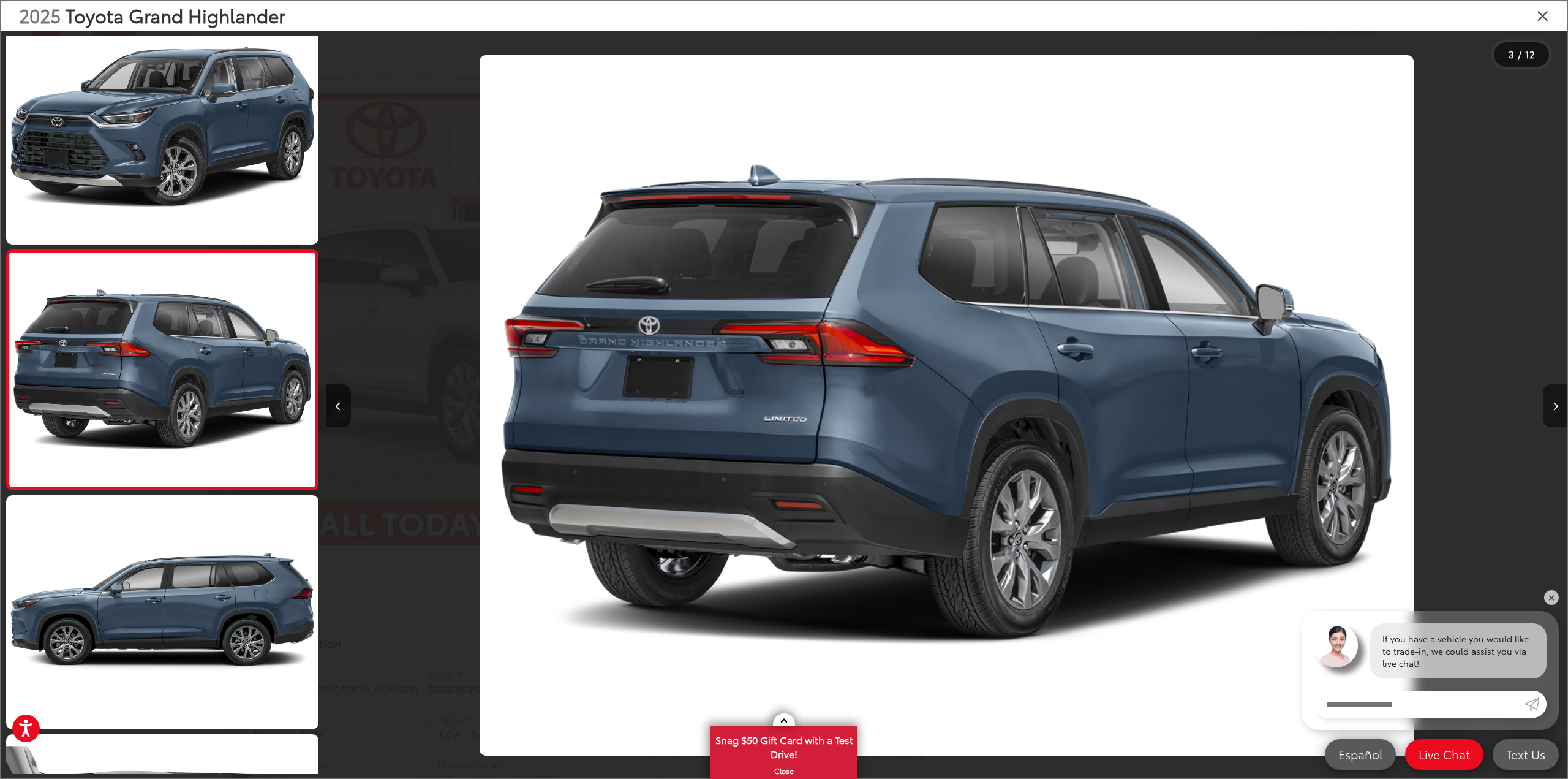
click at [1559, 400] on button "Next image" at bounding box center [1555, 405] width 25 height 42
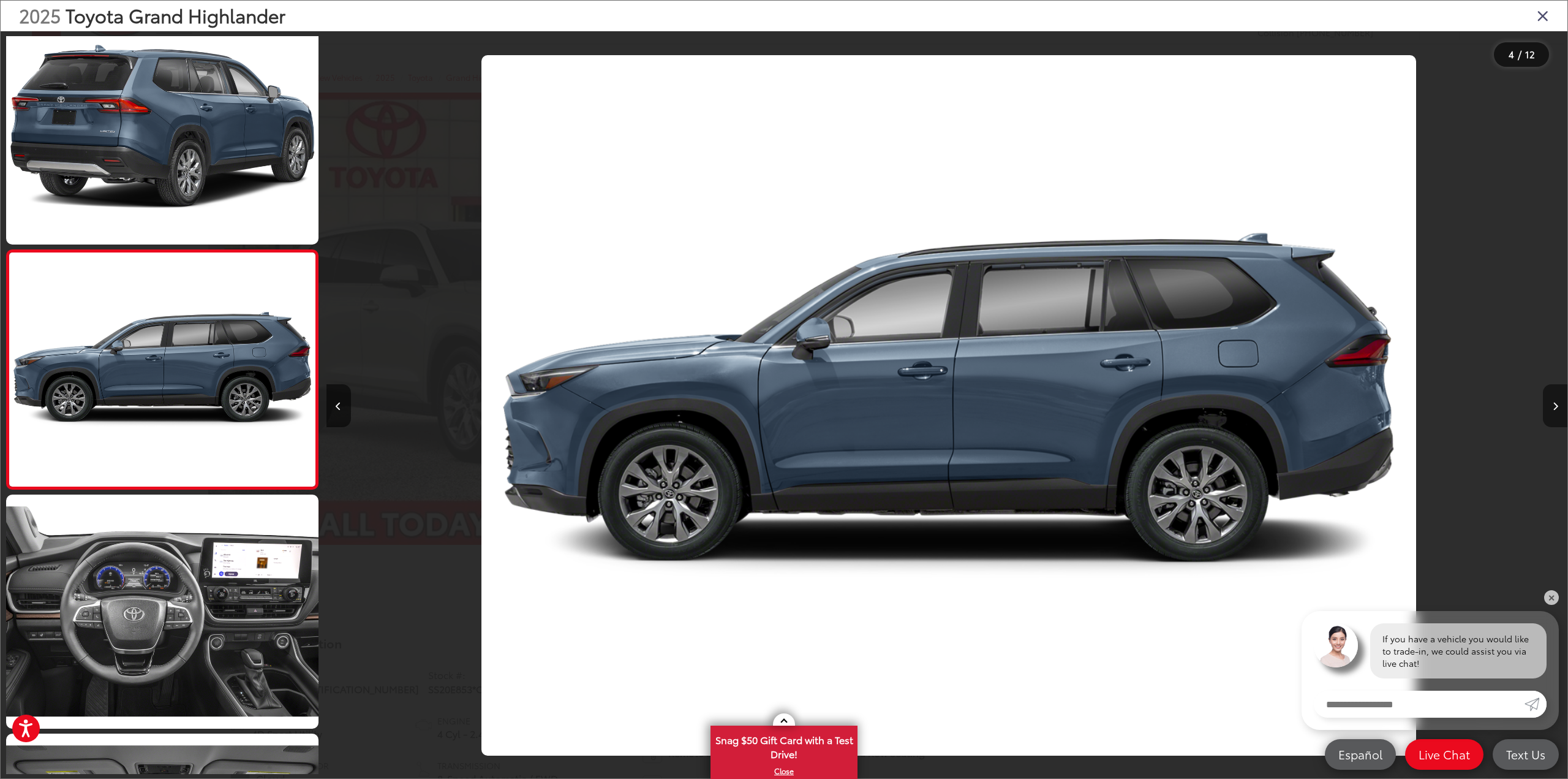
scroll to position [0, 3724]
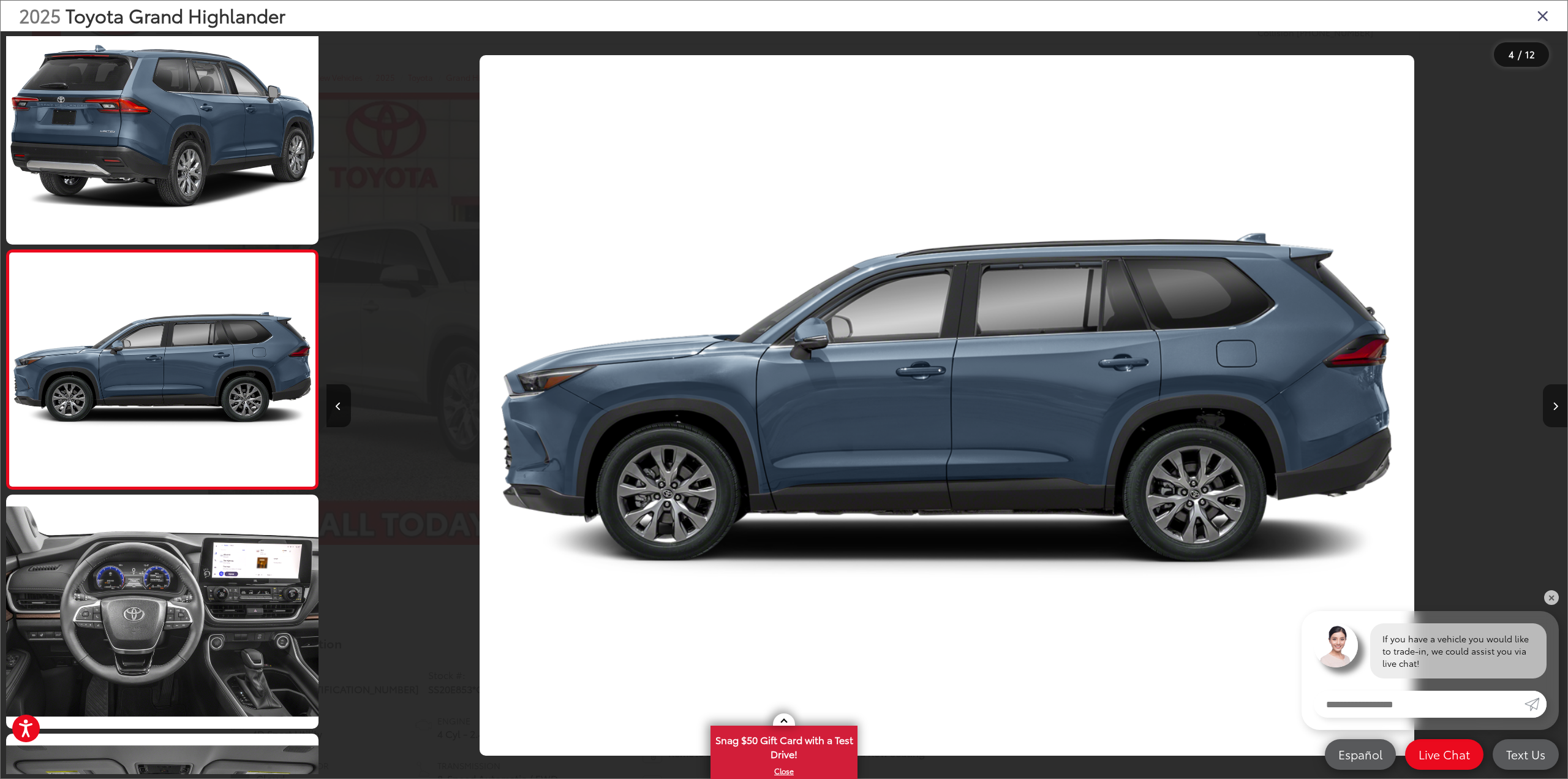
click at [1559, 400] on button "Next image" at bounding box center [1555, 405] width 25 height 42
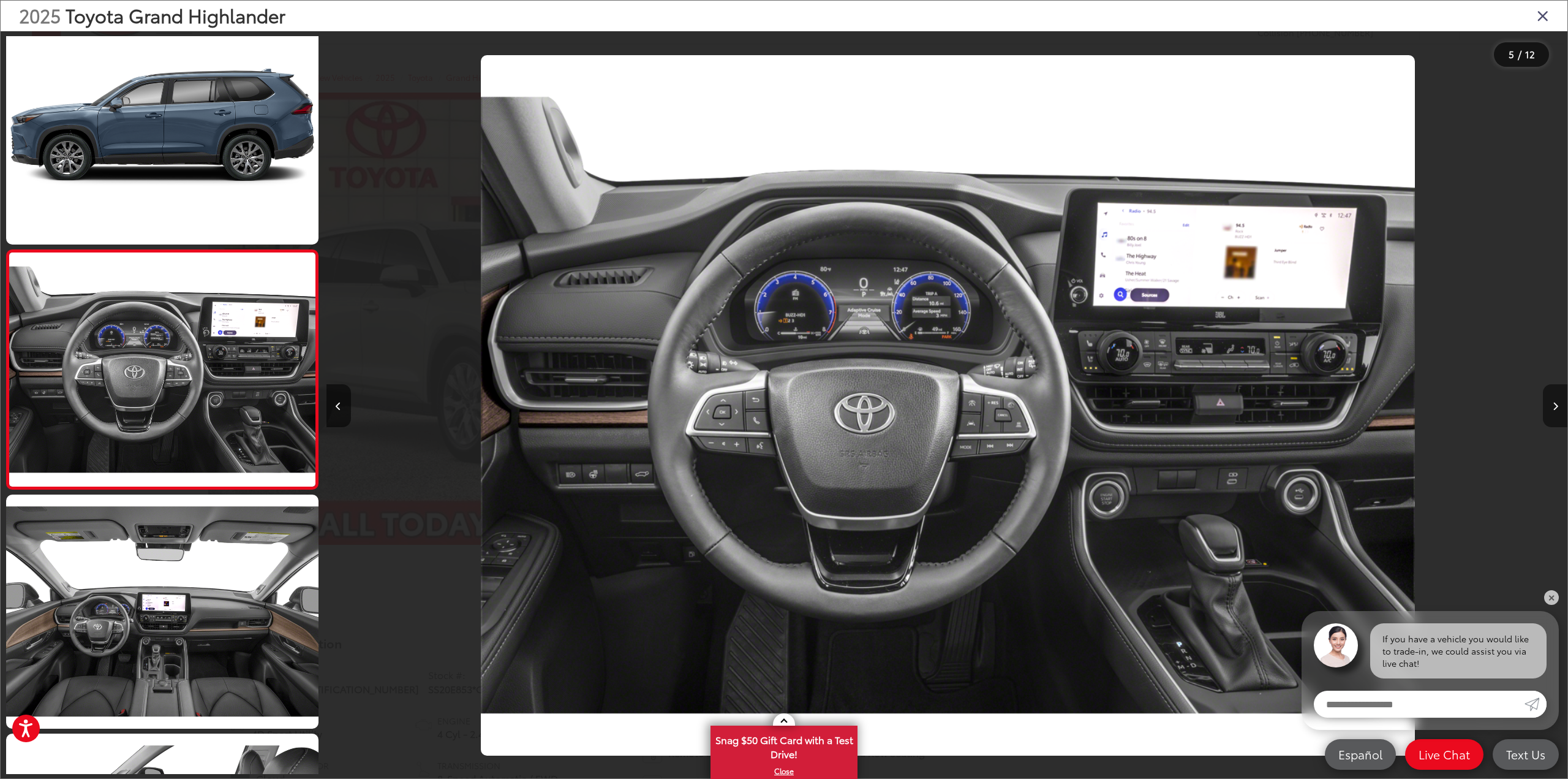
scroll to position [0, 4965]
click at [1559, 400] on button "Next image" at bounding box center [1555, 405] width 25 height 42
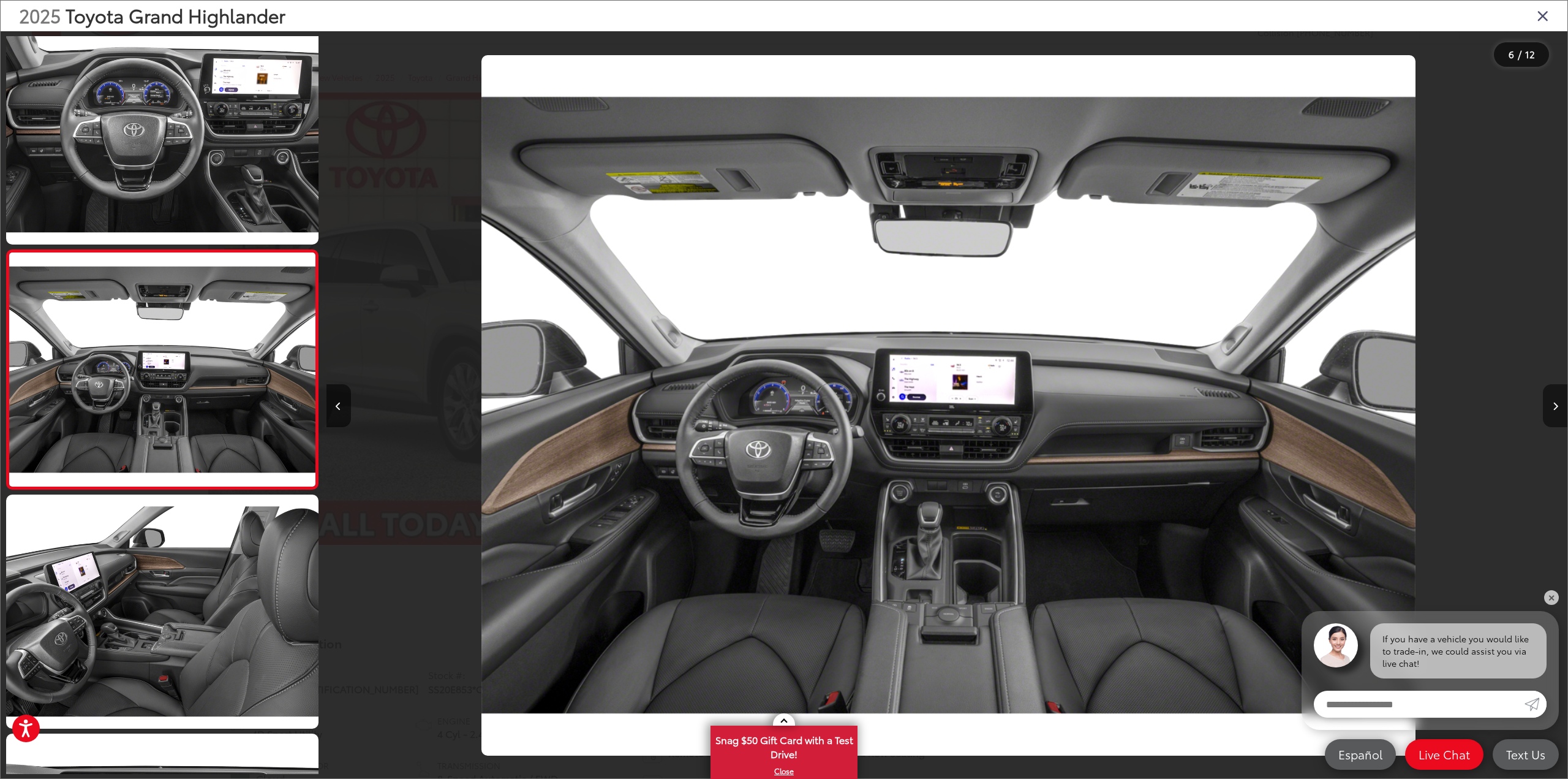
scroll to position [0, 6206]
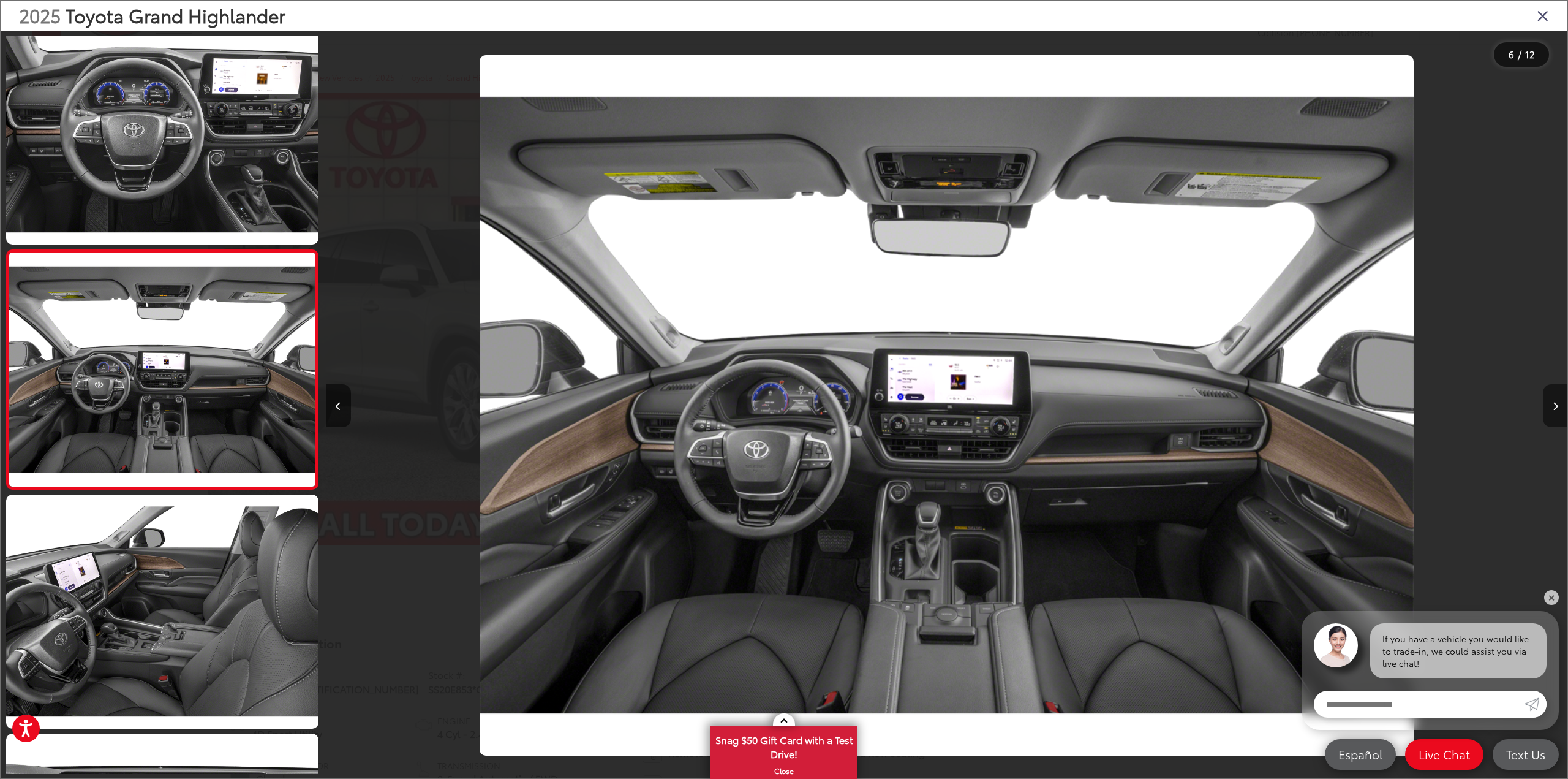
click at [1559, 400] on button "Next image" at bounding box center [1555, 405] width 25 height 42
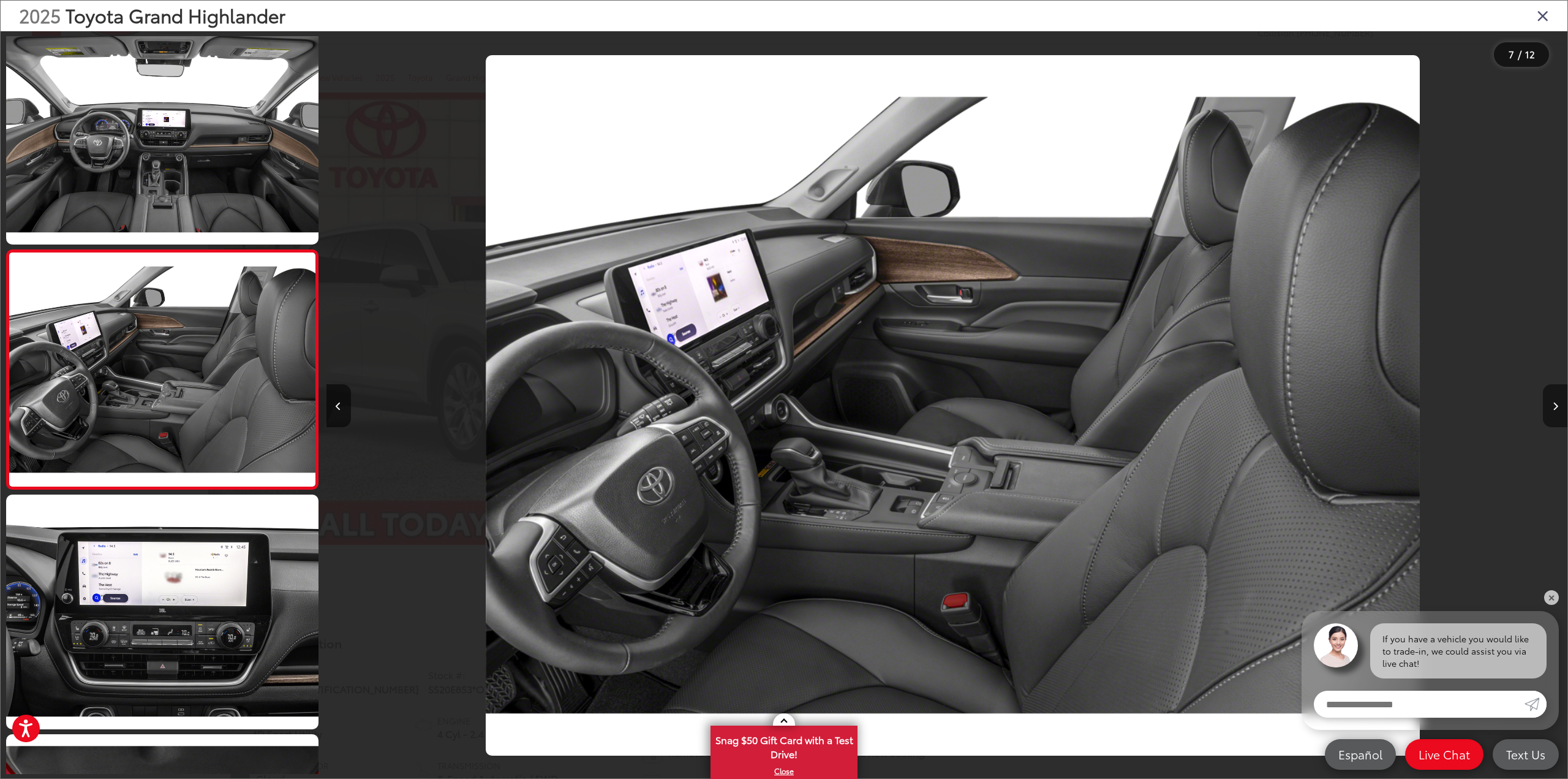
scroll to position [0, 7448]
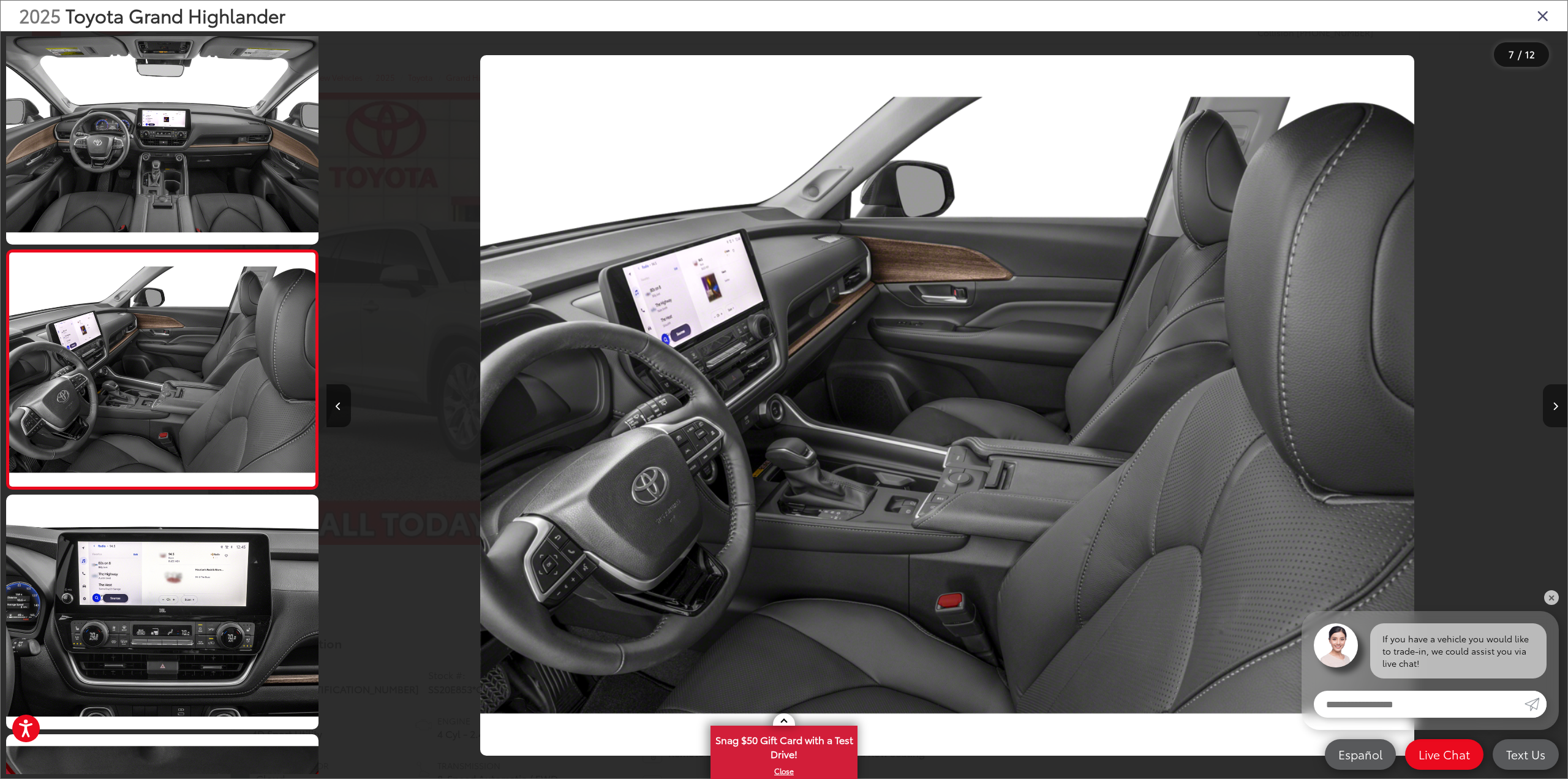
click at [1559, 400] on button "Next image" at bounding box center [1555, 405] width 25 height 42
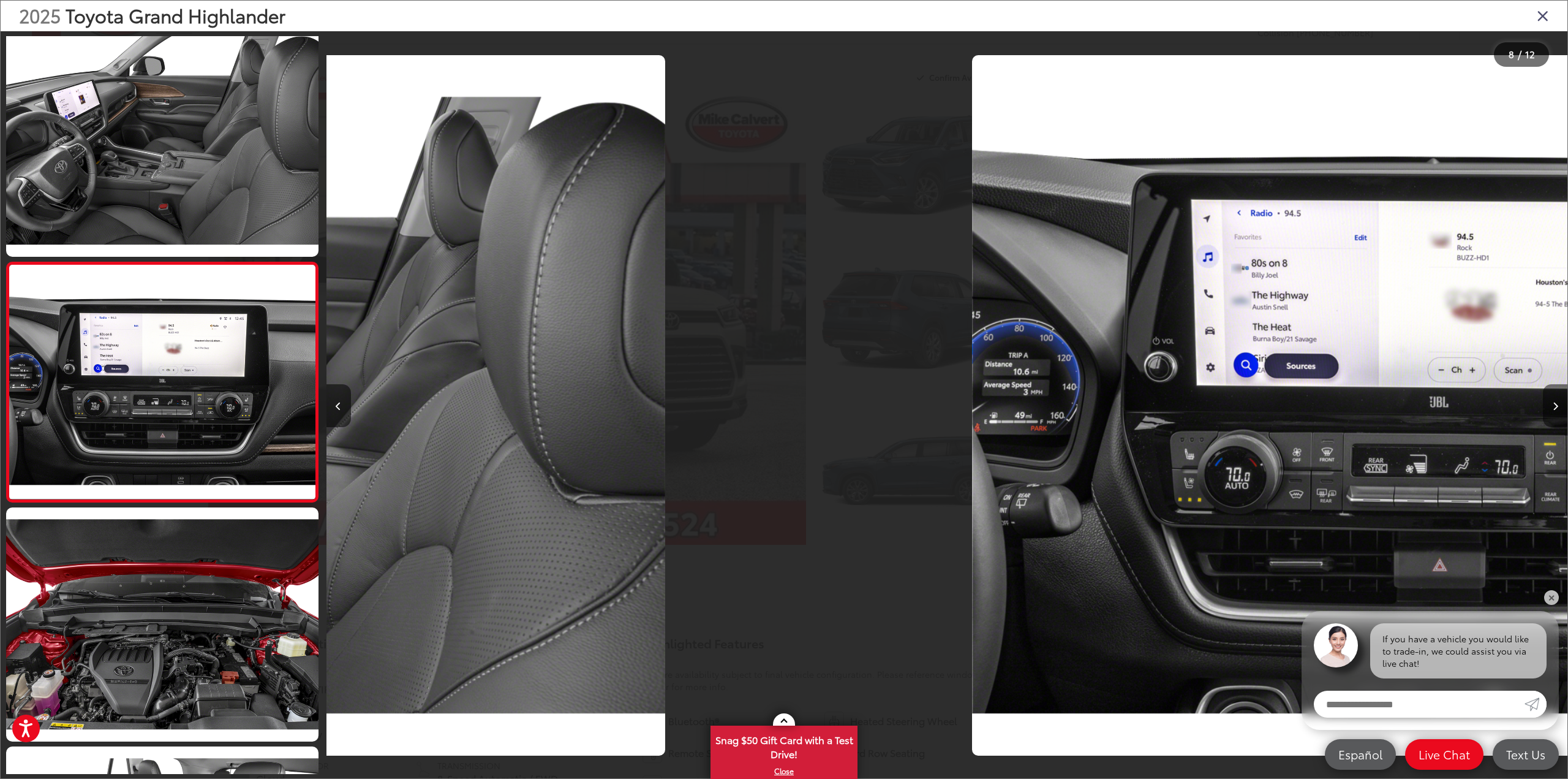
scroll to position [0, 0]
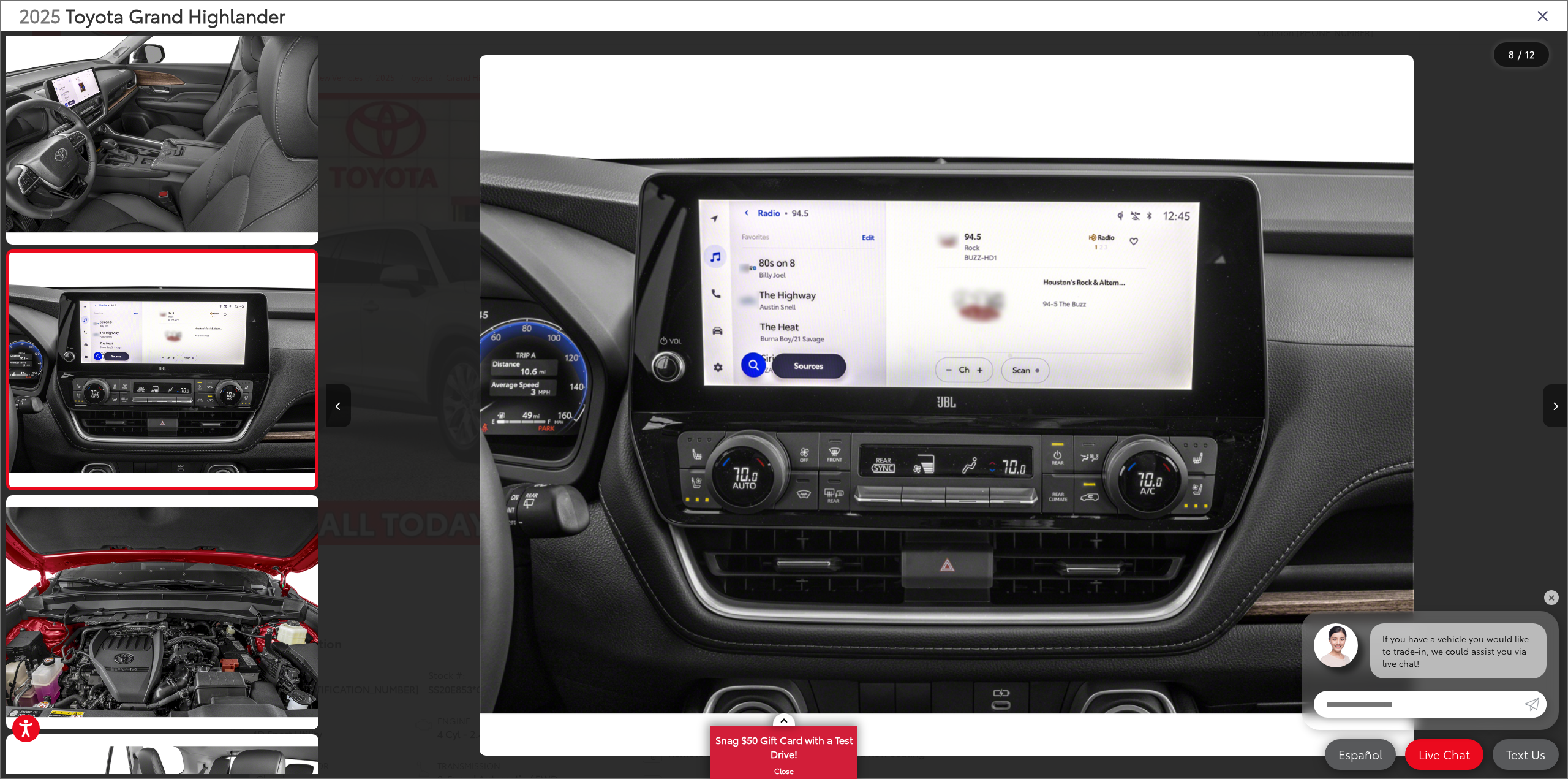
click at [1559, 400] on button "Next image" at bounding box center [1555, 405] width 25 height 42
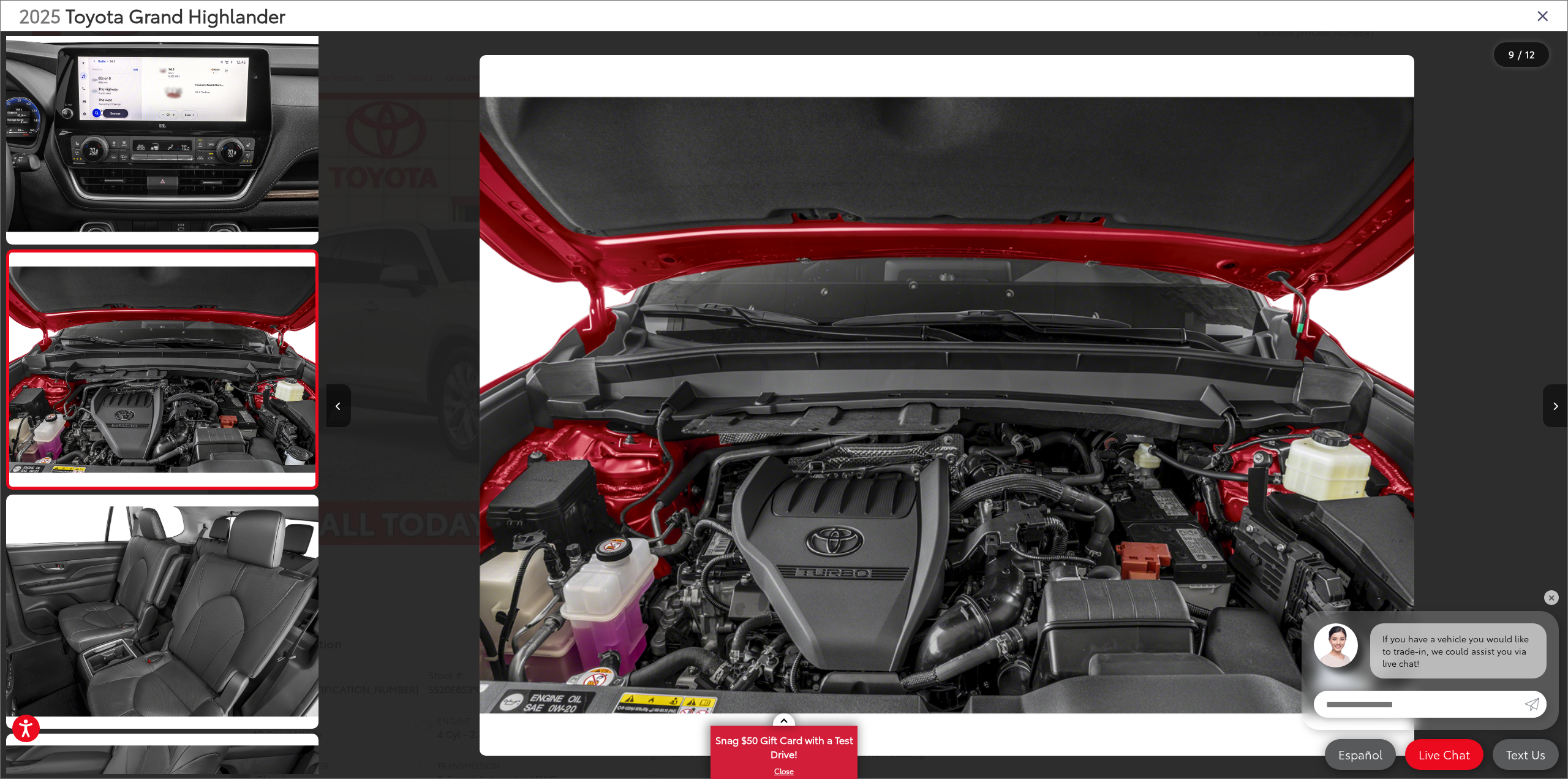
click at [1559, 400] on button "Next image" at bounding box center [1555, 405] width 25 height 42
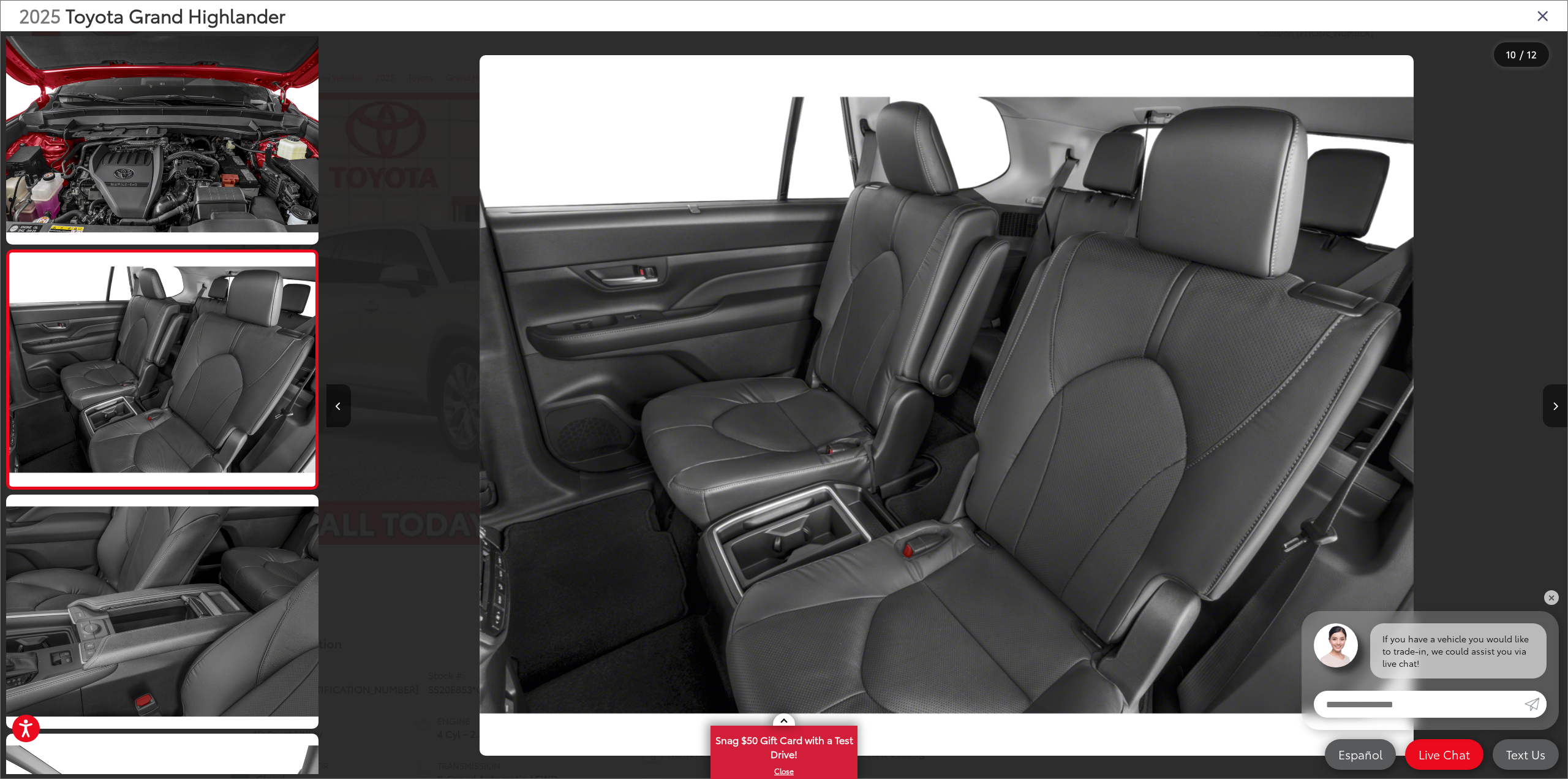
click at [1559, 400] on button "Next image" at bounding box center [1555, 405] width 25 height 42
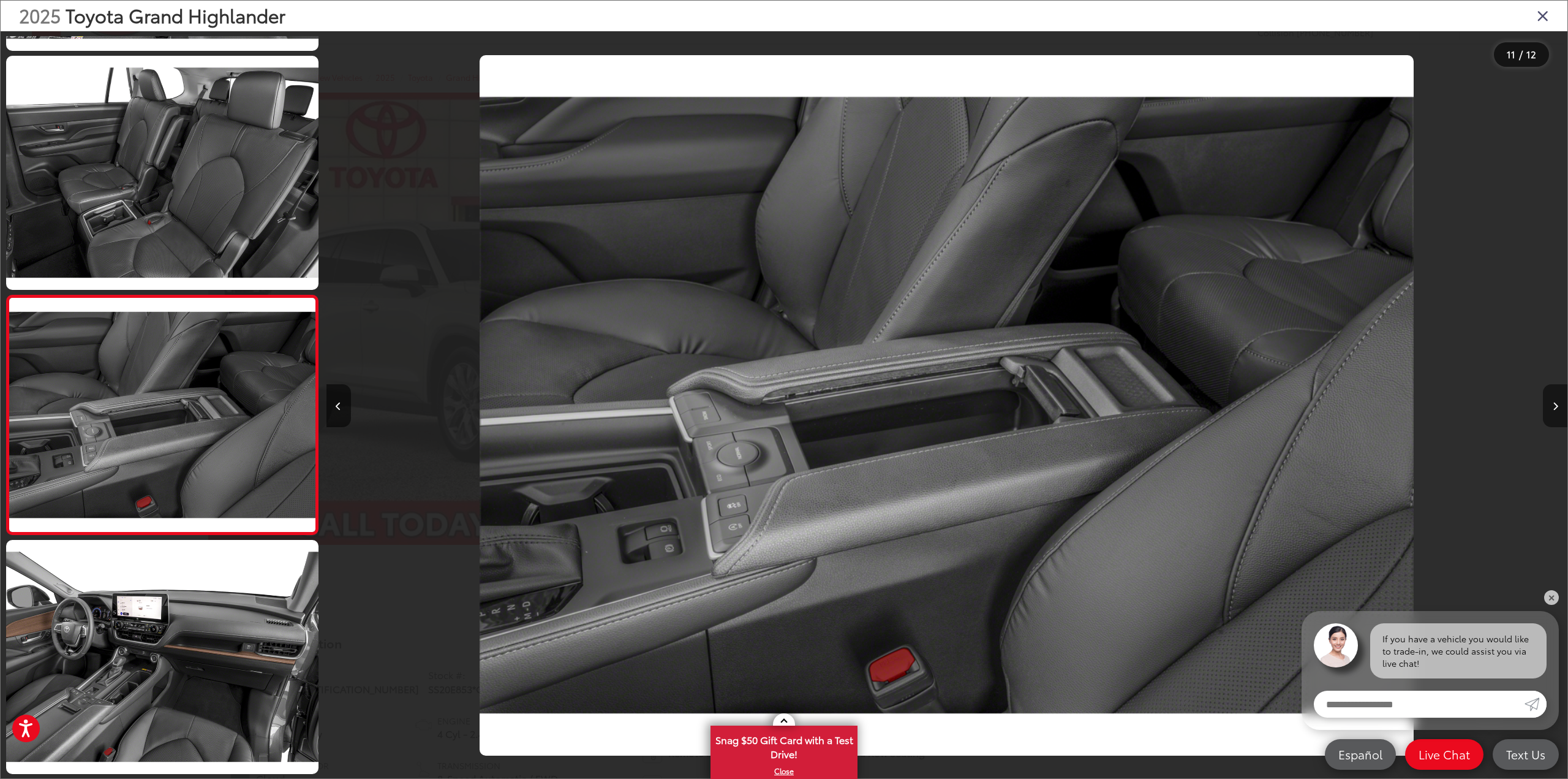
click at [1559, 400] on button "Next image" at bounding box center [1555, 405] width 25 height 42
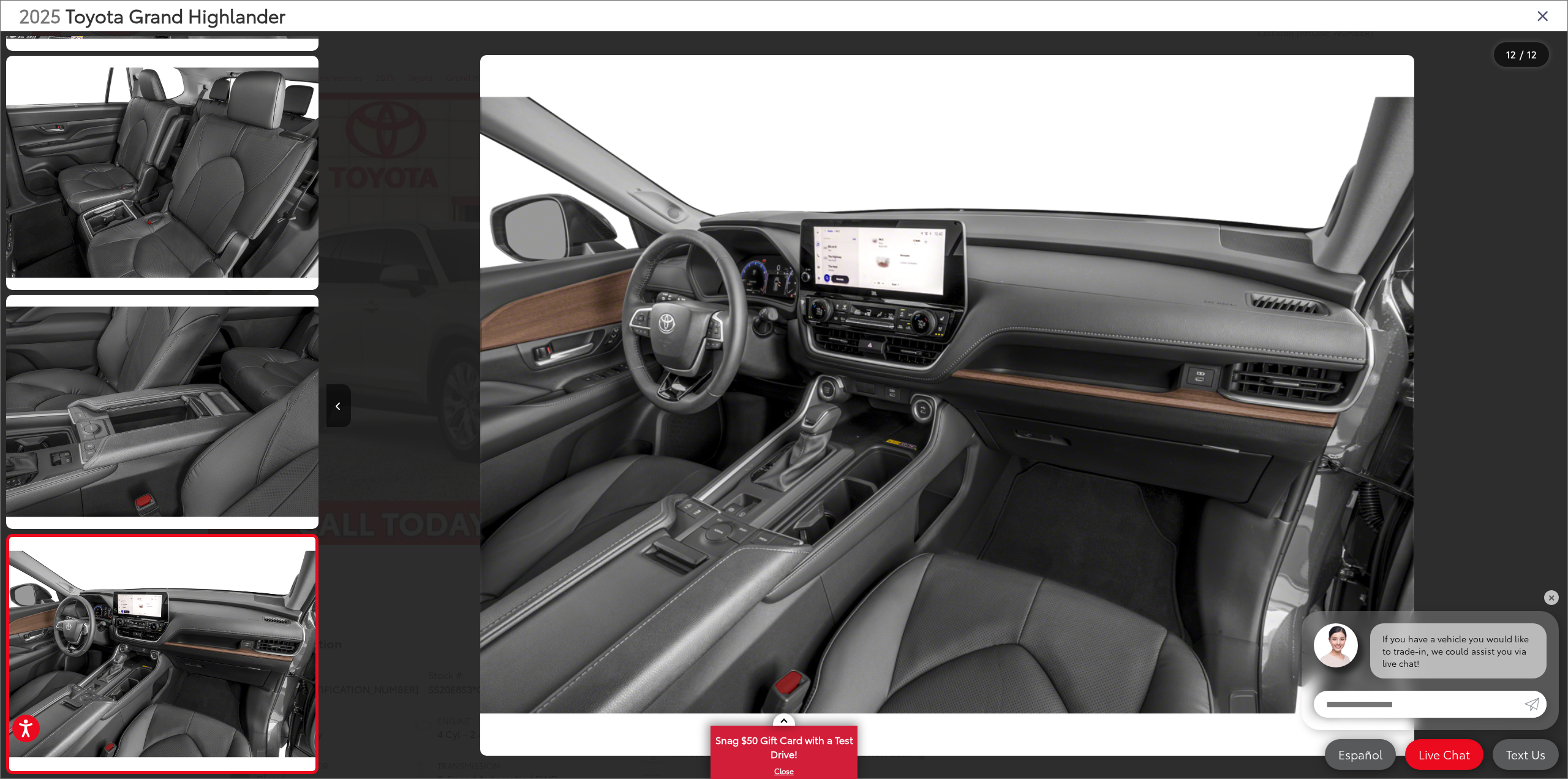
click at [1559, 400] on div at bounding box center [1412, 405] width 311 height 748
click at [1543, 14] on icon "Close gallery" at bounding box center [1542, 15] width 12 height 16
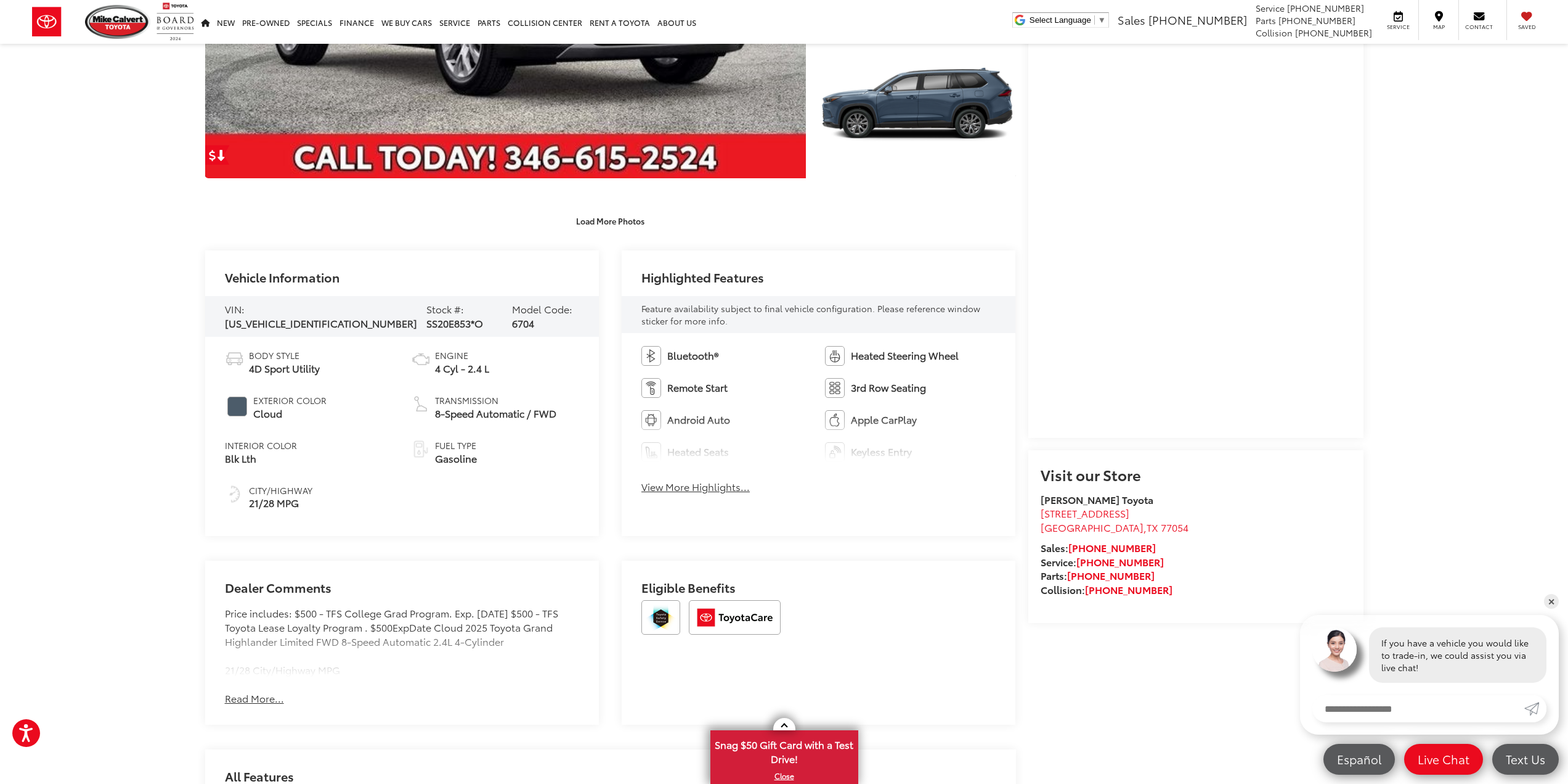
click at [690, 485] on button "View More Highlights..." at bounding box center [695, 486] width 109 height 14
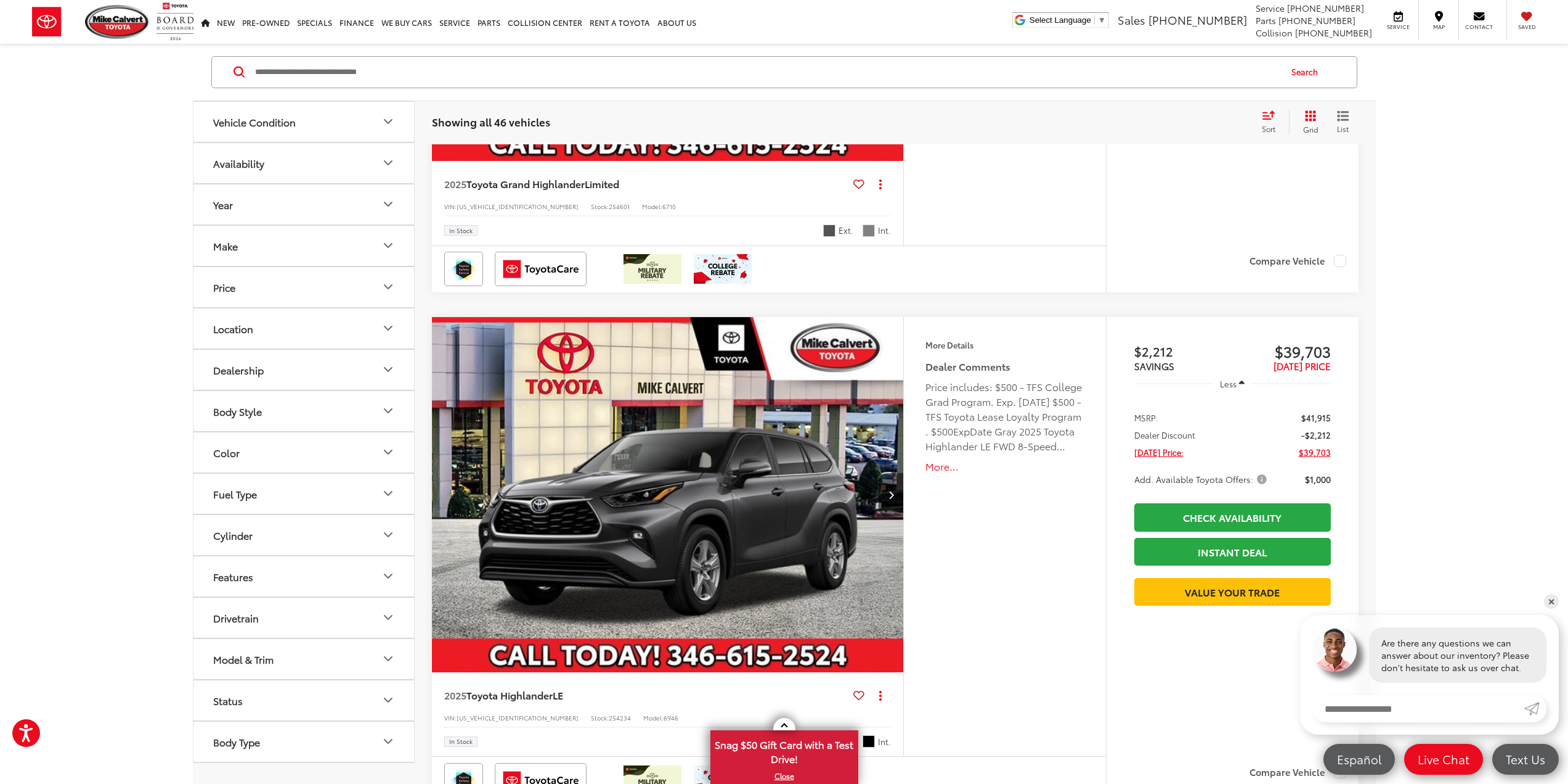
scroll to position [2219, 0]
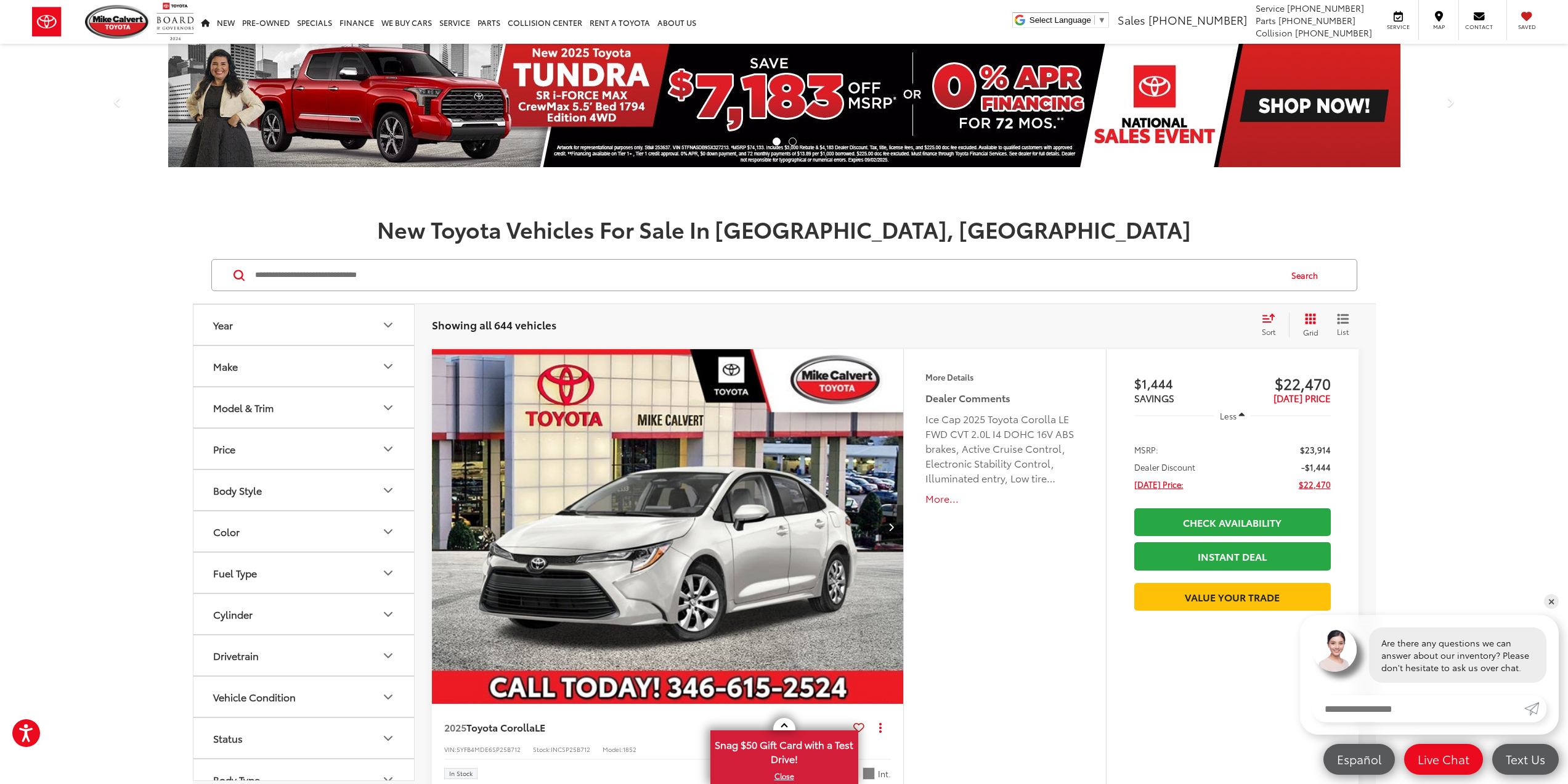
click at [284, 354] on button "Make" at bounding box center [304, 365] width 222 height 40
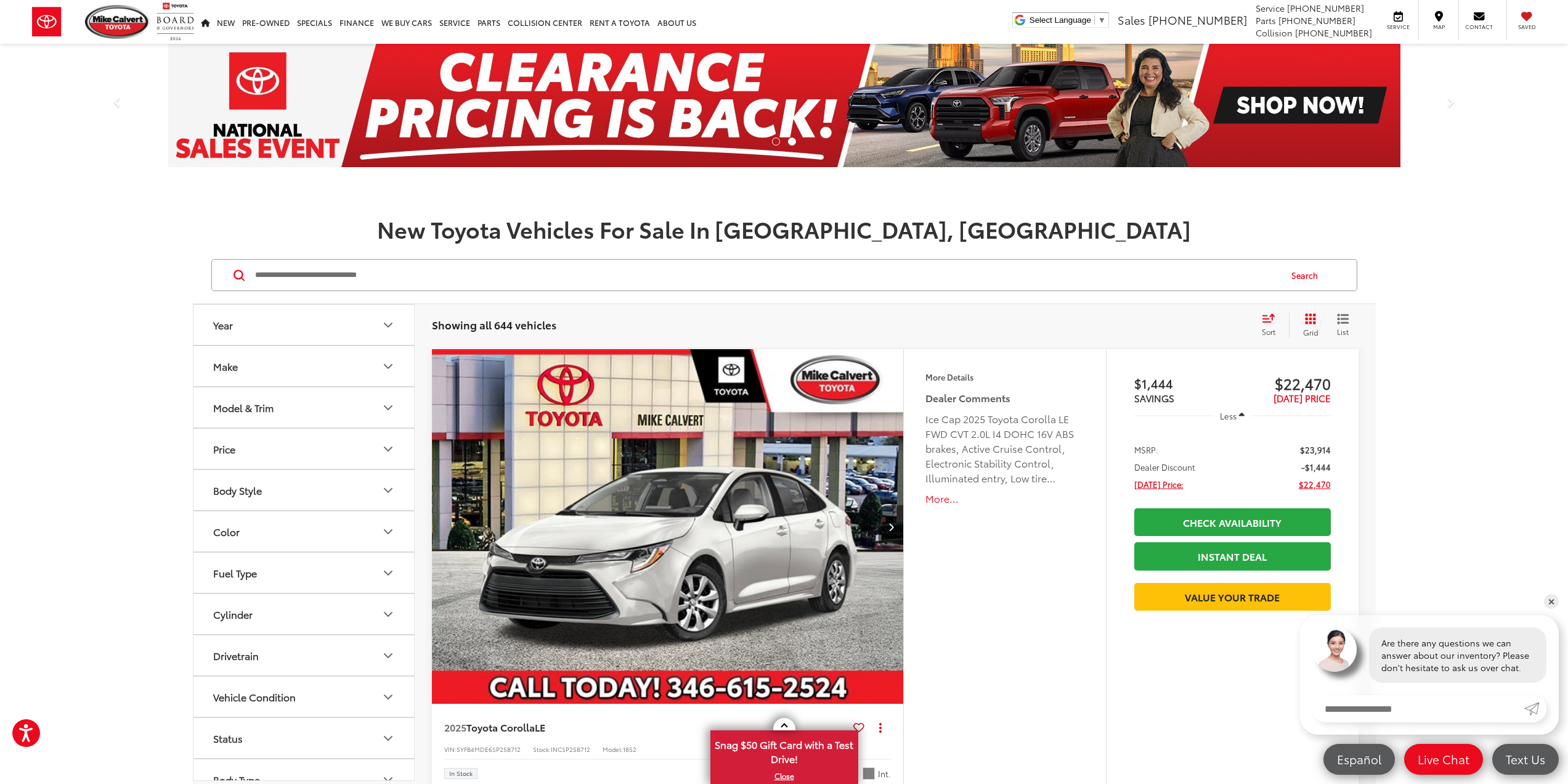
click at [322, 402] on button "Model & Trim" at bounding box center [304, 407] width 222 height 40
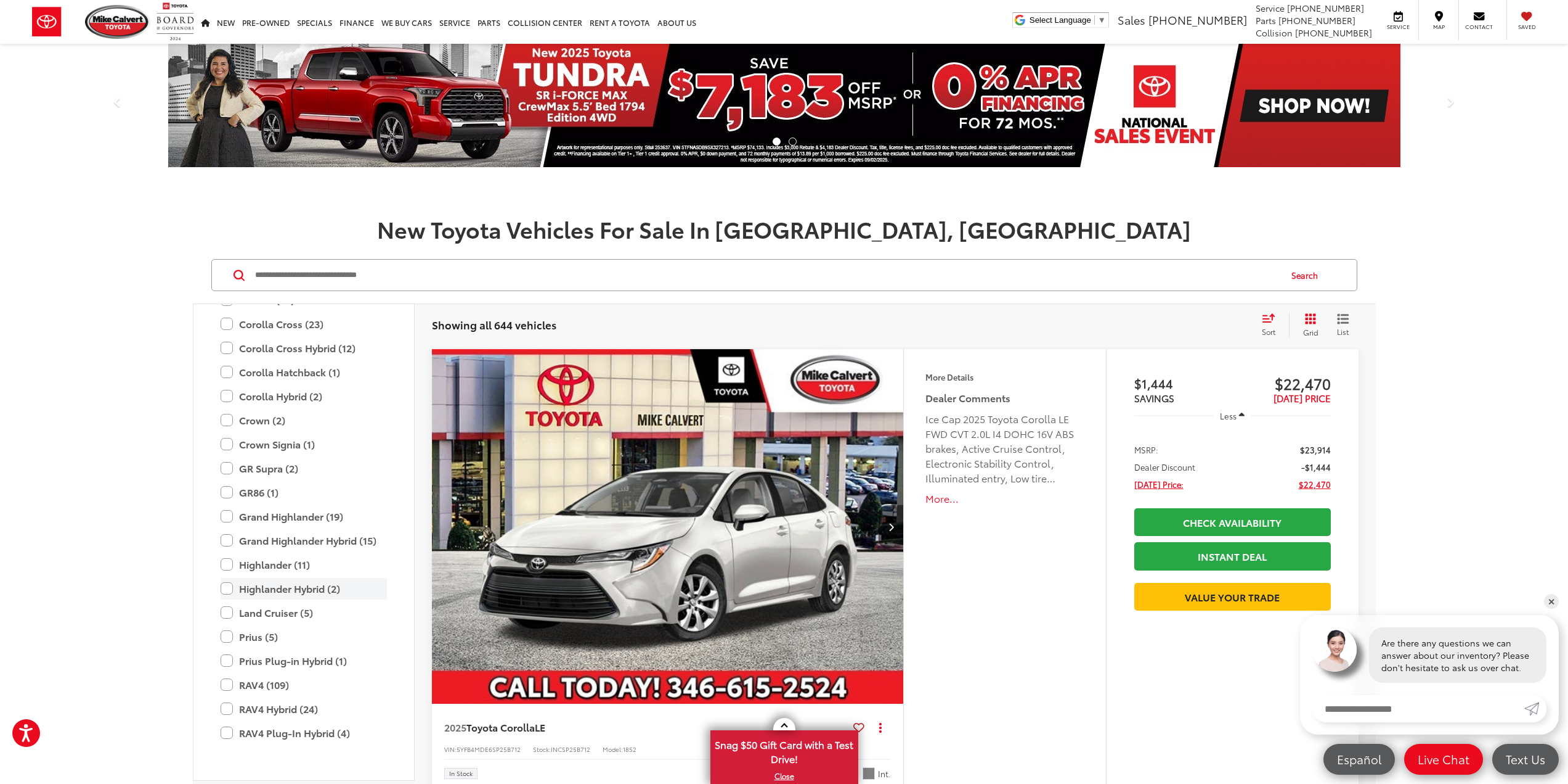
scroll to position [301, 0]
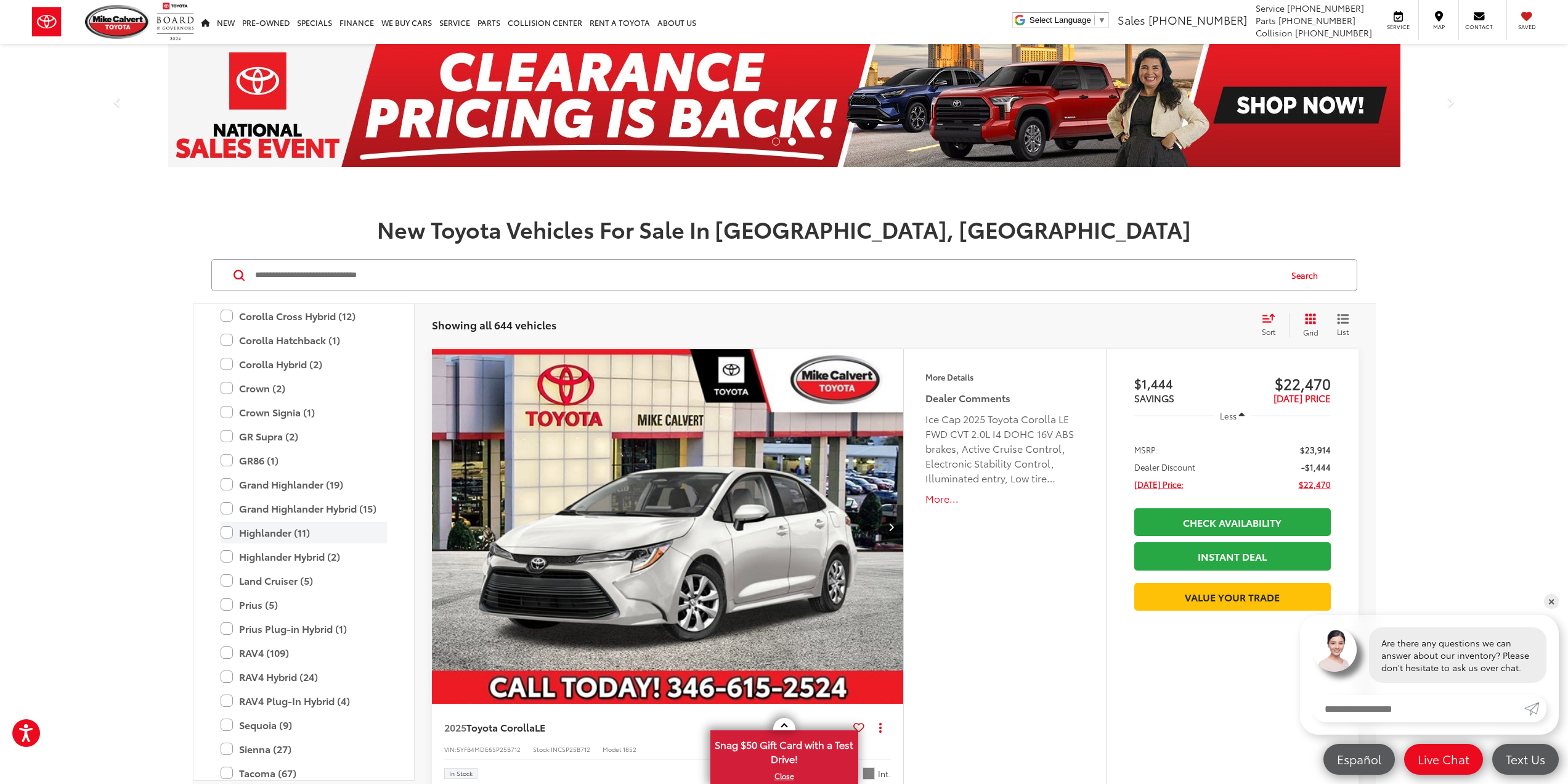
click at [228, 530] on label "Highlander (11)" at bounding box center [304, 532] width 166 height 21
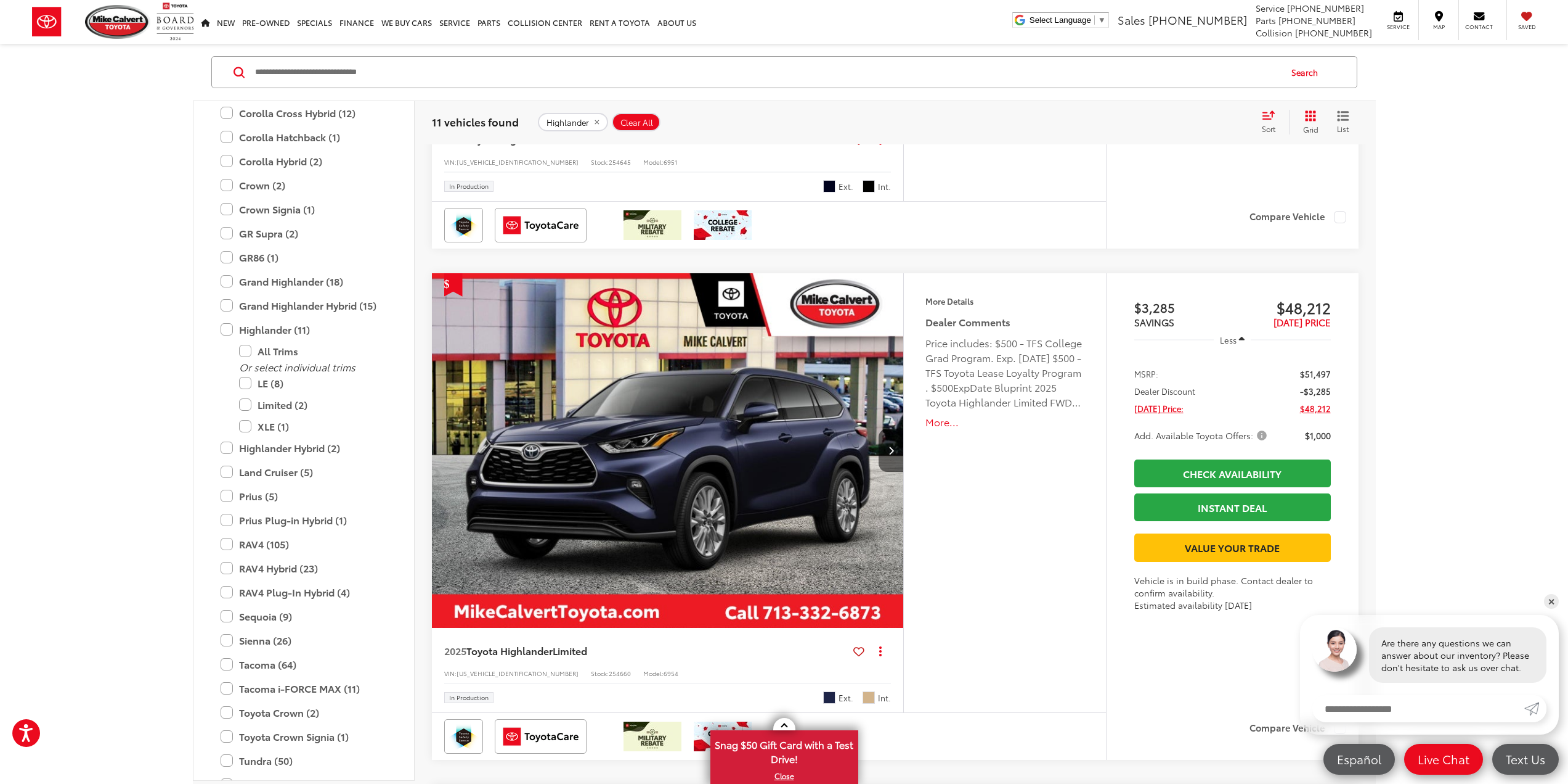
scroll to position [4794, 0]
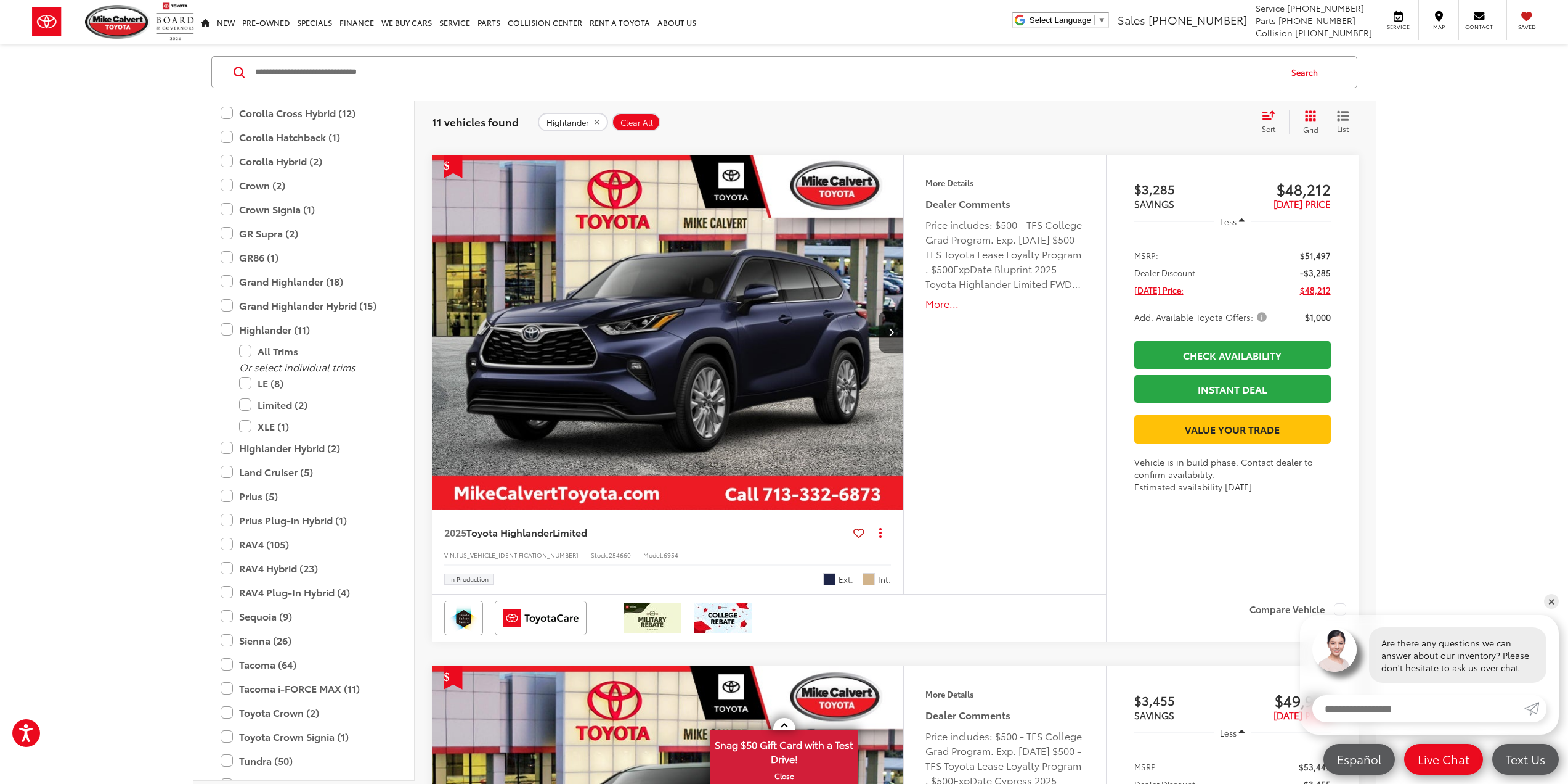
click at [703, 319] on img "2025 Toyota Highlander Limited 0" at bounding box center [668, 333] width 473 height 356
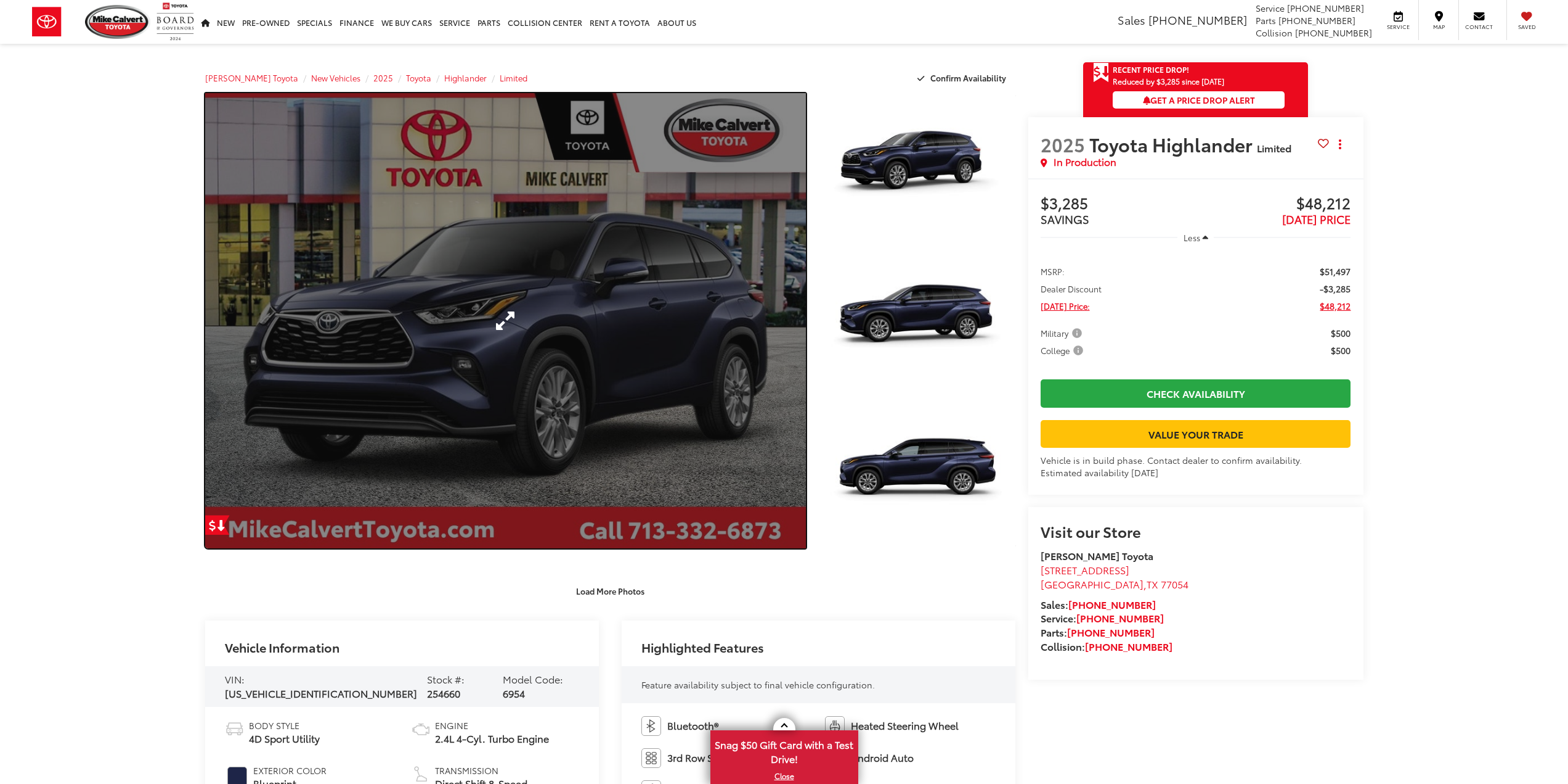
click at [577, 267] on link "Expand Photo 0" at bounding box center [506, 320] width 602 height 455
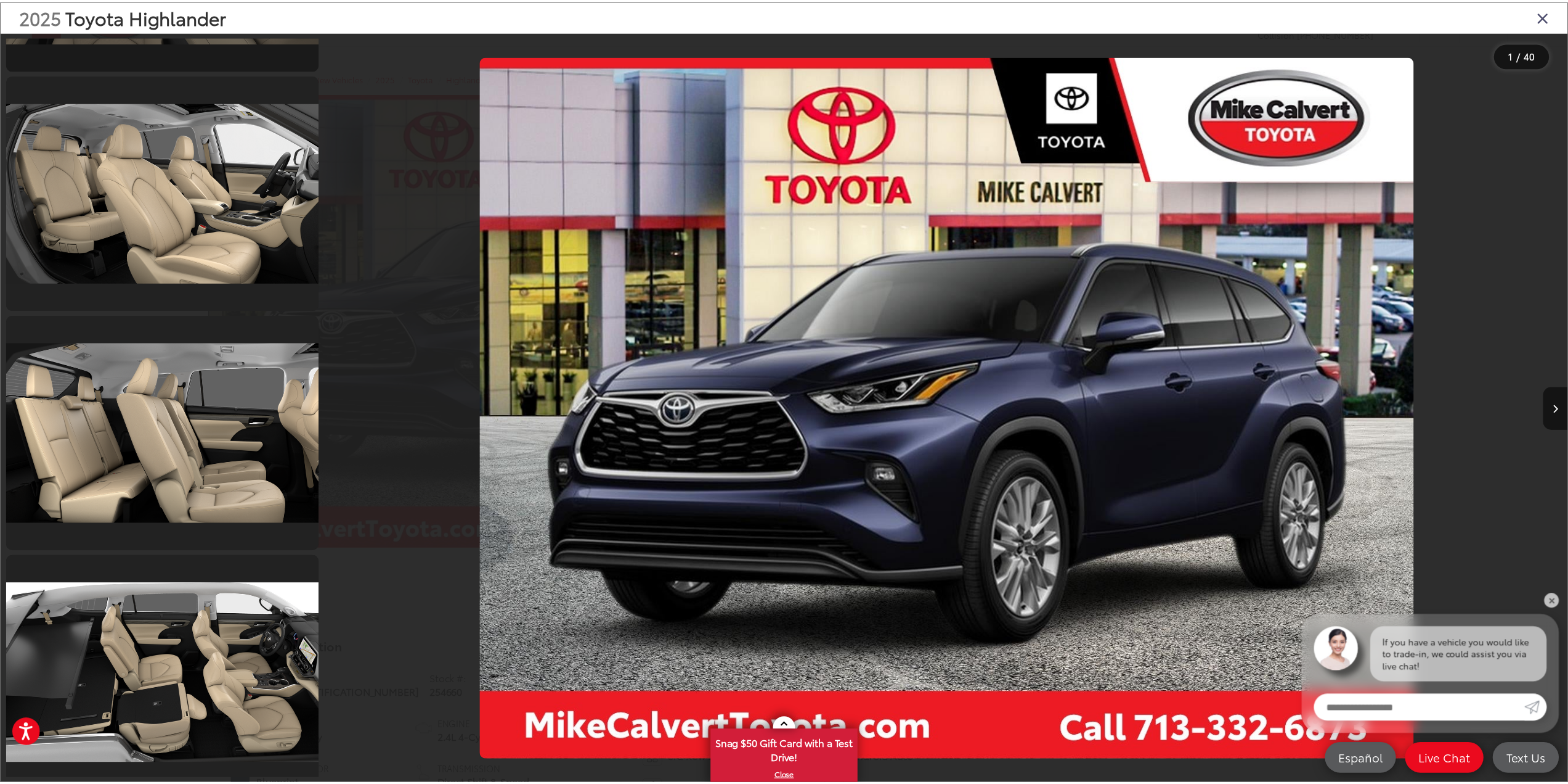
scroll to position [8882, 0]
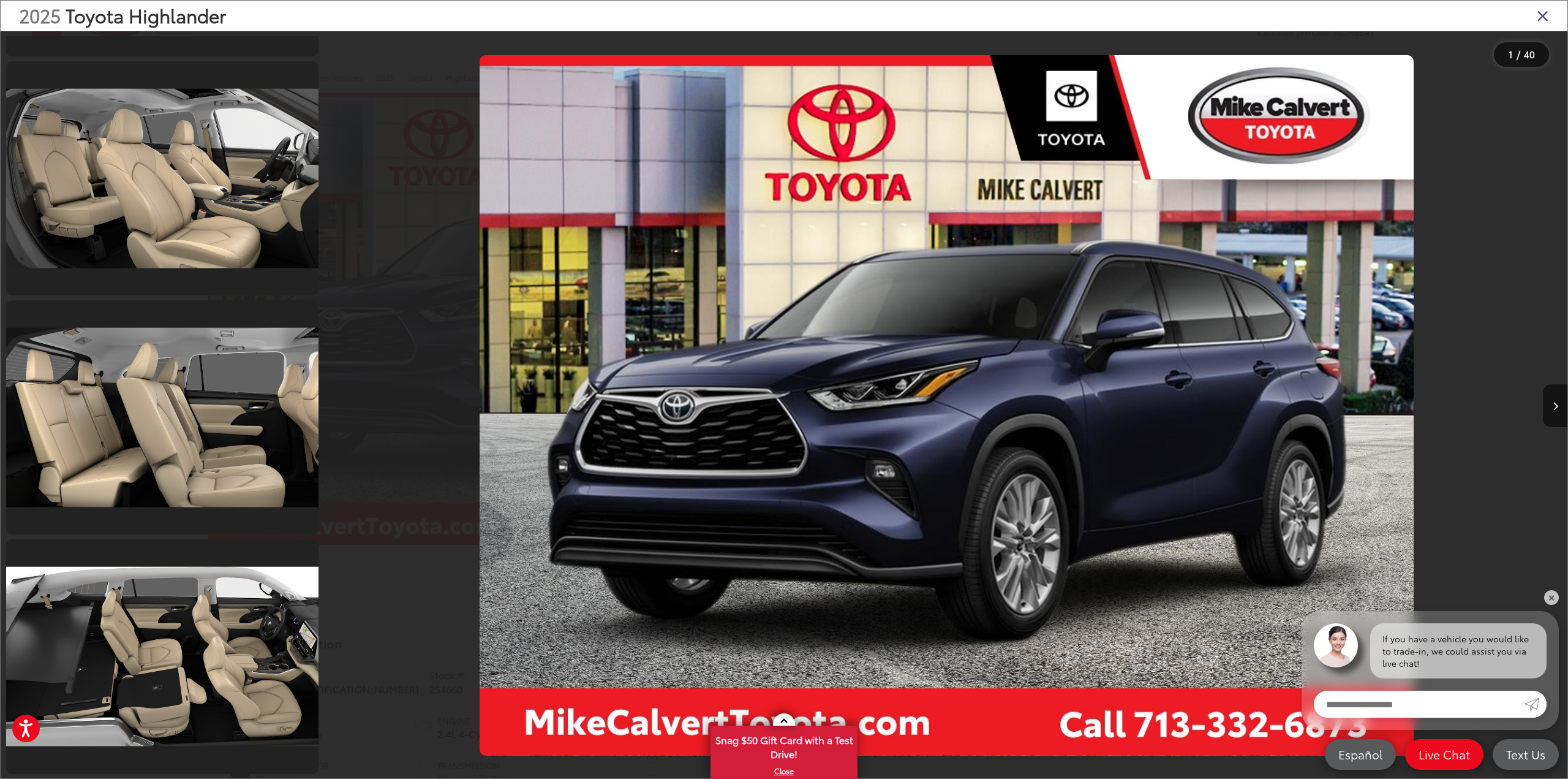
click at [1548, 12] on icon "Close gallery" at bounding box center [1542, 15] width 12 height 16
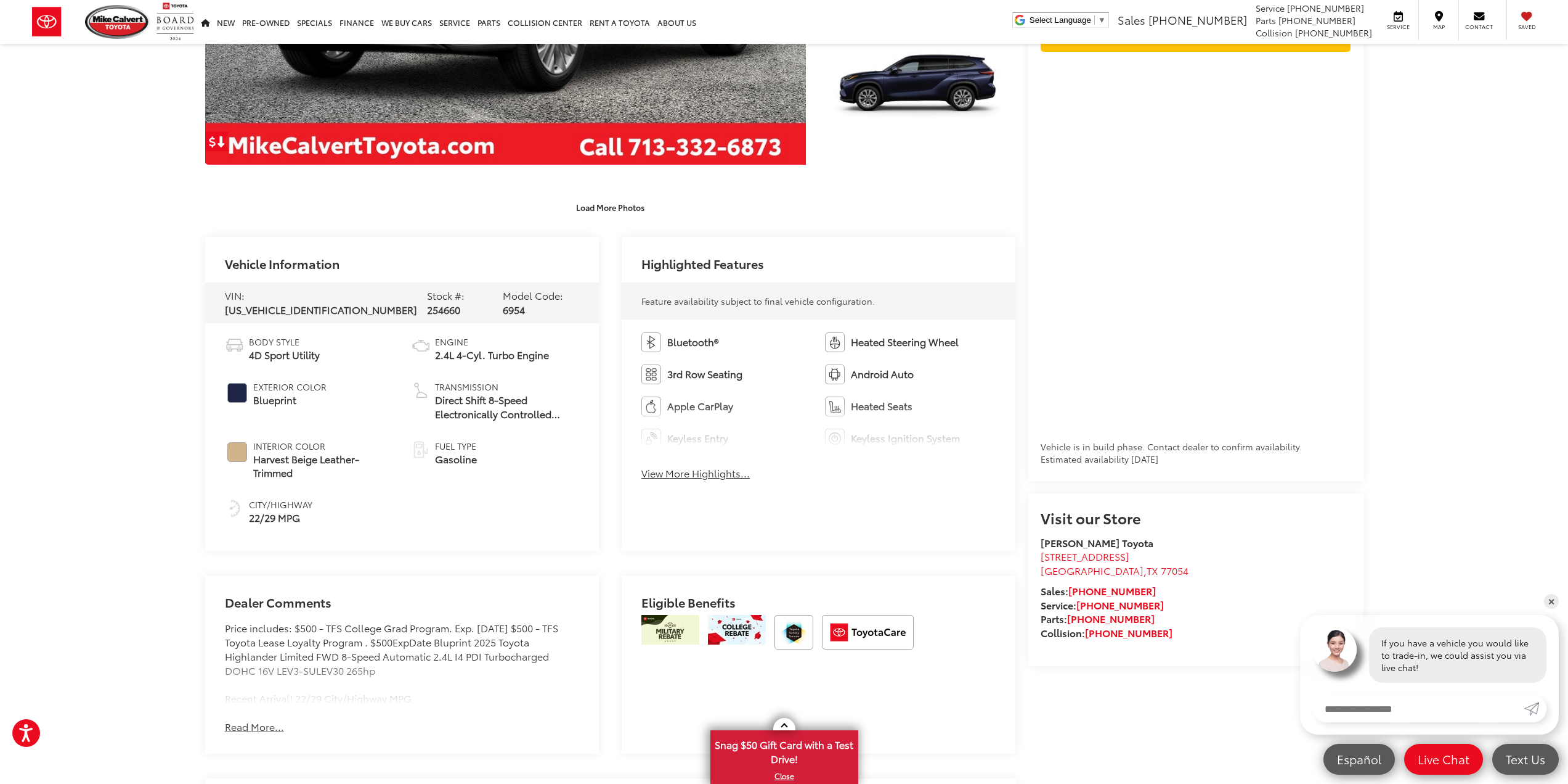
scroll to position [493, 0]
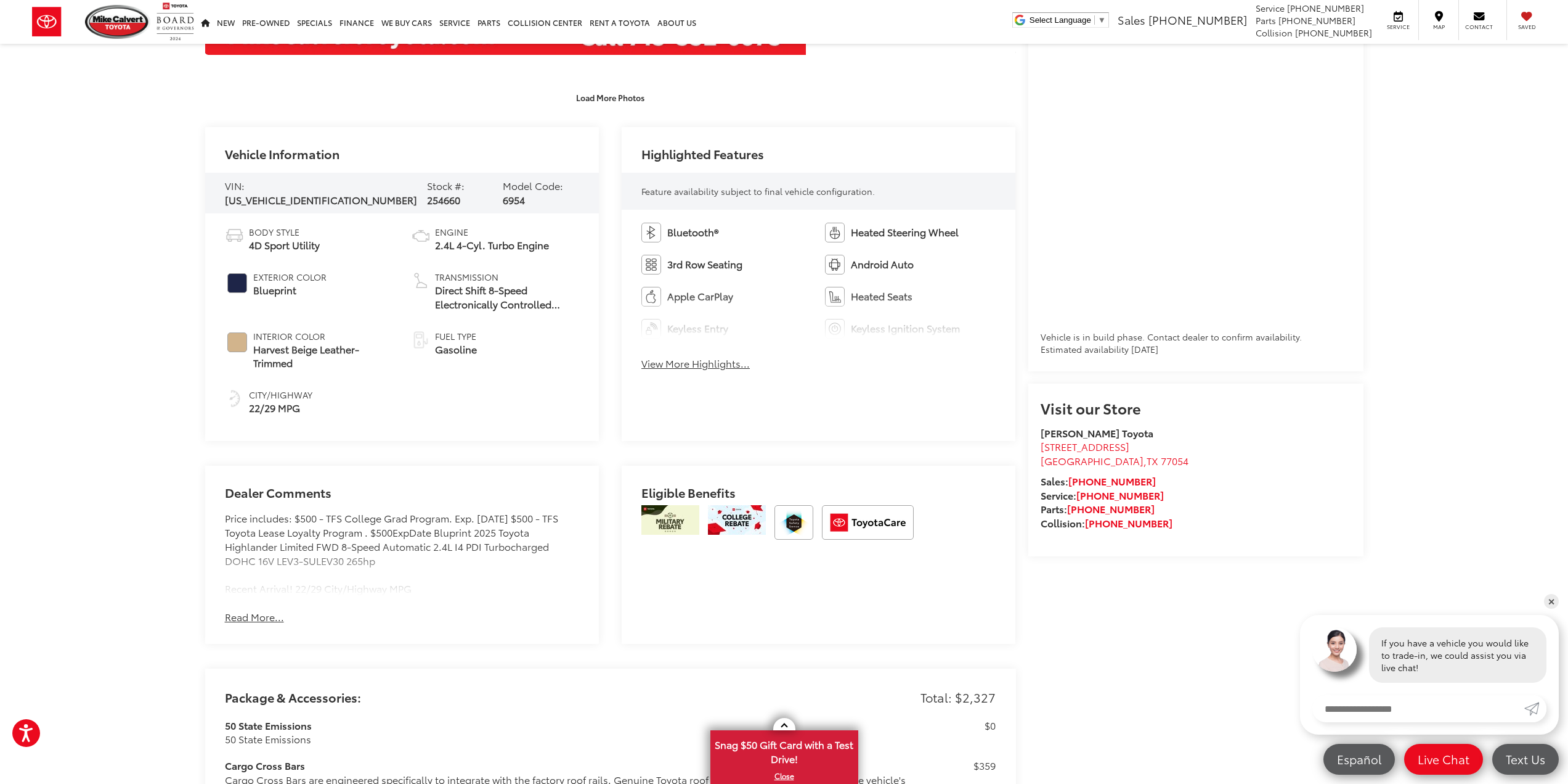
click at [693, 362] on button "View More Highlights..." at bounding box center [695, 363] width 109 height 14
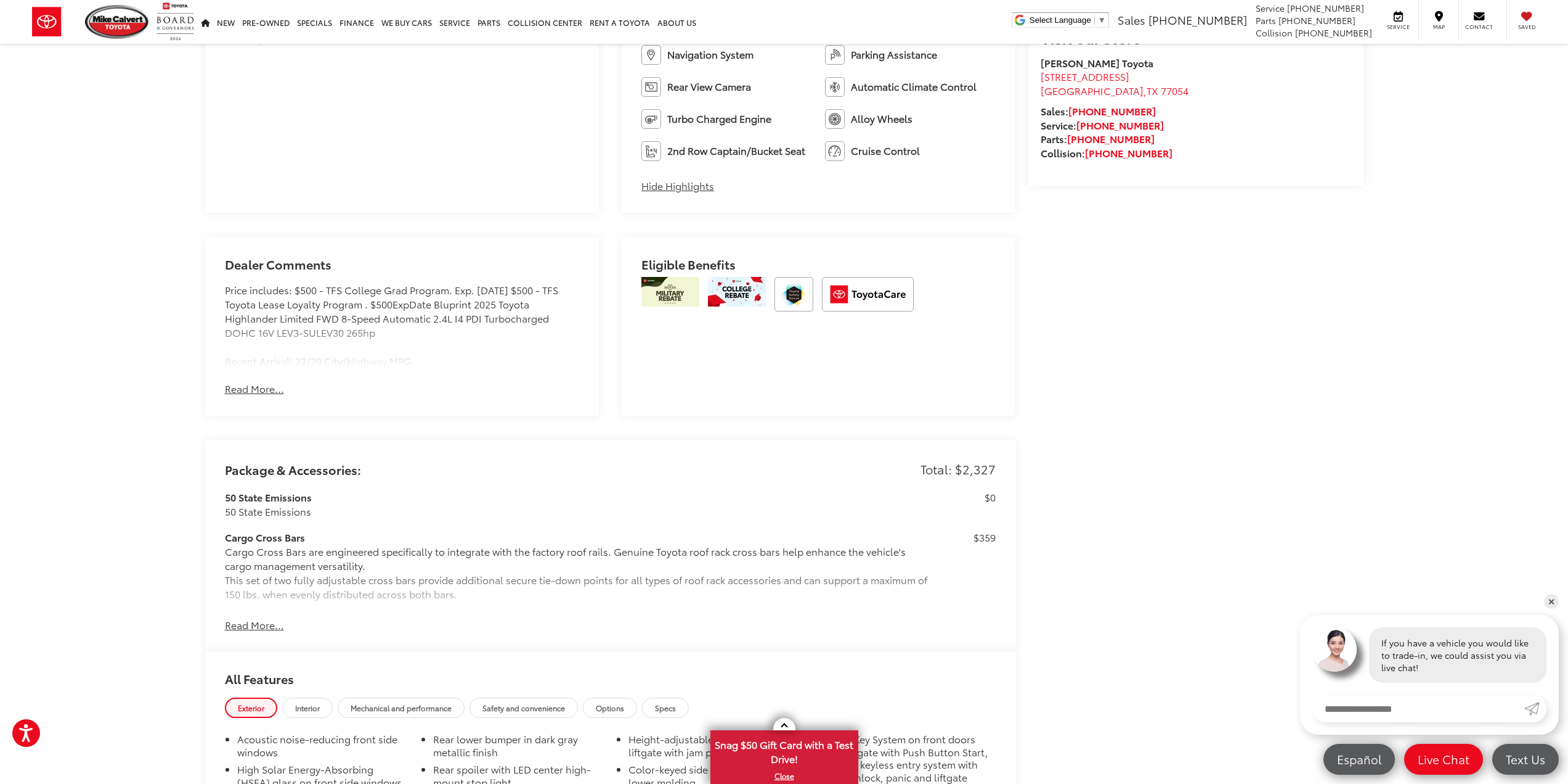
scroll to position [1048, 0]
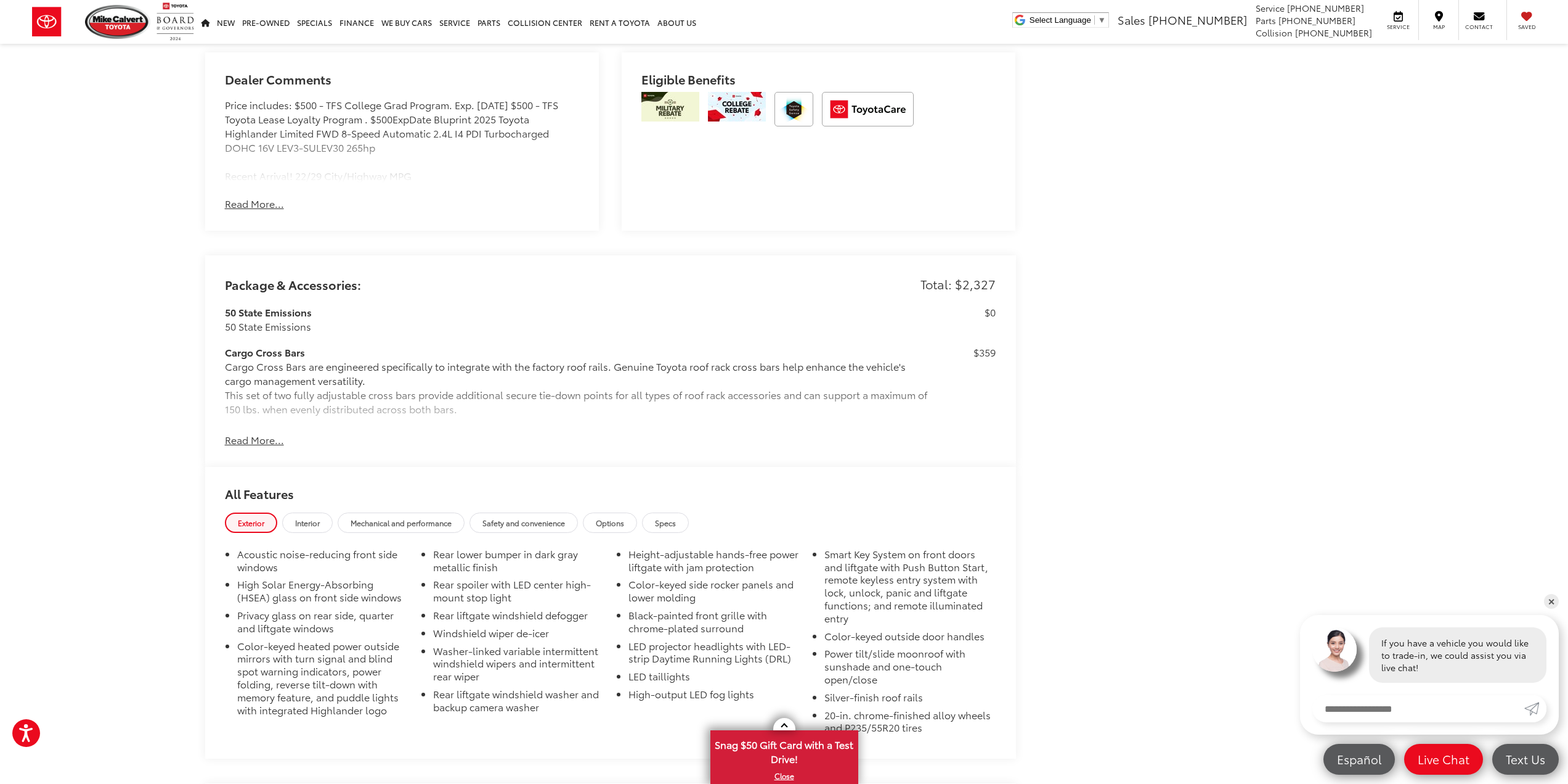
click at [247, 444] on button "Read More..." at bounding box center [254, 439] width 59 height 14
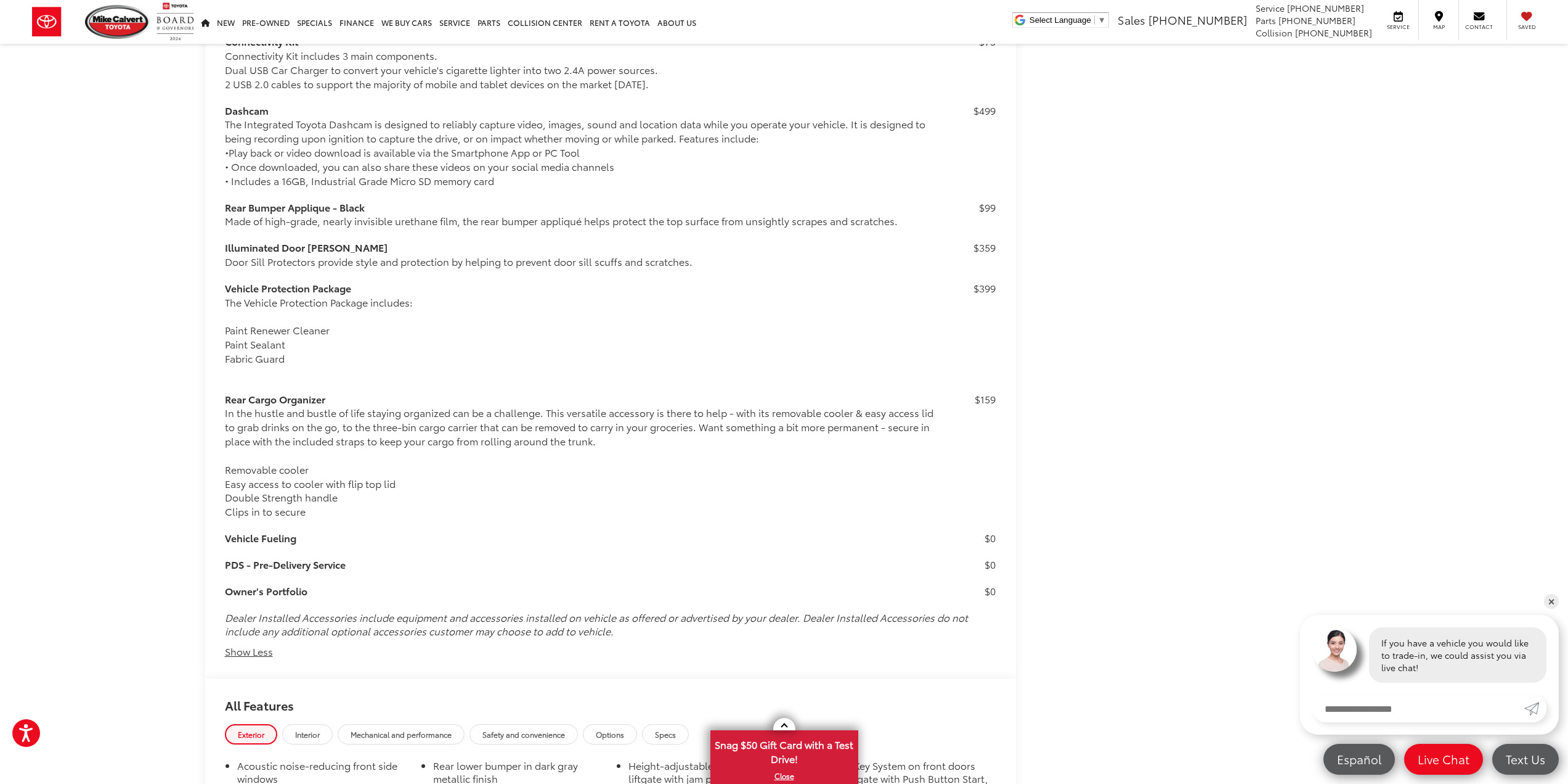
scroll to position [1785, 0]
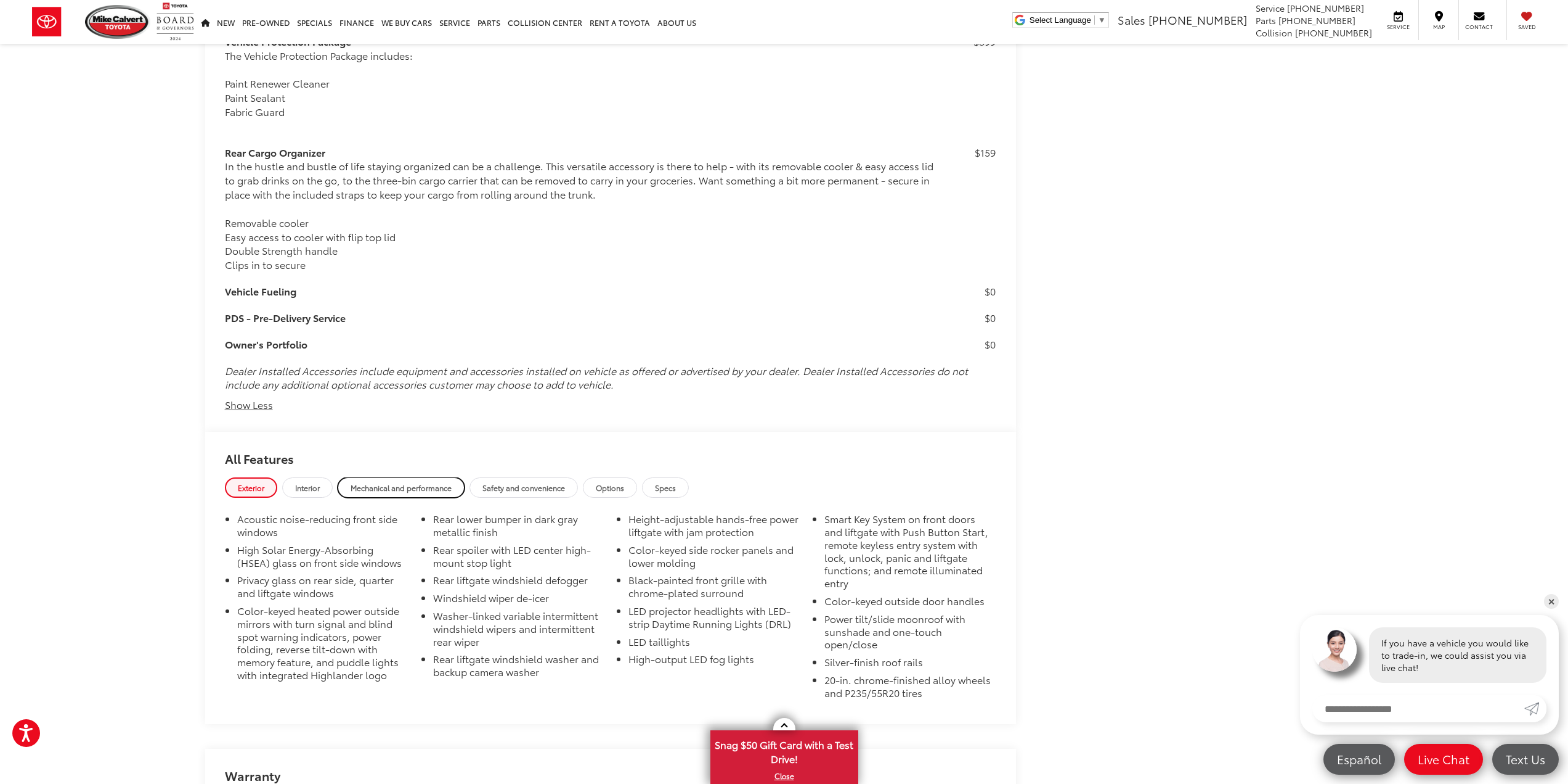
click at [415, 491] on span "Mechanical and performance" at bounding box center [401, 487] width 101 height 10
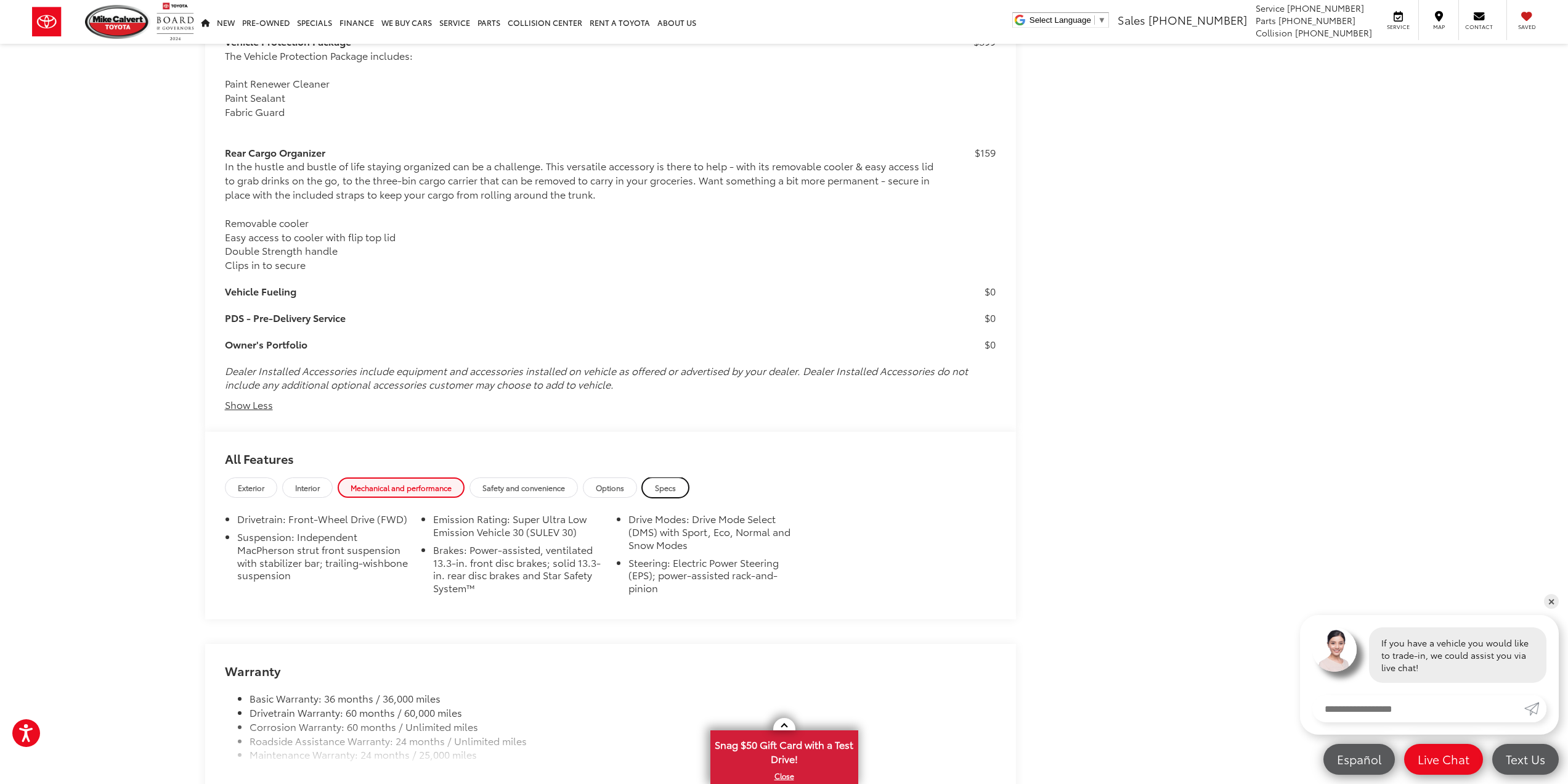
click at [667, 482] on span "Specs" at bounding box center [666, 487] width 21 height 10
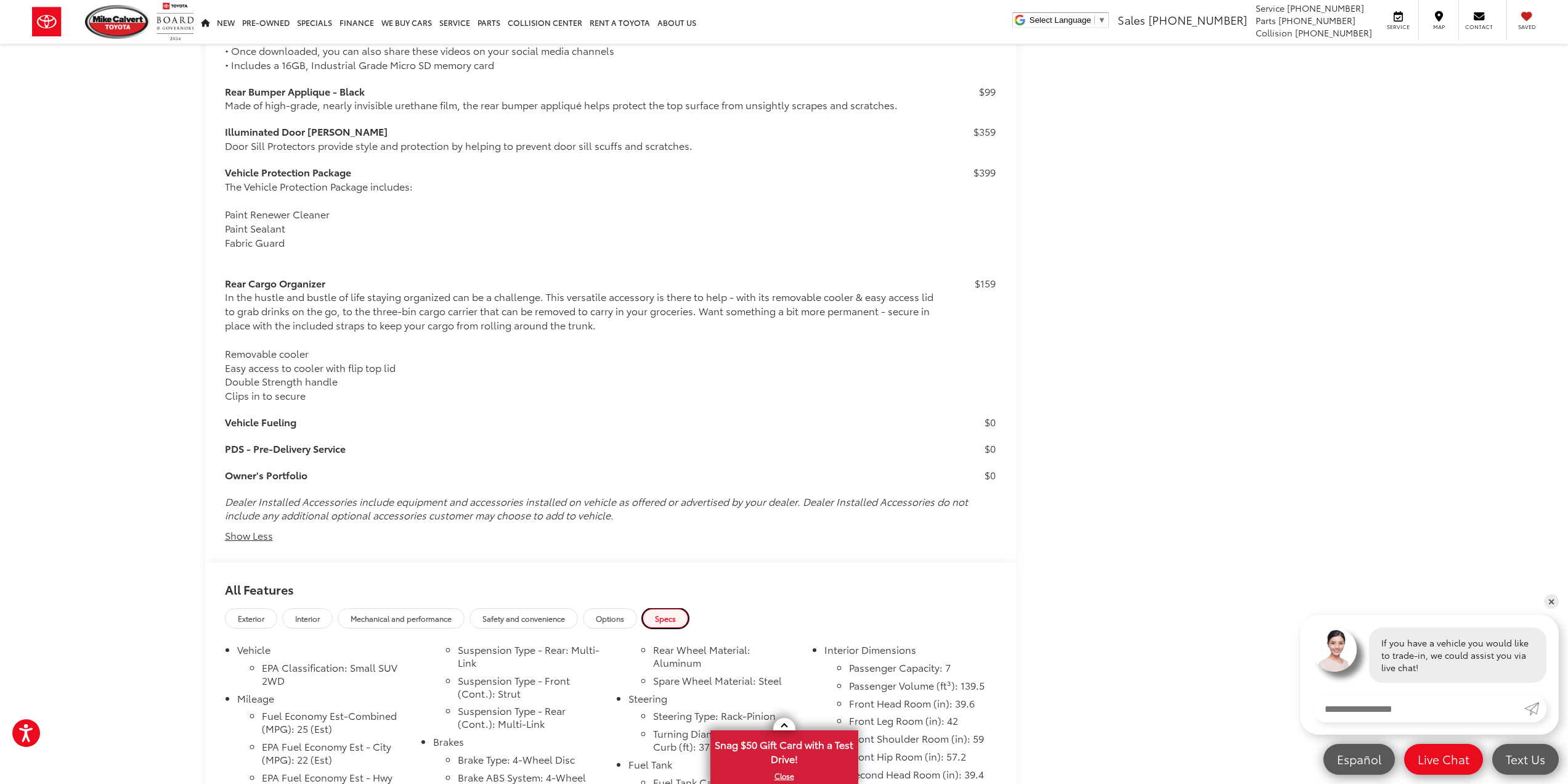
scroll to position [1482, 0]
